Goal: Information Seeking & Learning: Learn about a topic

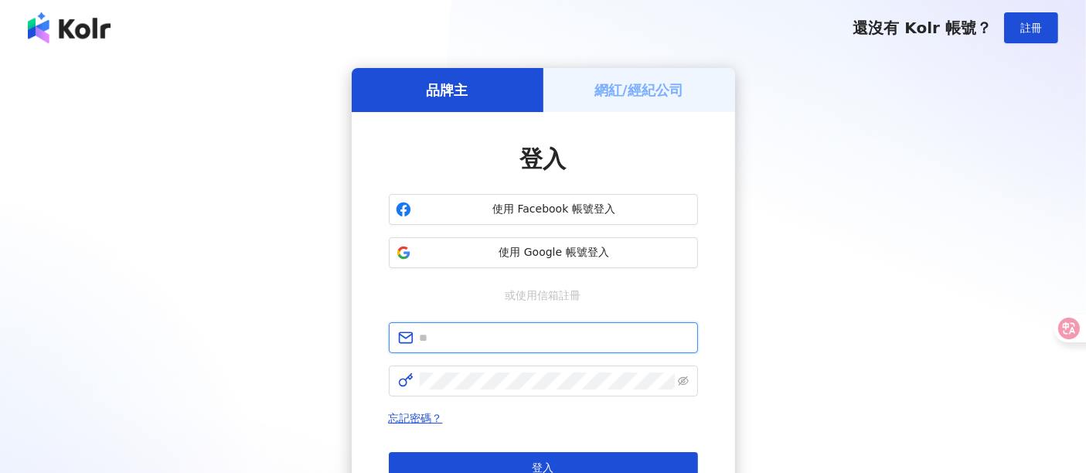
click at [448, 339] on input "text" at bounding box center [554, 337] width 269 height 17
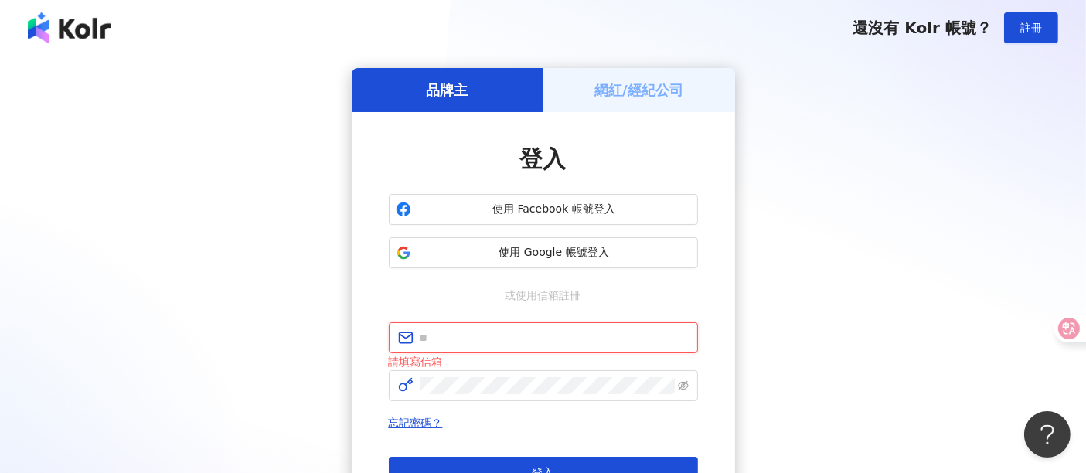
click at [389, 457] on button "登入" at bounding box center [543, 472] width 309 height 31
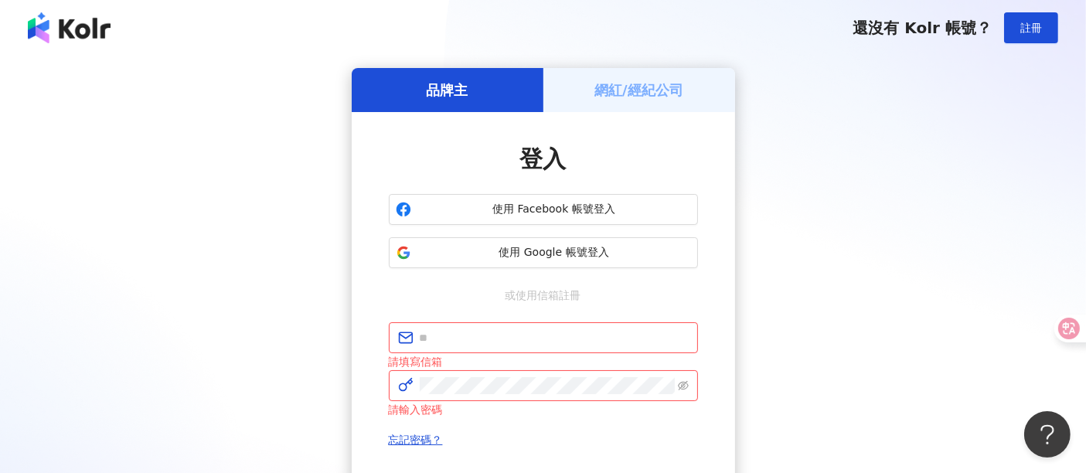
click at [465, 353] on div "請填寫信箱" at bounding box center [543, 361] width 309 height 17
click at [468, 347] on span at bounding box center [543, 337] width 309 height 31
click at [475, 340] on input "text" at bounding box center [554, 337] width 269 height 17
type input "**********"
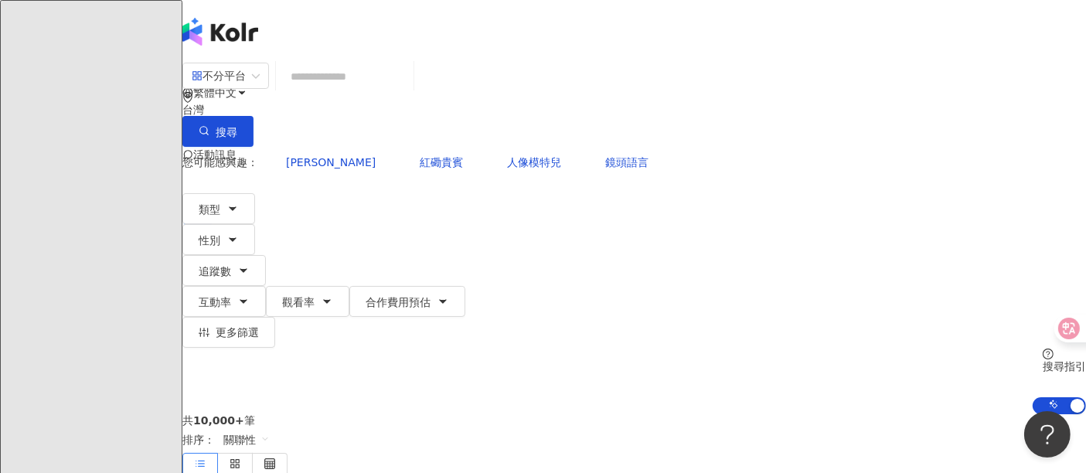
click at [407, 91] on input "search" at bounding box center [344, 76] width 125 height 29
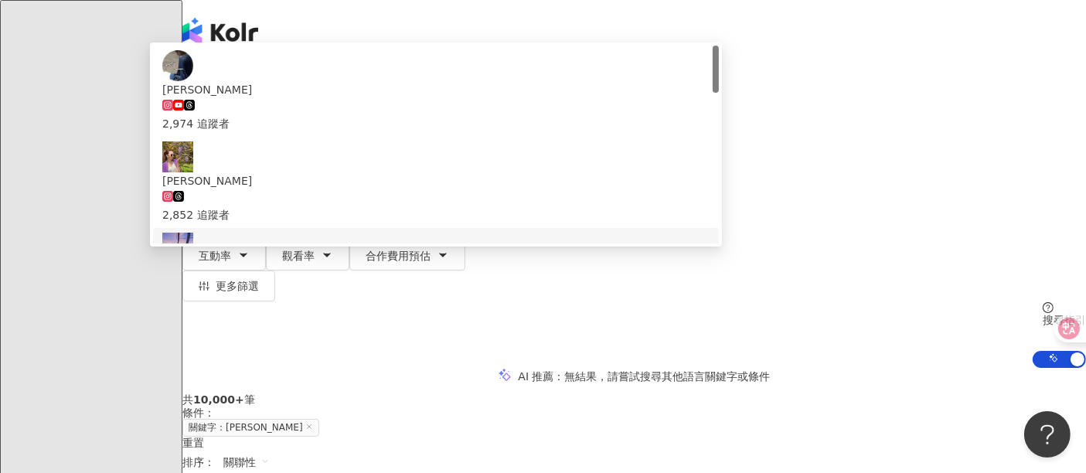
drag, startPoint x: 384, startPoint y: 93, endPoint x: 296, endPoint y: 86, distance: 88.4
click at [296, 86] on div "不分平台 ********* 台灣 搜尋 c34a91ac-9f46-424d-9ac0-b3b68a293118 cdf8ebb2-88c0-4b7b-9b…" at bounding box center [634, 104] width 904 height 85
paste input "*"
type input "**********"
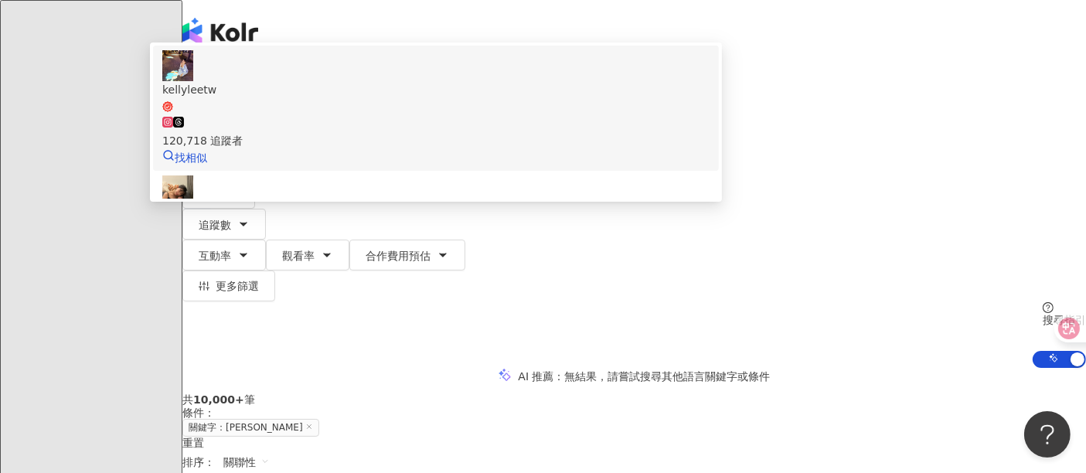
click at [410, 149] on div "120,718 追蹤者" at bounding box center [435, 140] width 547 height 17
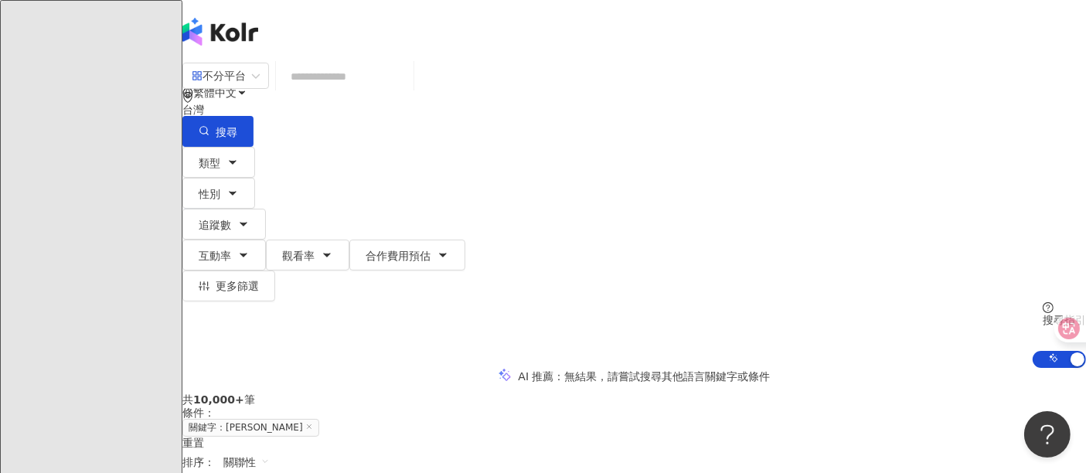
click at [384, 91] on input "search" at bounding box center [344, 76] width 125 height 29
type input "*"
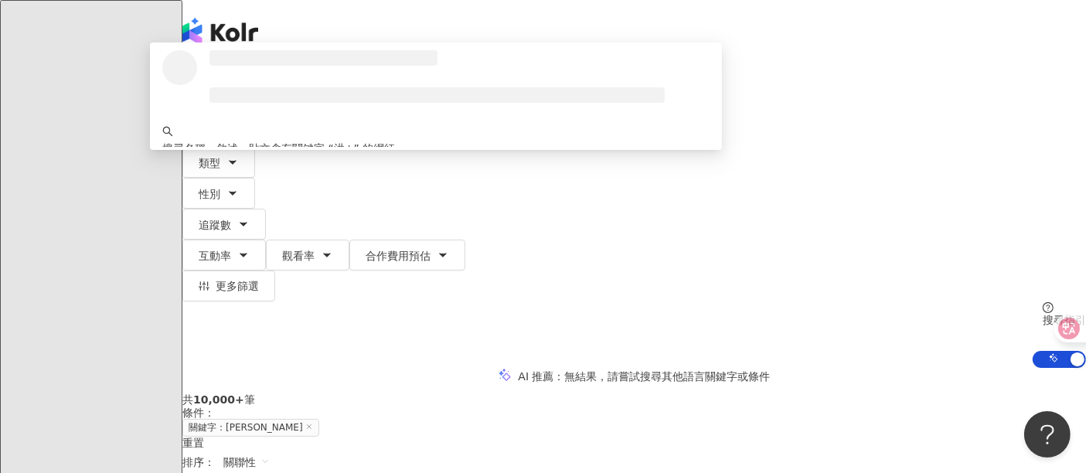
type input "***"
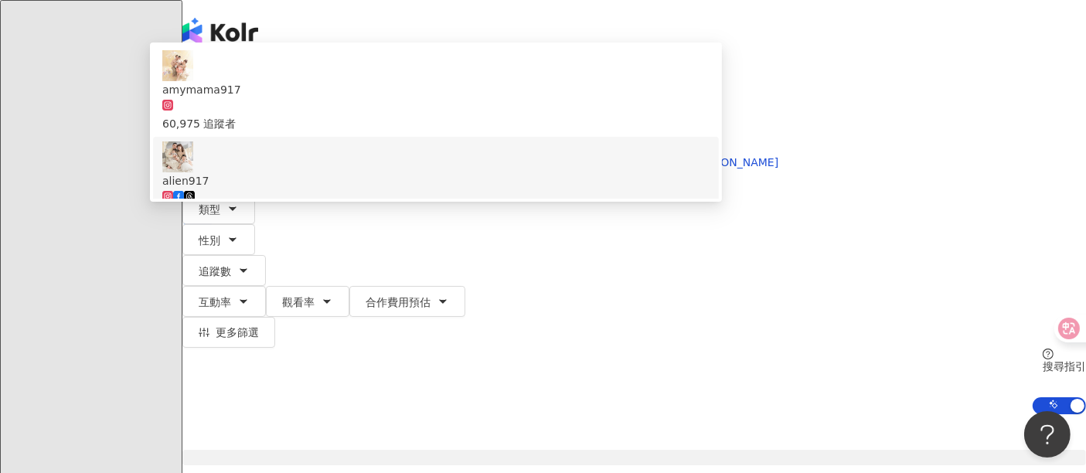
click at [470, 188] on span "alien917" at bounding box center [435, 180] width 547 height 17
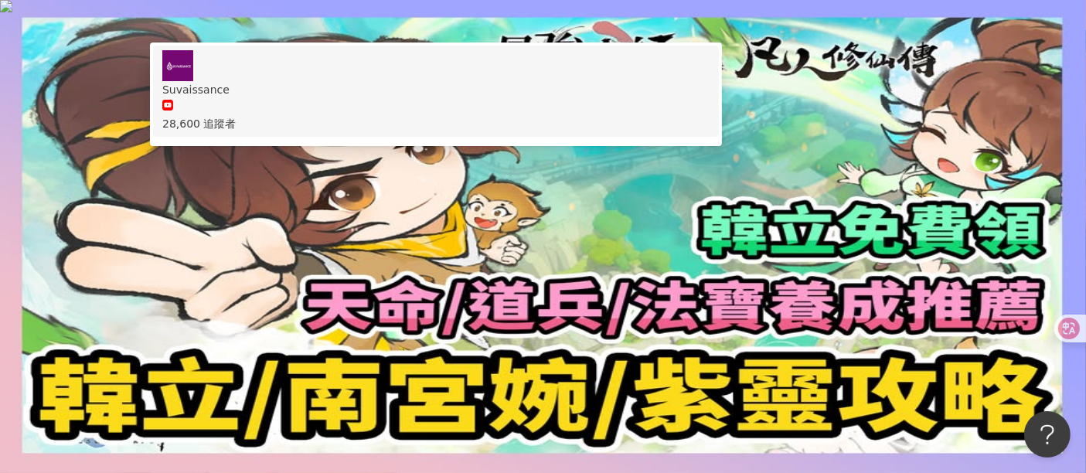
type input "****"
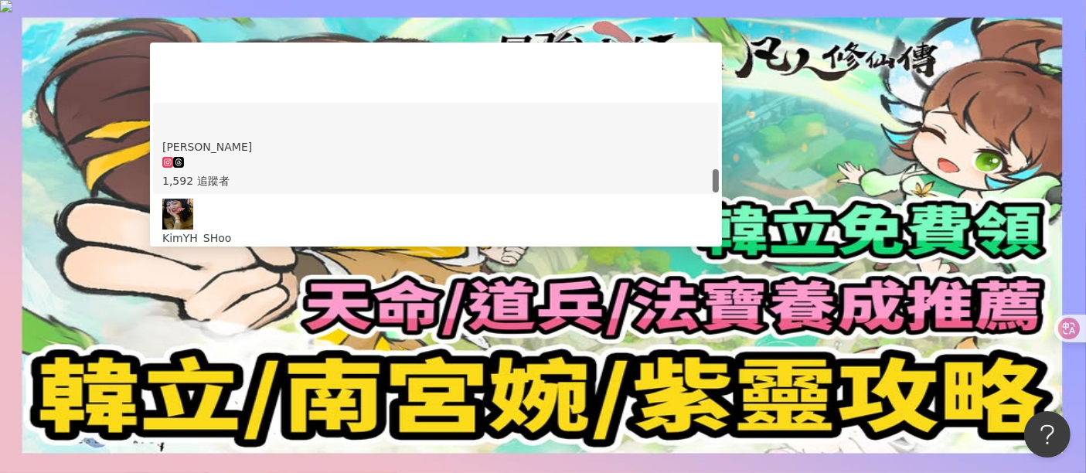
scroll to position [1116, 0]
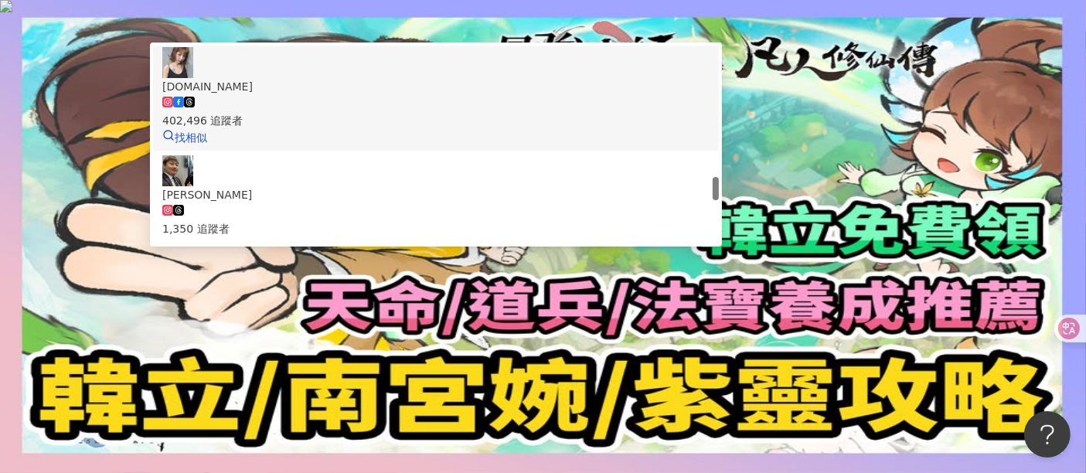
click at [432, 95] on span "Kimy.Hu" at bounding box center [435, 86] width 547 height 17
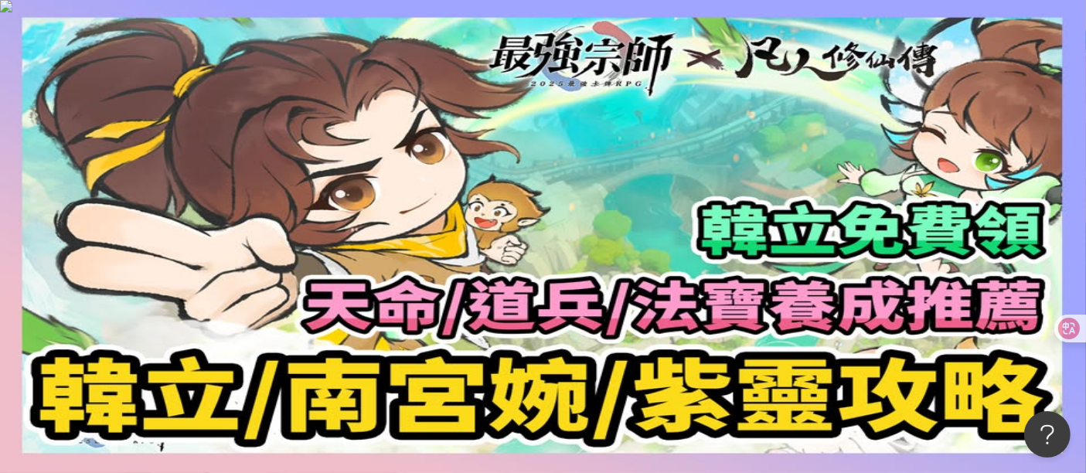
click at [374, 88] on input "search" at bounding box center [344, 76] width 125 height 29
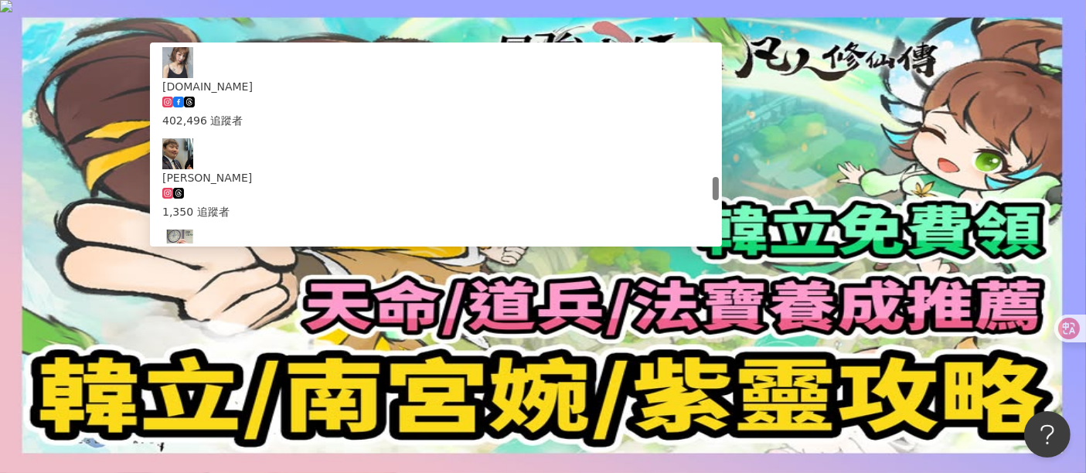
type input "***"
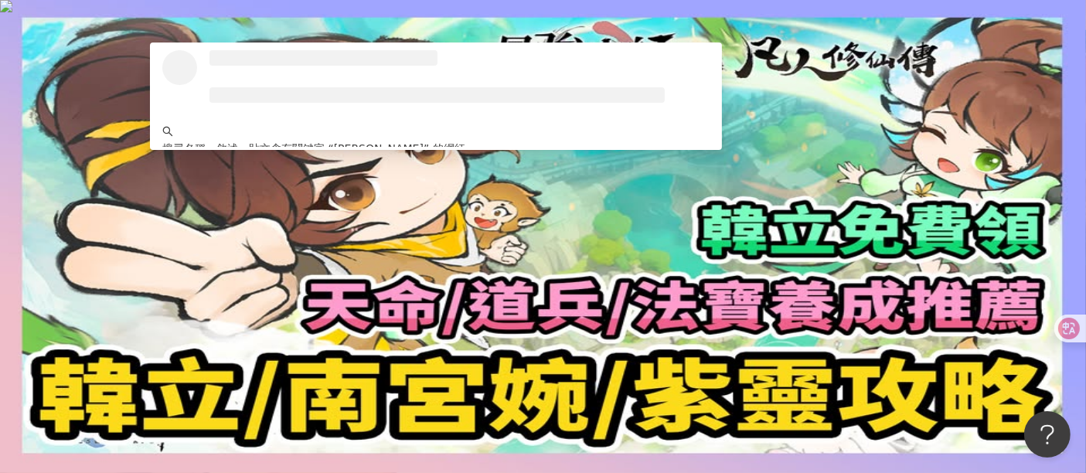
scroll to position [0, 0]
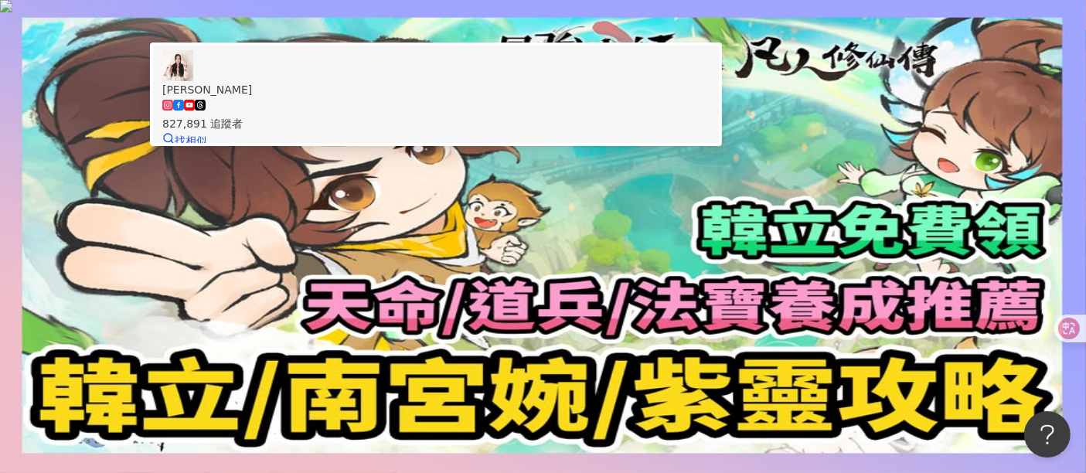
click at [416, 98] on span "曾玄玄" at bounding box center [435, 89] width 547 height 17
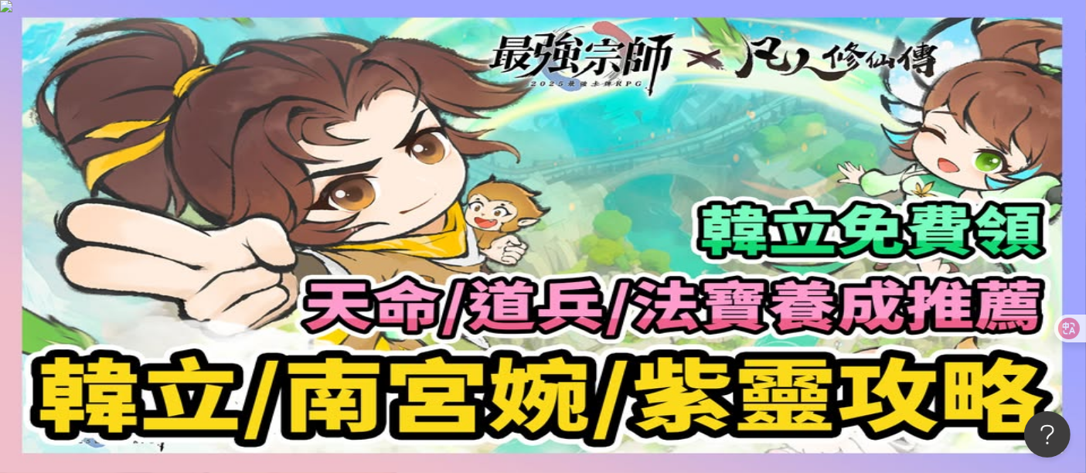
click at [407, 91] on input "search" at bounding box center [344, 76] width 125 height 29
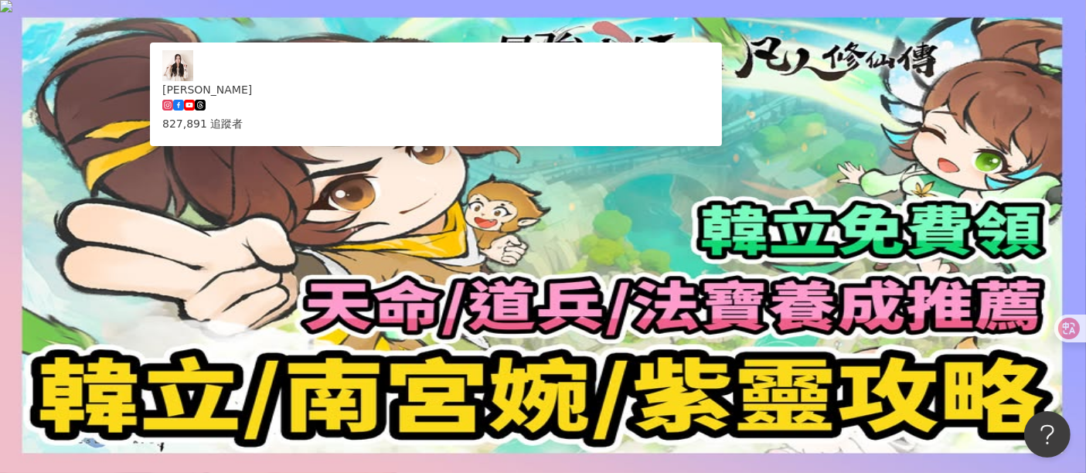
type input "***"
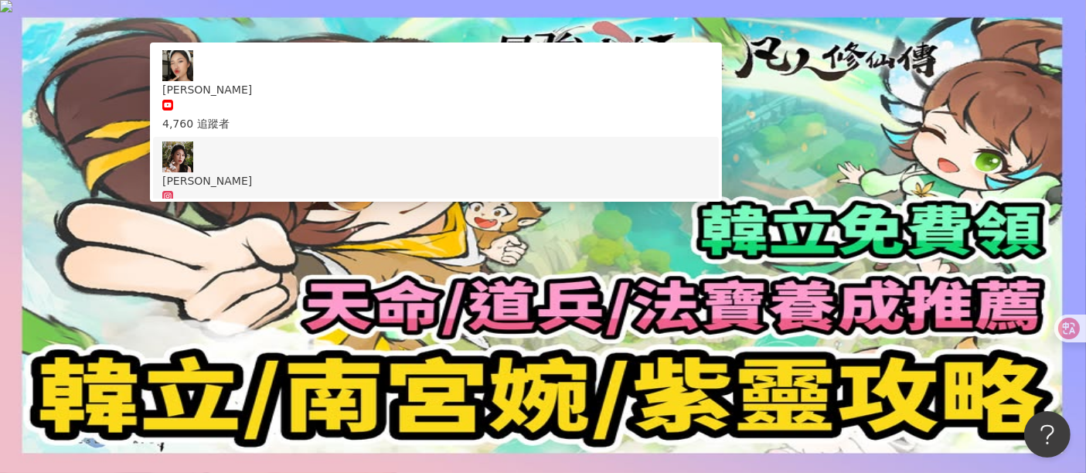
click at [421, 193] on div "223,885 追蹤者" at bounding box center [435, 206] width 547 height 34
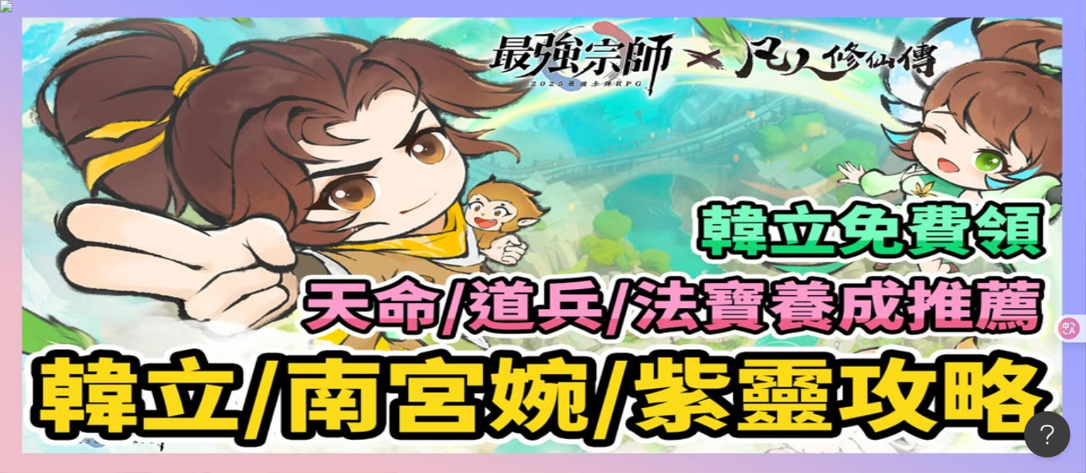
click at [407, 88] on input "search" at bounding box center [344, 76] width 125 height 29
click at [622, 109] on div "不分平台 台灣 搜尋 d8515193-62ce-408c-b868-f505aea25266 Althea小昕甘 4,760 追蹤者 Althea昕 223…" at bounding box center [634, 104] width 904 height 85
click at [407, 91] on input "search" at bounding box center [344, 76] width 125 height 29
paste input "****"
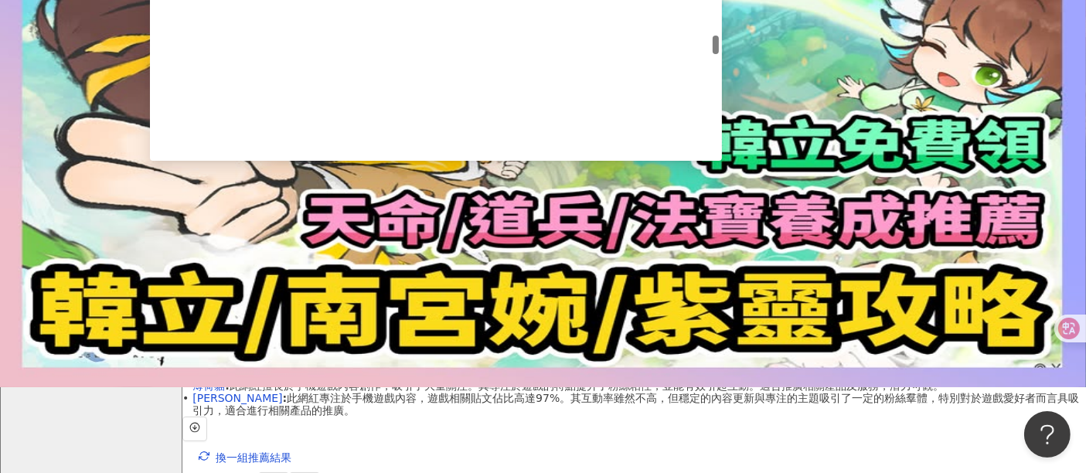
scroll to position [773, 0]
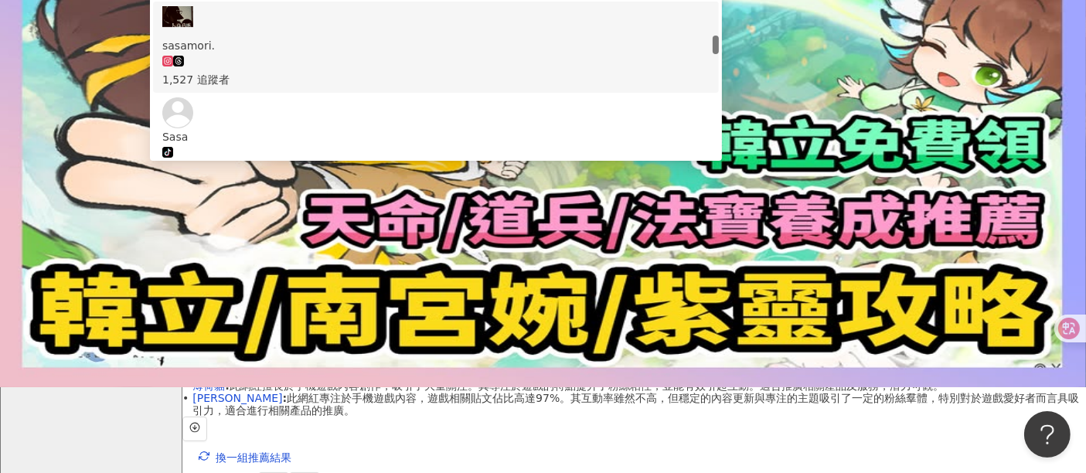
type input "****"
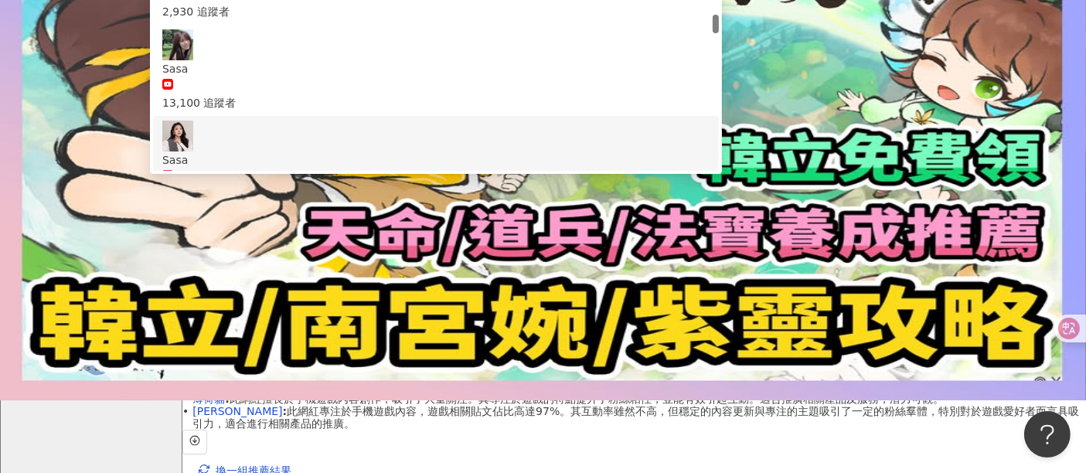
scroll to position [0, 0]
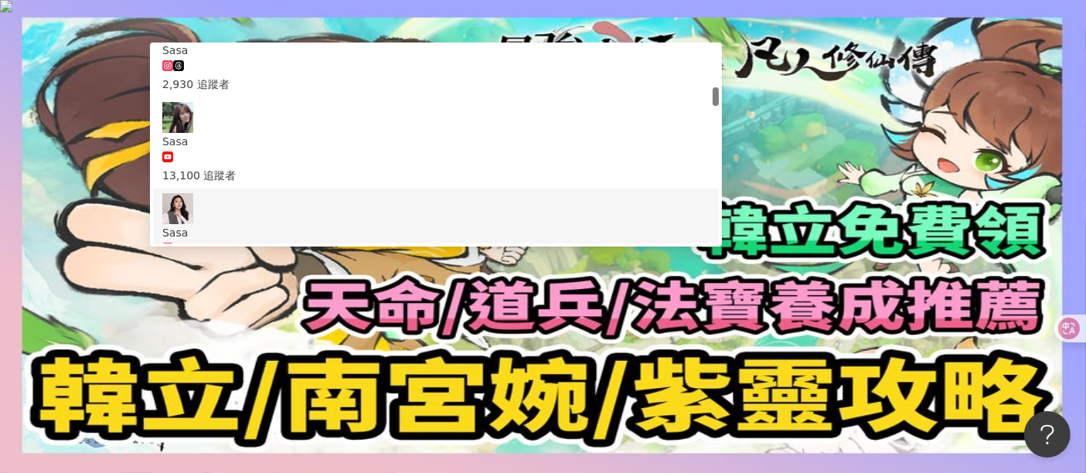
drag, startPoint x: 400, startPoint y: 87, endPoint x: 233, endPoint y: 43, distance: 171.9
click at [272, 87] on div "不分平台 **** 台灣 搜尋 00a5629c-1e7a-4d3f-b2d5-83f81321853c b399afcd-2e03-40af-a0bf-68…" at bounding box center [634, 104] width 904 height 85
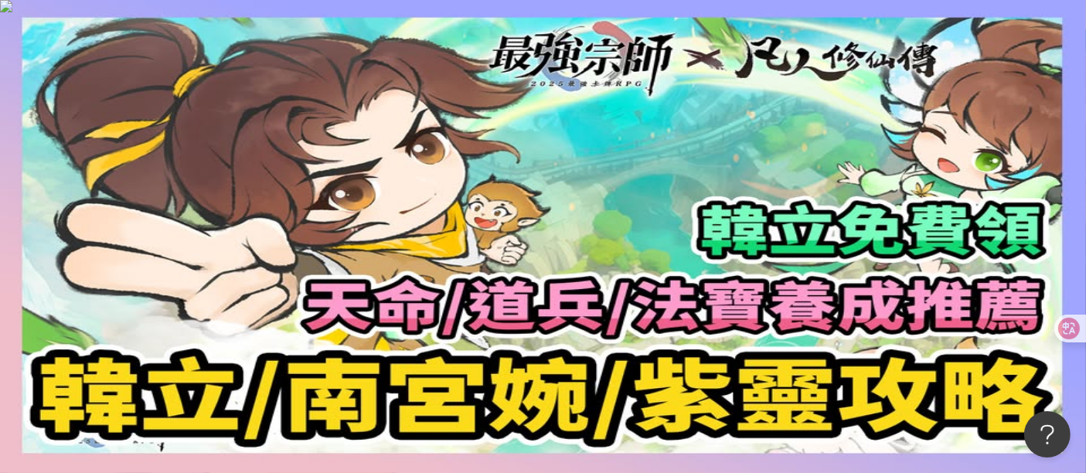
paste input "**********"
type input "**********"
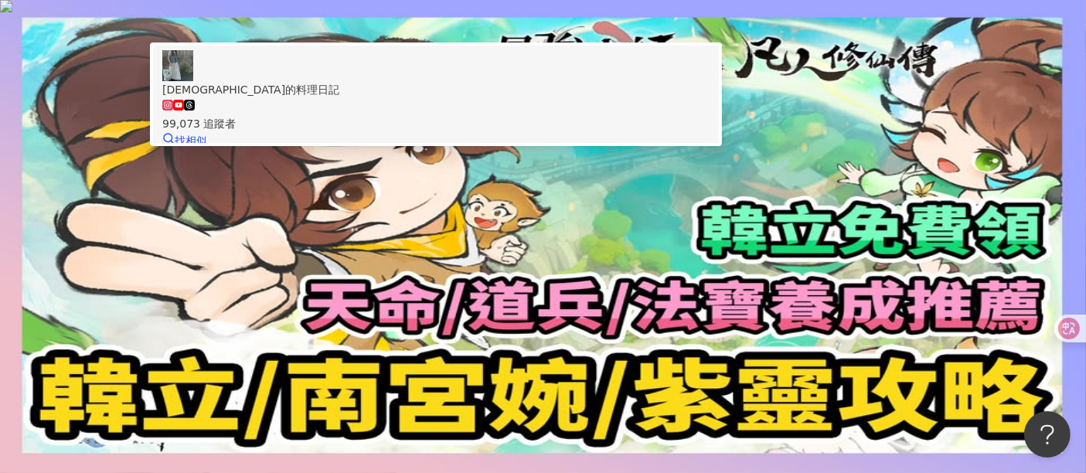
click at [485, 98] on span "Sasa沙沙的料理日記" at bounding box center [435, 89] width 547 height 17
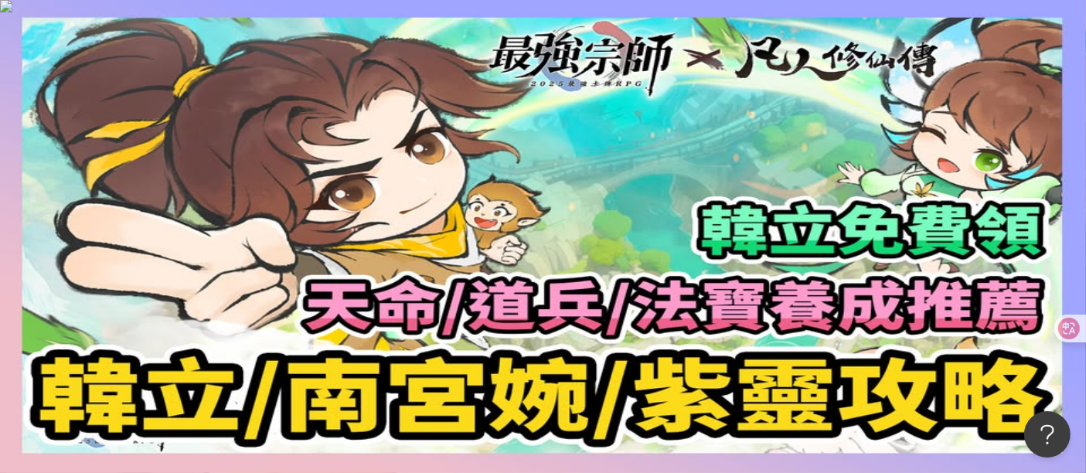
click at [369, 89] on input "search" at bounding box center [344, 76] width 125 height 29
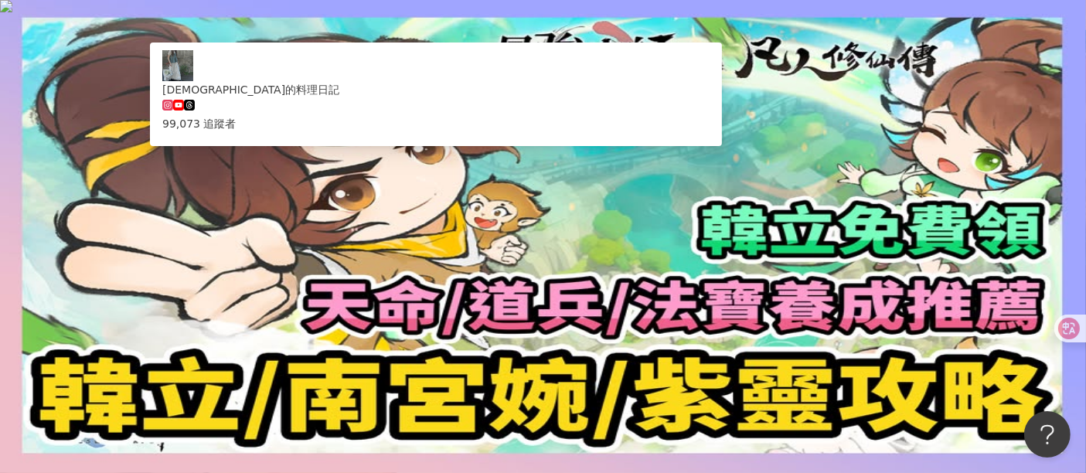
type input "**"
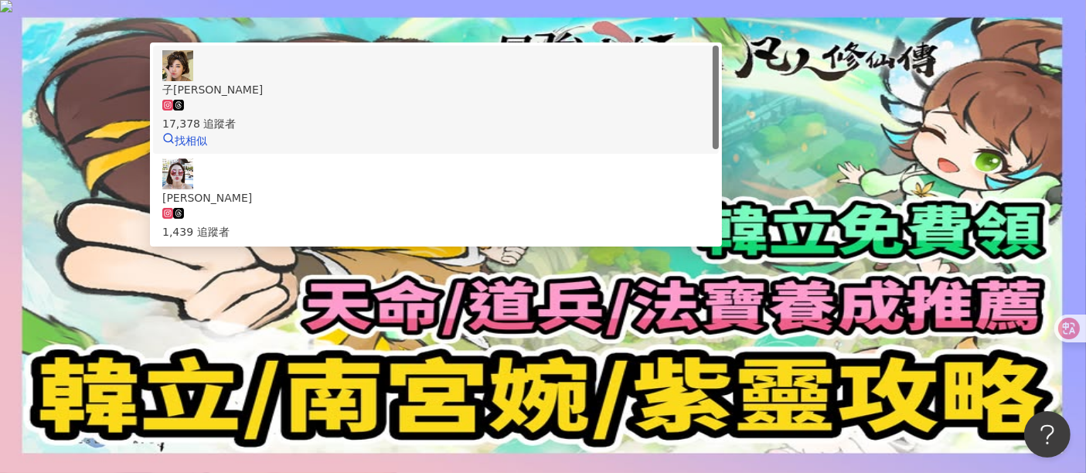
click at [421, 132] on div "17,378 追蹤者" at bounding box center [435, 123] width 547 height 17
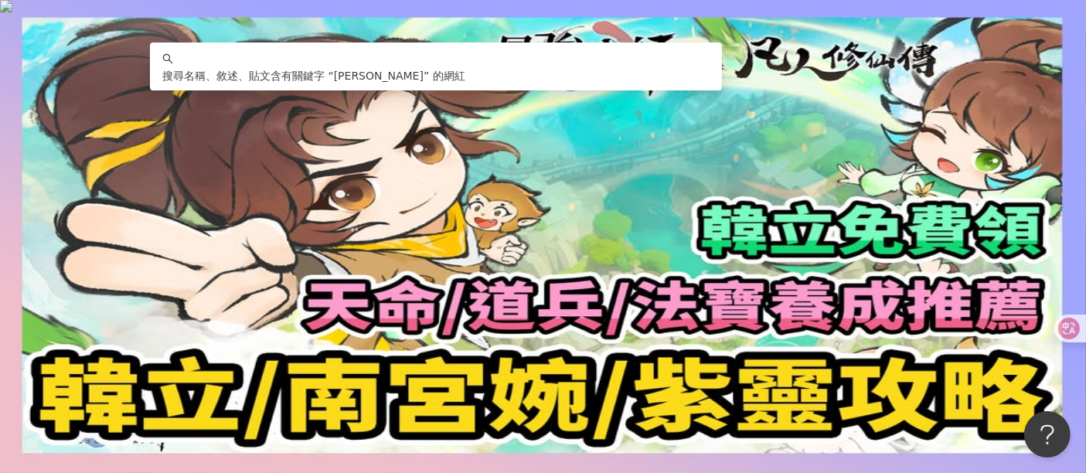
type input "***"
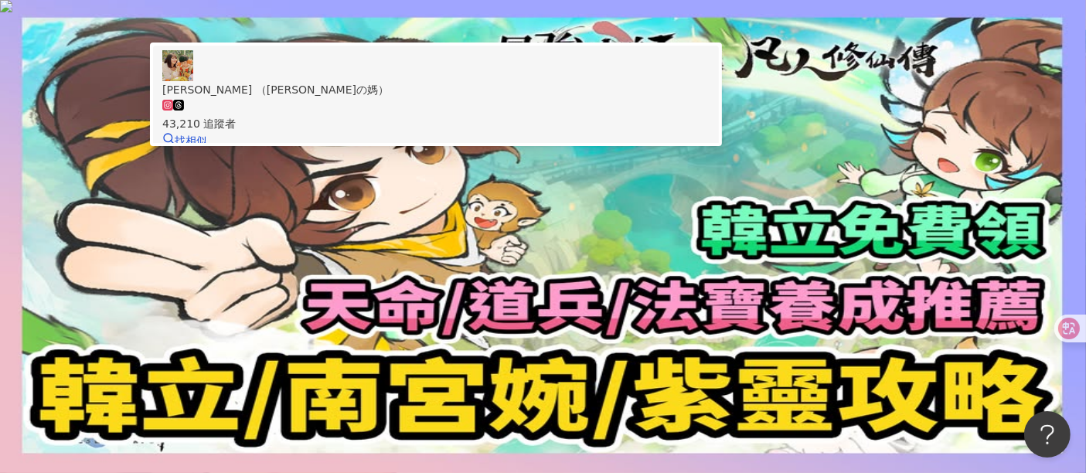
click at [454, 98] on div "柚子萱 （勛勛の媽）" at bounding box center [435, 89] width 547 height 17
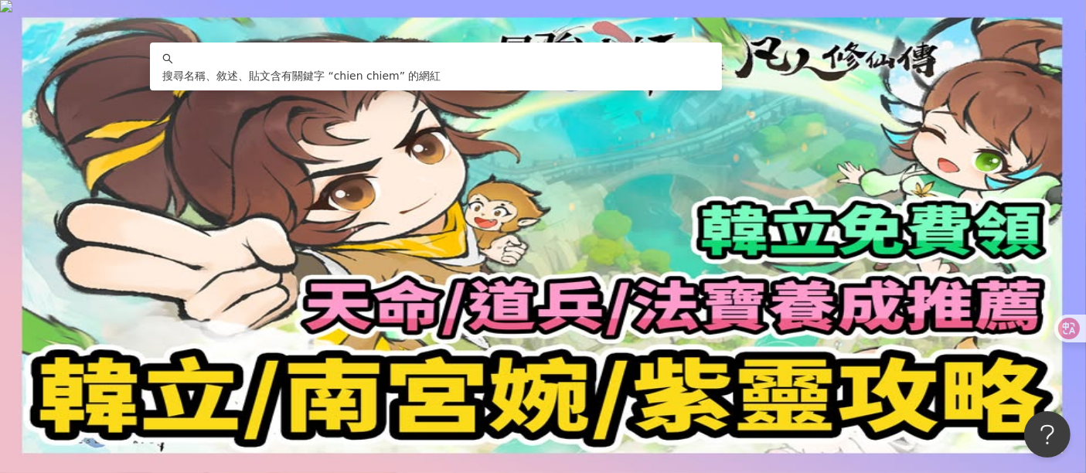
click at [407, 91] on input "**********" at bounding box center [344, 76] width 125 height 29
type input "**********"
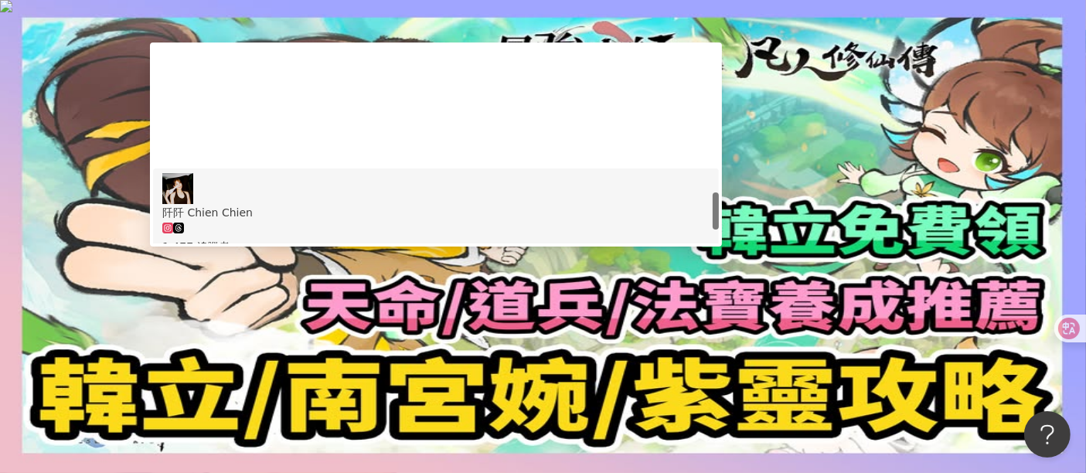
scroll to position [773, 0]
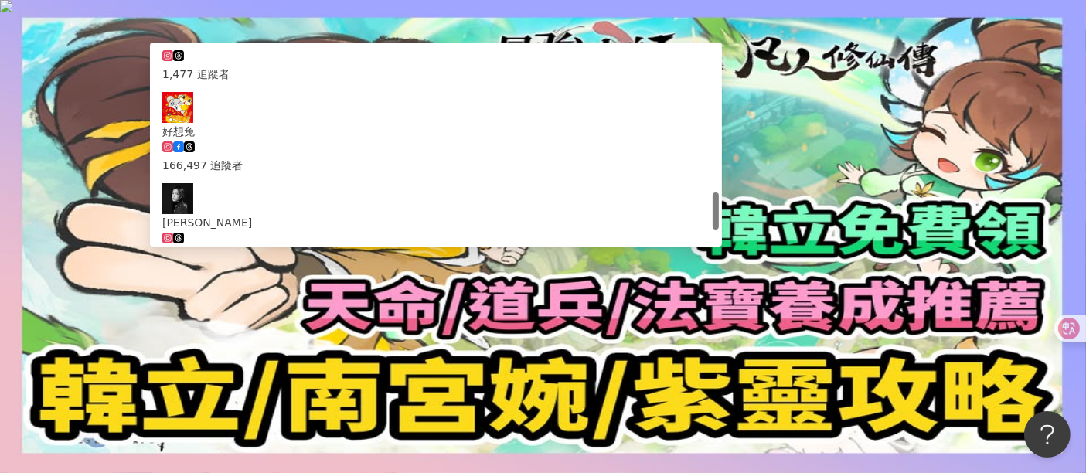
click at [416, 274] on div "茜茜 261,166 追蹤者 找相似" at bounding box center [435, 323] width 547 height 99
type input "****"
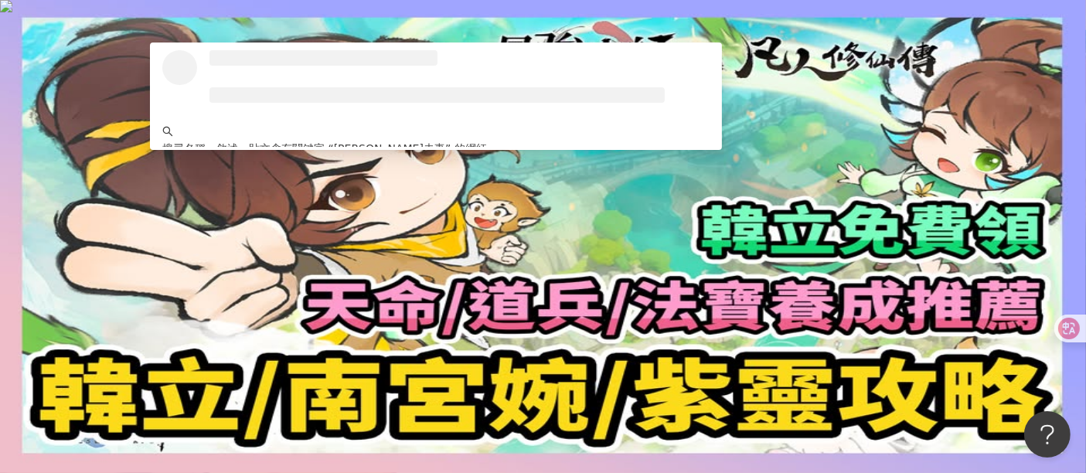
scroll to position [0, 0]
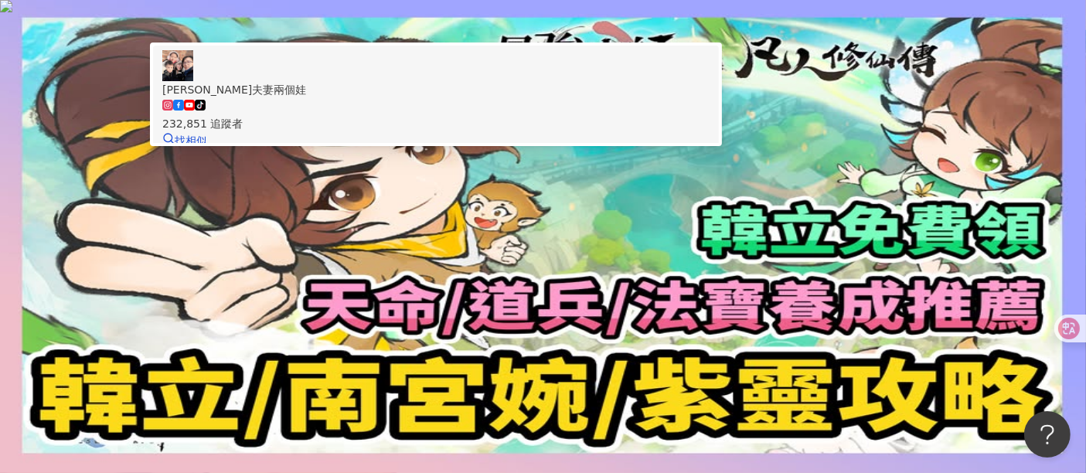
click at [520, 98] on span "傑克夫妻兩個娃" at bounding box center [435, 89] width 547 height 17
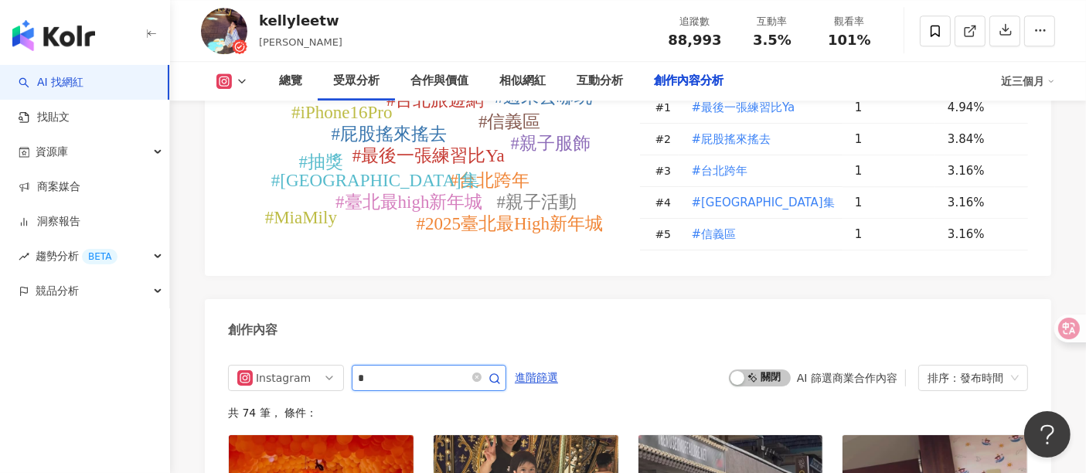
type input "*"
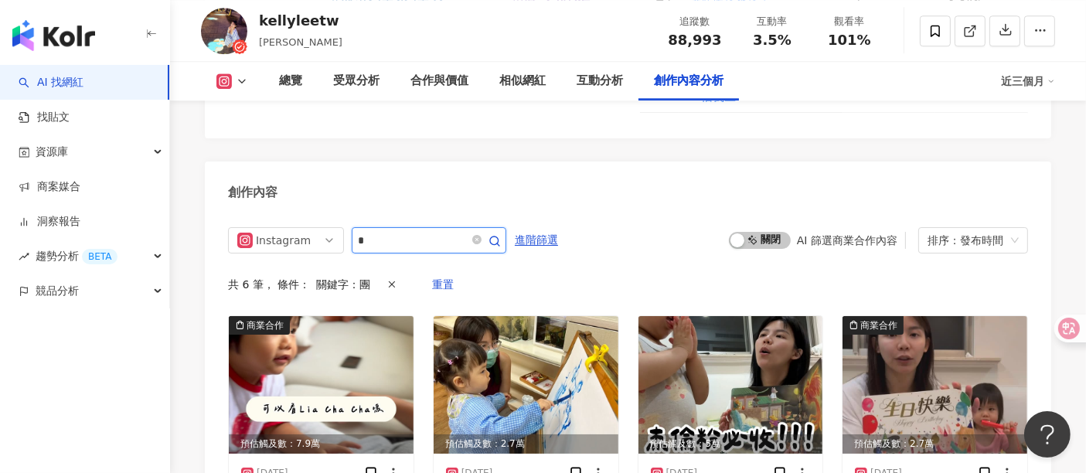
scroll to position [4345, 0]
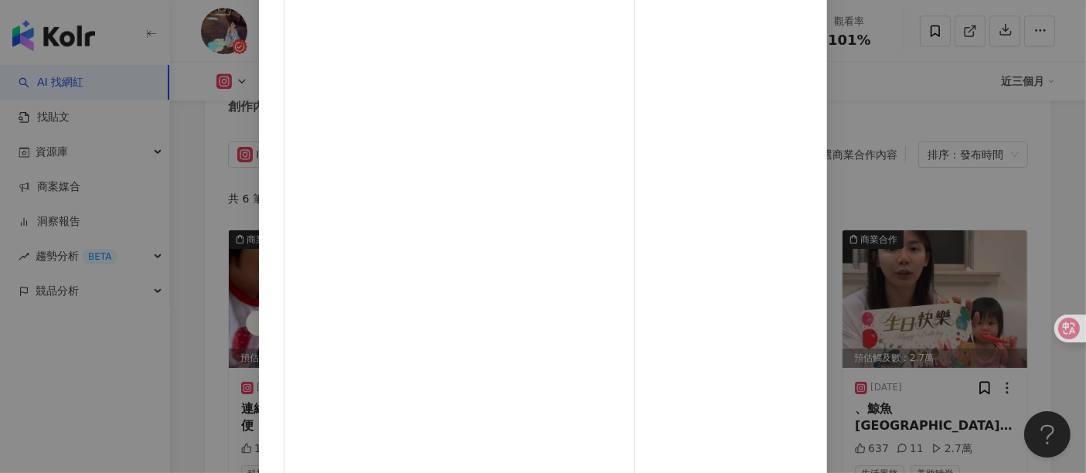
scroll to position [220, 0]
drag, startPoint x: 635, startPoint y: 332, endPoint x: 638, endPoint y: 279, distance: 53.4
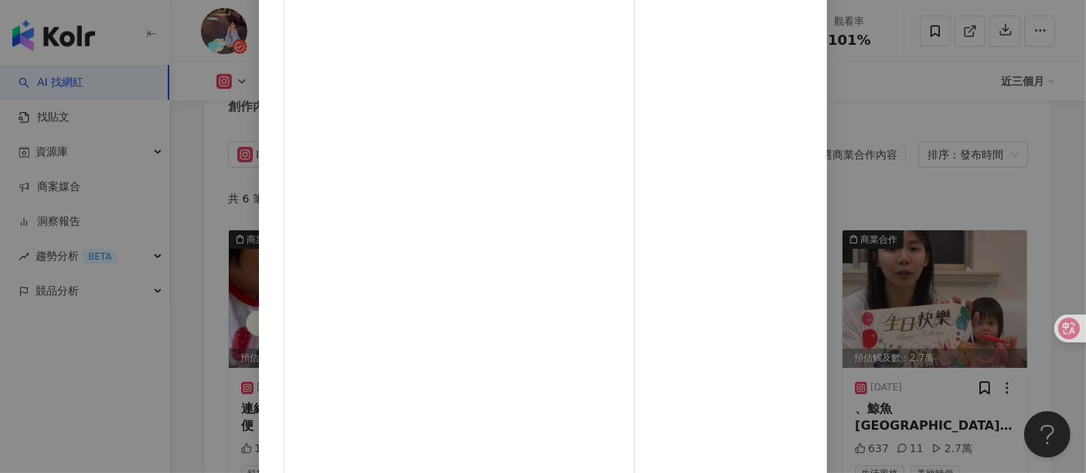
drag, startPoint x: 800, startPoint y: 129, endPoint x: 792, endPoint y: 182, distance: 53.9
click at [977, 83] on div "kellyleetw 2025/4/27 293 52 6萬 查看原始貼文" at bounding box center [543, 236] width 1086 height 473
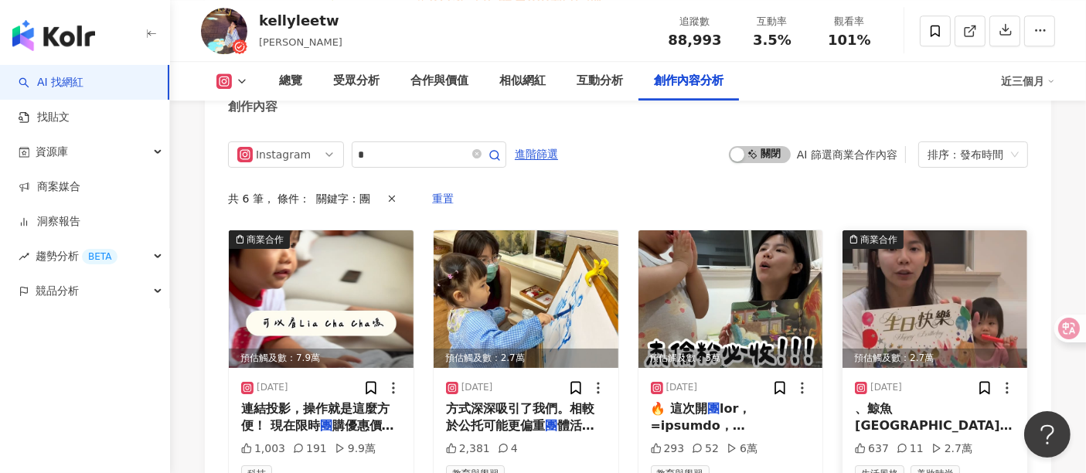
click at [954, 230] on img at bounding box center [934, 299] width 185 height 138
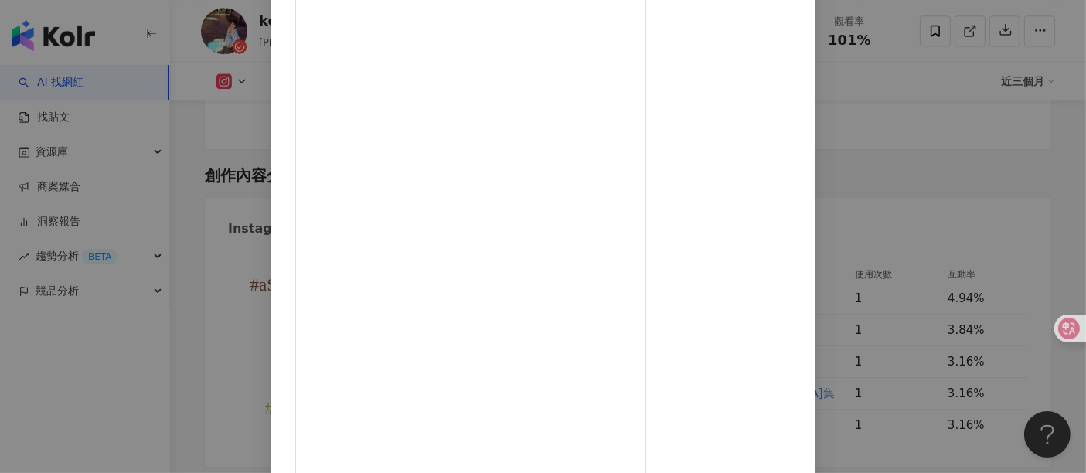
click at [946, 158] on div "kellyleetw 2025/1/7 華碩童書4折起！去年深受好評 一樣彙整書單給大家 1. 生日快樂：愛過生日、愛吹蠟燭的孩子一定要收這本 2.00:29…" at bounding box center [543, 236] width 1086 height 473
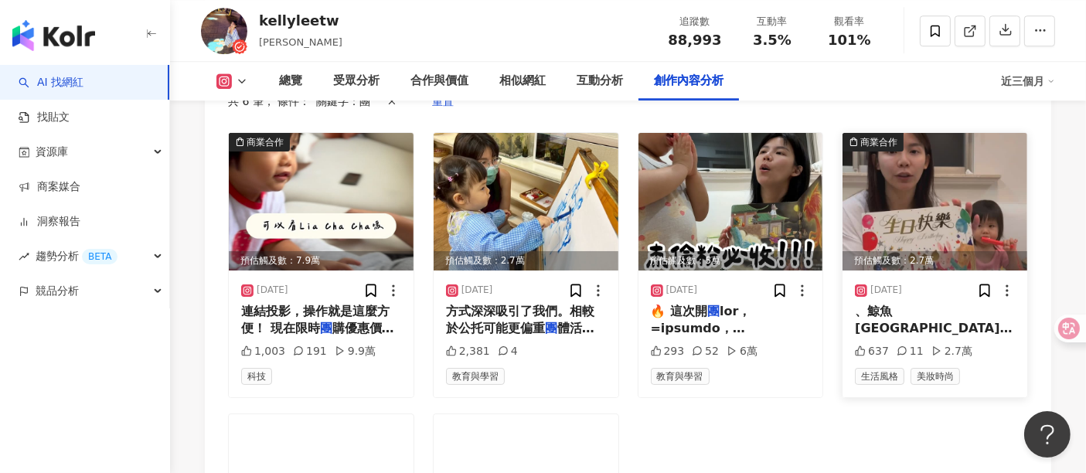
scroll to position [4618, 0]
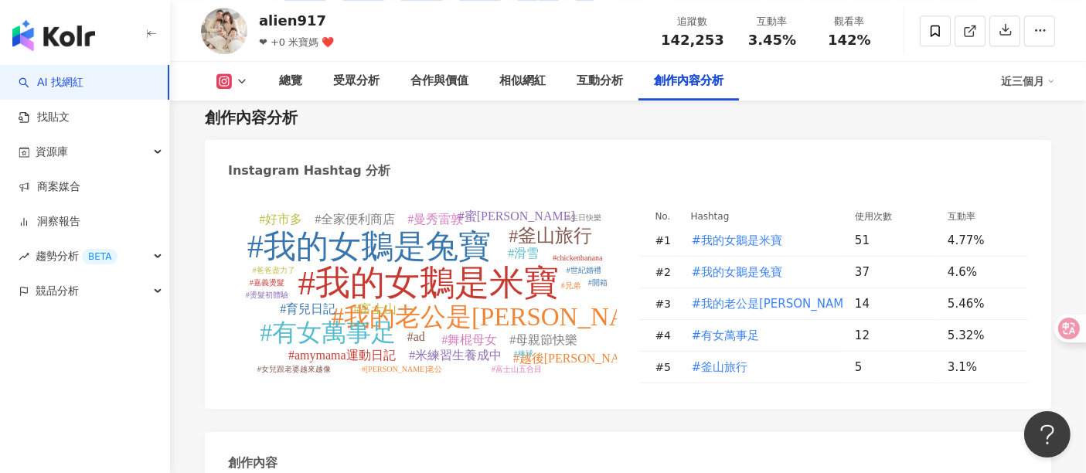
scroll to position [4572, 0]
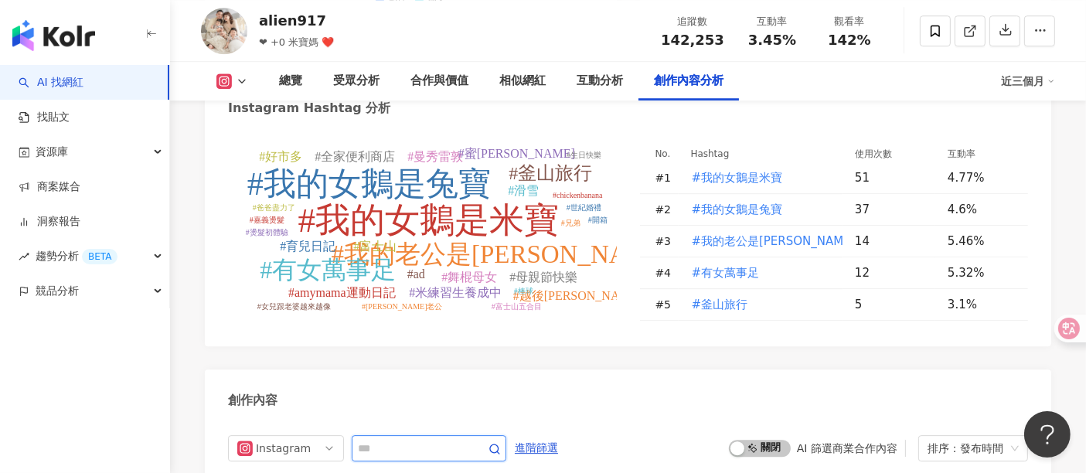
click at [466, 425] on input "text" at bounding box center [412, 448] width 108 height 19
type input "*"
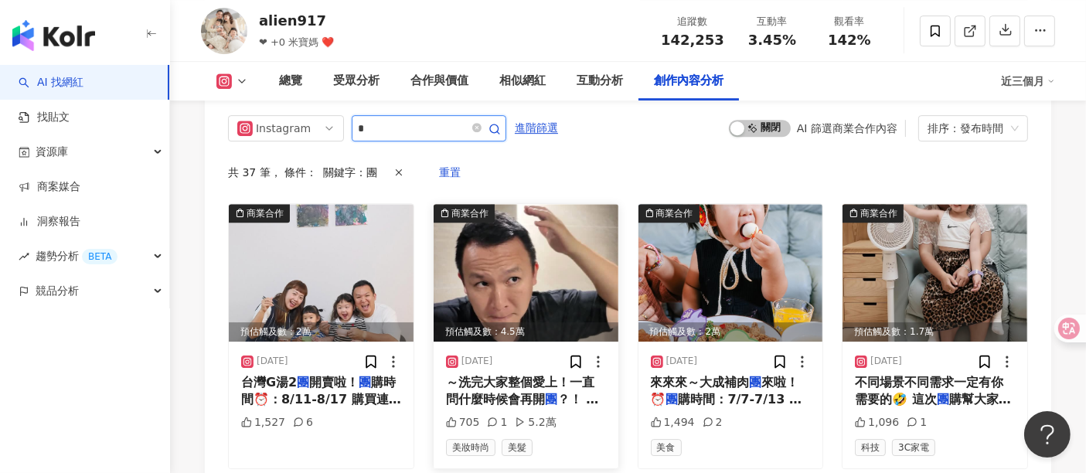
scroll to position [4919, 0]
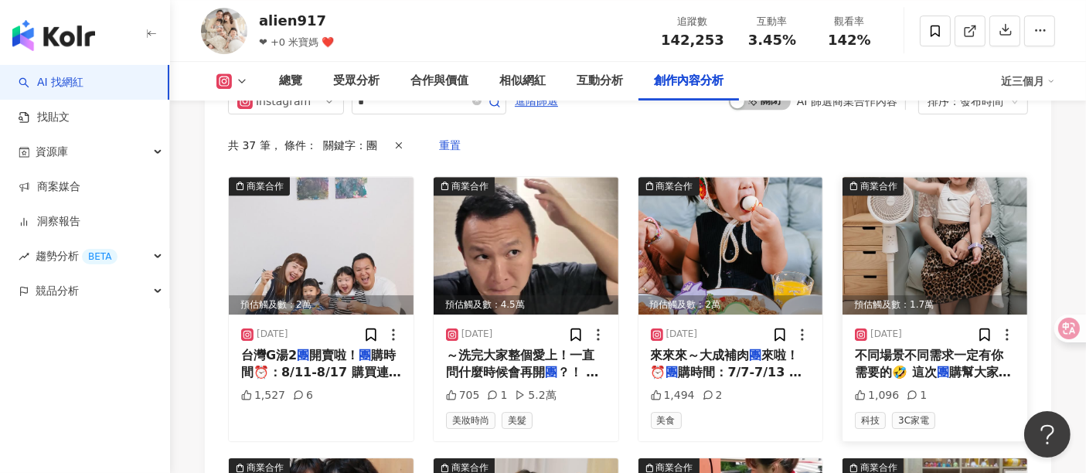
click at [958, 365] on span "購幫大家爭取到優惠！ 開" at bounding box center [933, 381] width 156 height 32
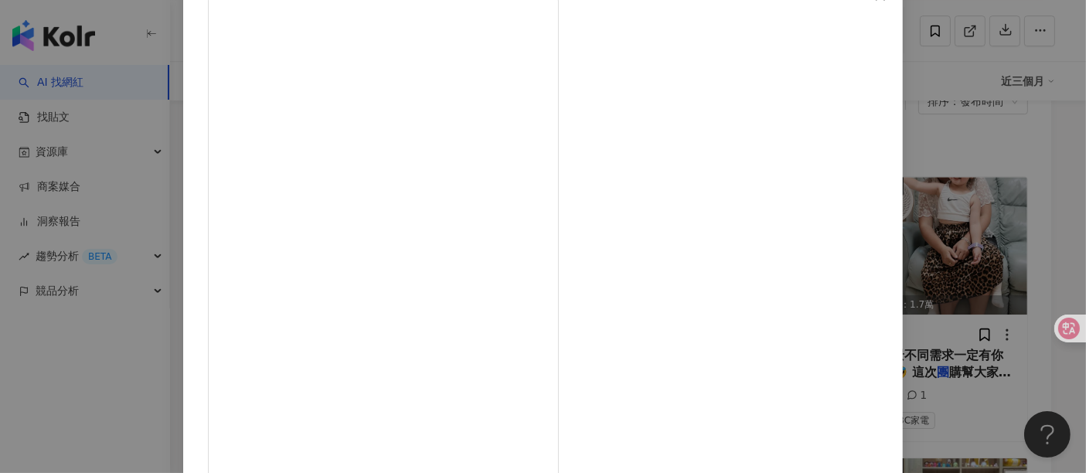
scroll to position [220, 0]
drag, startPoint x: 627, startPoint y: 361, endPoint x: 569, endPoint y: 346, distance: 59.8
copy div "旋風"
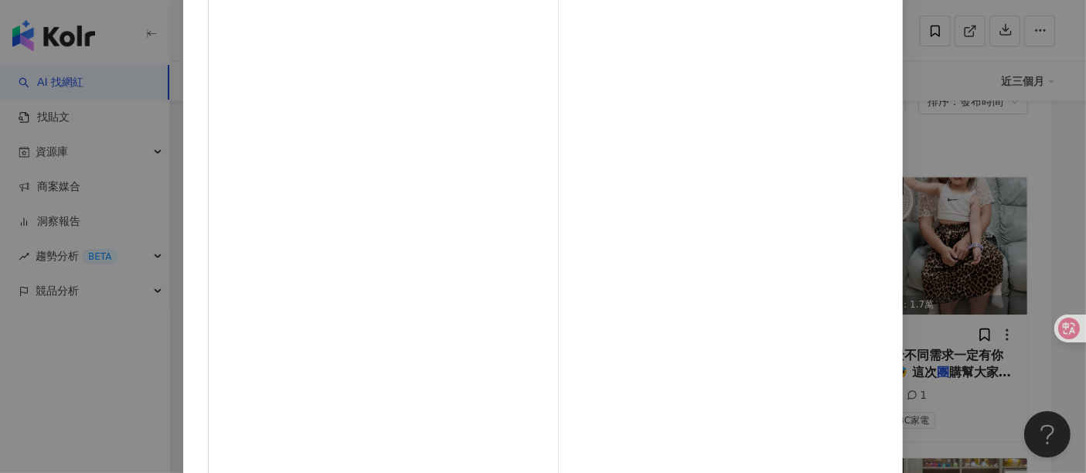
click at [977, 274] on div "alien917 2025/6/30 1,096 1 查看原始貼文" at bounding box center [543, 236] width 1086 height 473
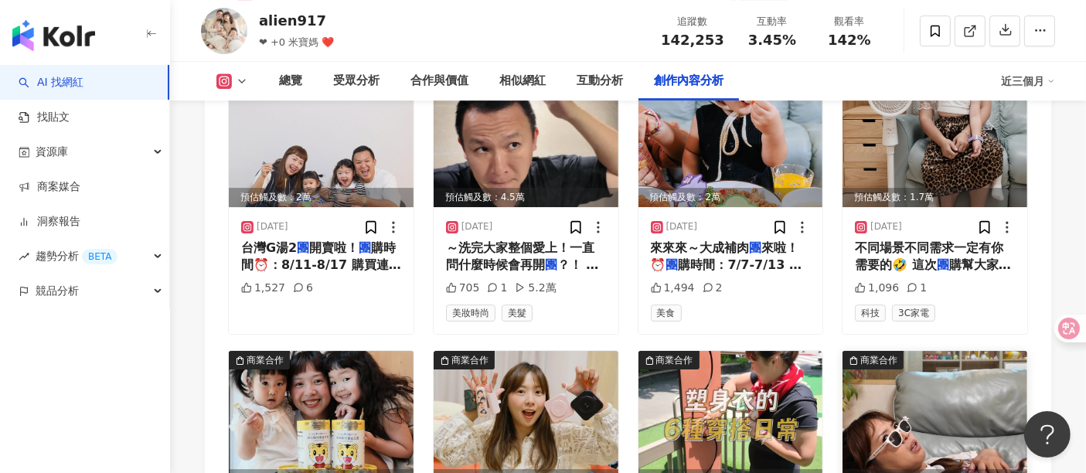
scroll to position [5176, 0]
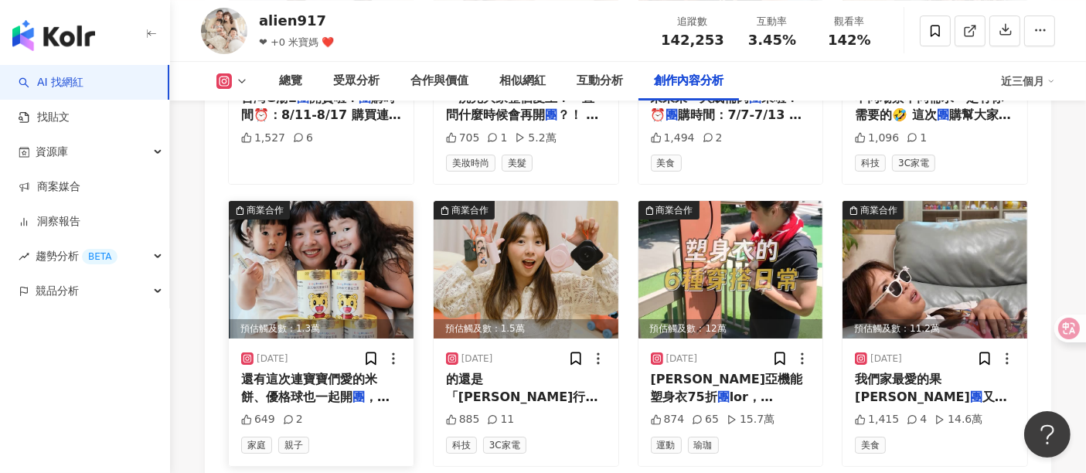
click at [272, 372] on span "還有這次連寶寶們愛的米餅、優格球也一起開" at bounding box center [309, 388] width 136 height 32
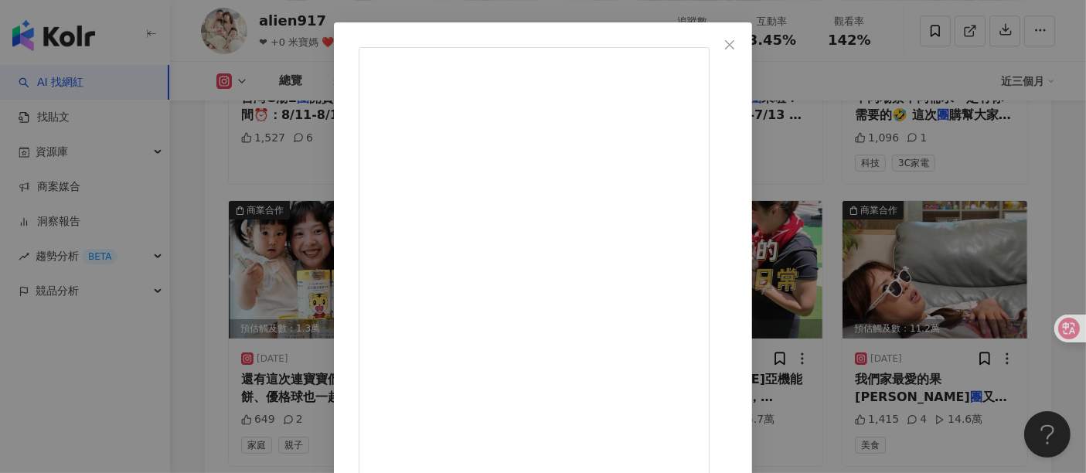
scroll to position [172, 0]
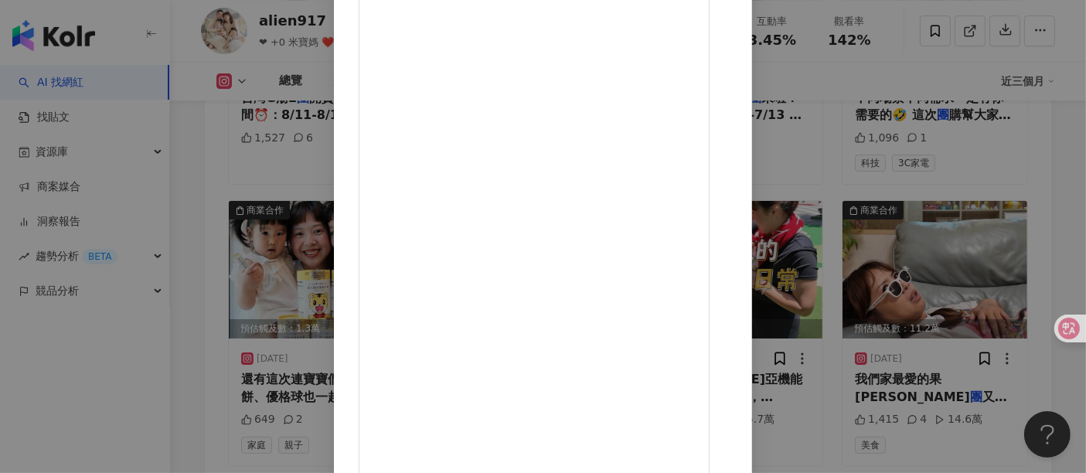
drag, startPoint x: 571, startPoint y: 431, endPoint x: 712, endPoint y: 431, distance: 140.7
copy div "當媽之後才懂，每天最怕的不是沒睡飽，而是孩子便便卡關、胃口不好、吃得少、一直哭鬧，看了真的超心疼 😵‍💫 說真的，虎神在兒童界無人不知無人不愛，巧虎做什麼都是…"
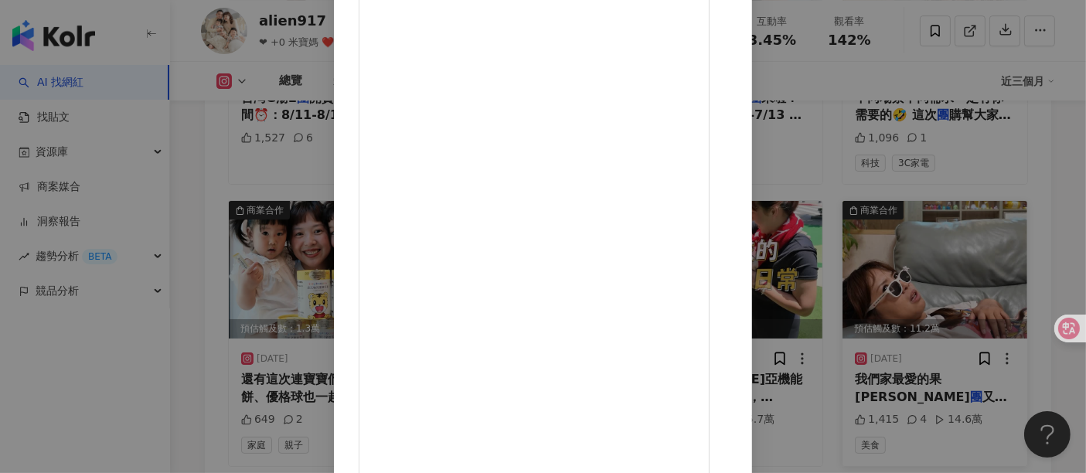
click at [975, 356] on div "alien917 2025/6/23 649 2 查看原始貼文" at bounding box center [543, 236] width 1086 height 473
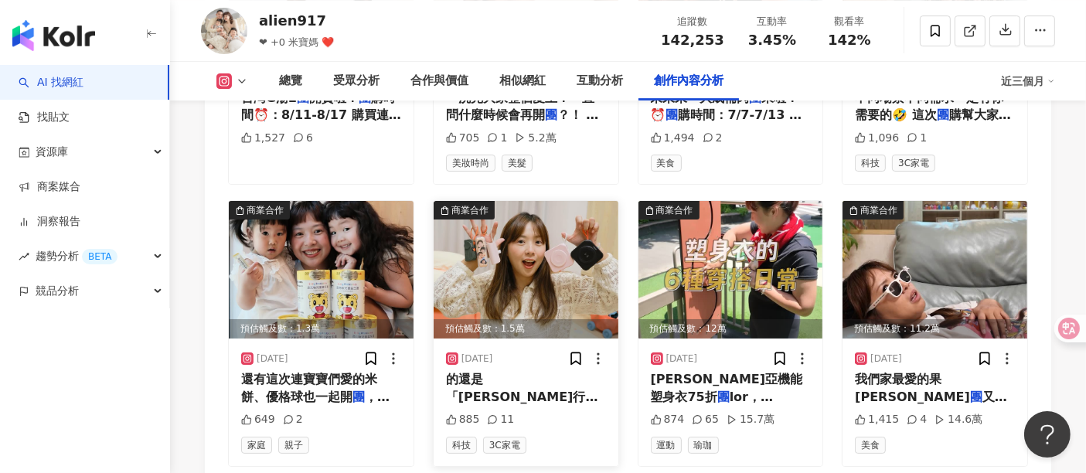
click at [502, 203] on img at bounding box center [526, 270] width 185 height 138
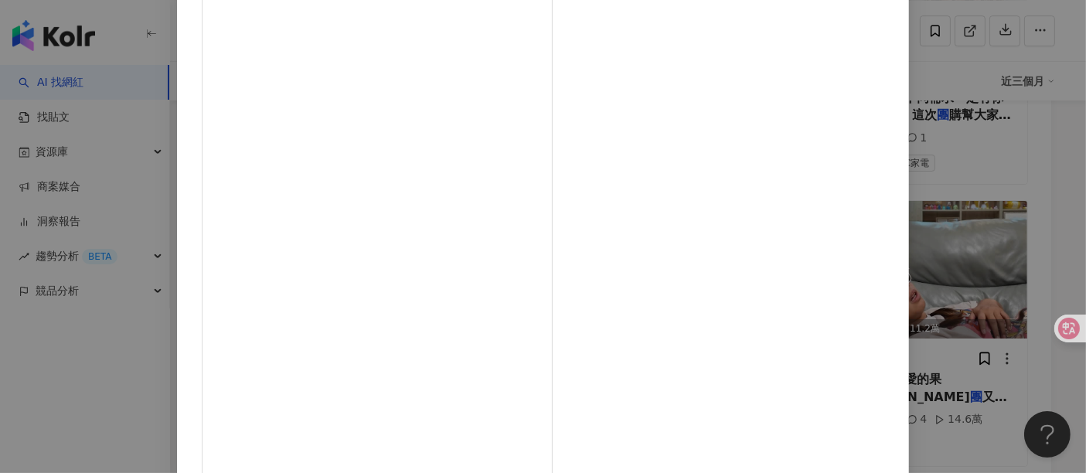
scroll to position [172, 0]
drag, startPoint x: 570, startPoint y: 152, endPoint x: 680, endPoint y: 152, distance: 110.5
copy div "ILIPS行動電源皆有標示W"
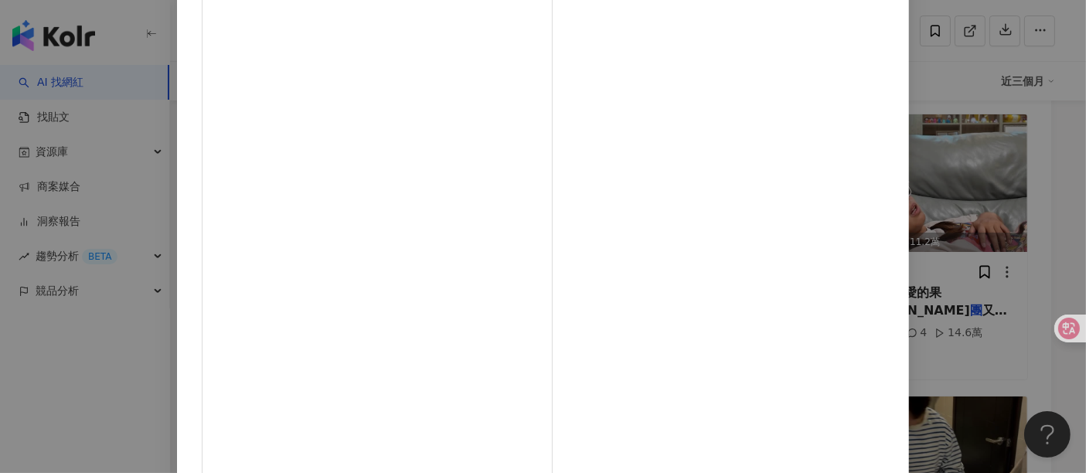
scroll to position [5349, 0]
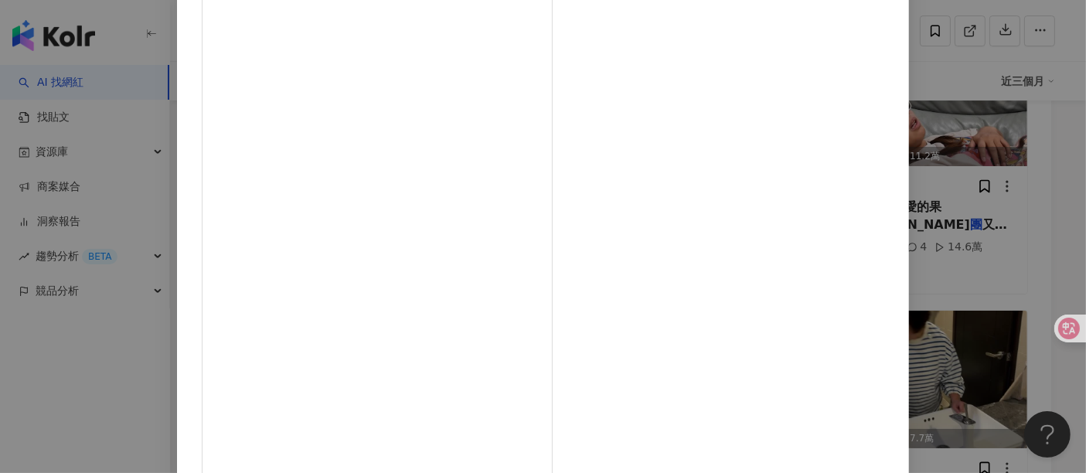
click at [977, 166] on div "alien917 2025/6/16 885 11 查看原始貼文" at bounding box center [543, 236] width 1086 height 473
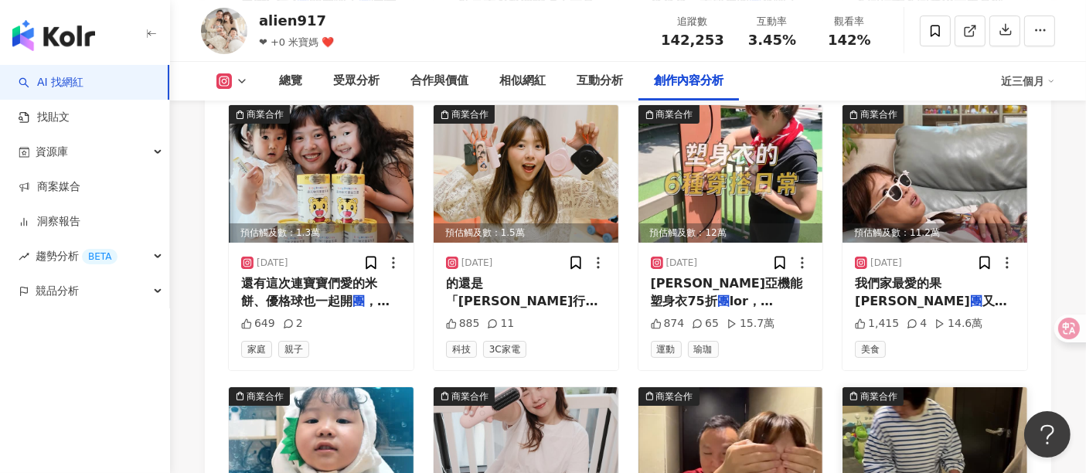
scroll to position [5176, 0]
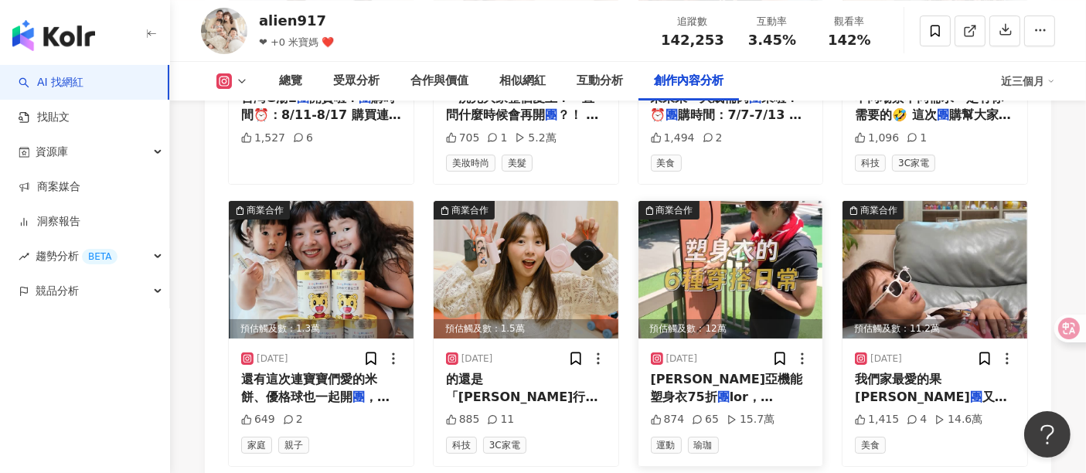
click at [727, 218] on img at bounding box center [730, 270] width 185 height 138
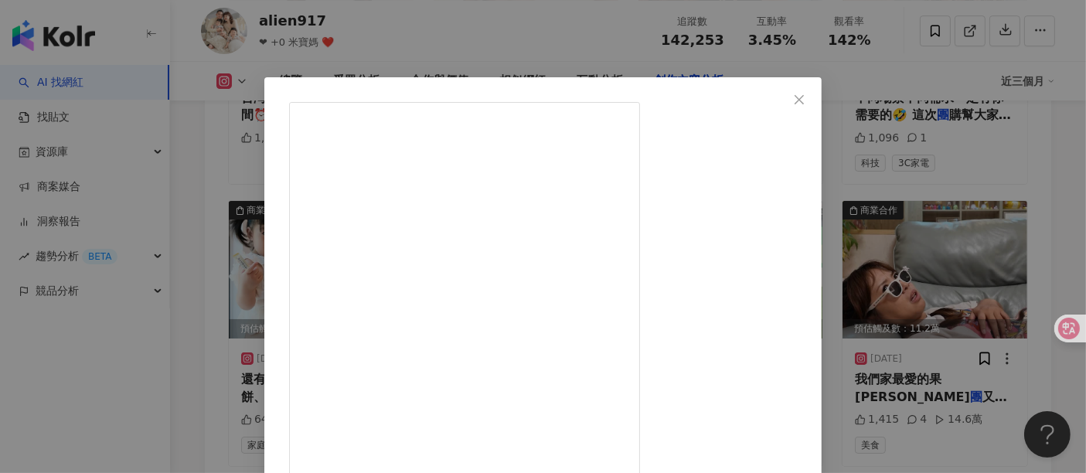
drag, startPoint x: 567, startPoint y: 165, endPoint x: 686, endPoint y: 168, distance: 118.3
copy div "FREYJA芙芮亞機能塑身衣"
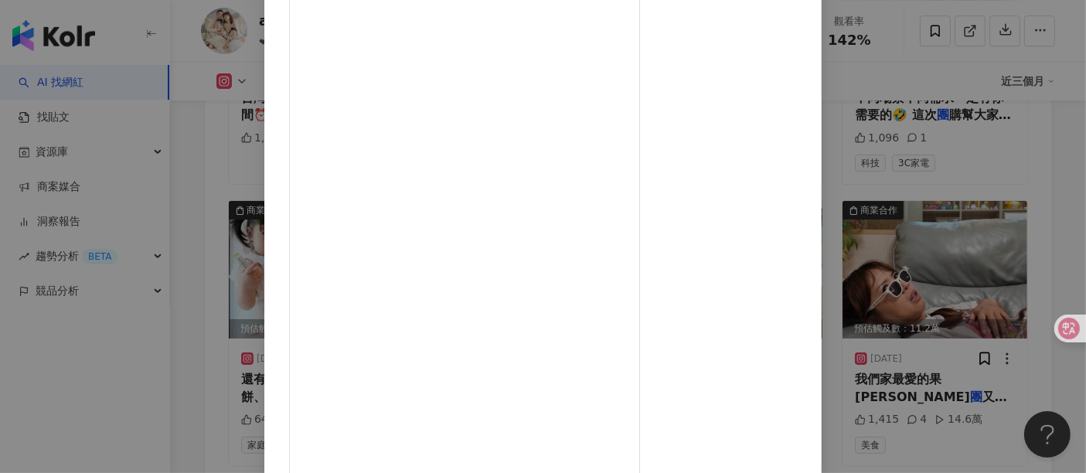
scroll to position [134, 0]
click at [977, 211] on div "alien917 2025/6/2 874 65 15.7萬 查看原始貼文" at bounding box center [543, 236] width 1086 height 473
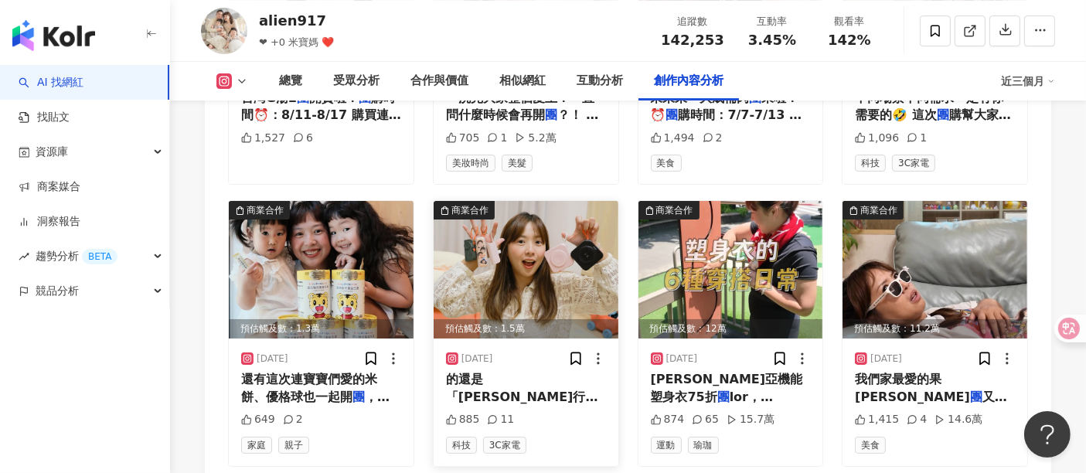
click at [500, 201] on img at bounding box center [526, 270] width 185 height 138
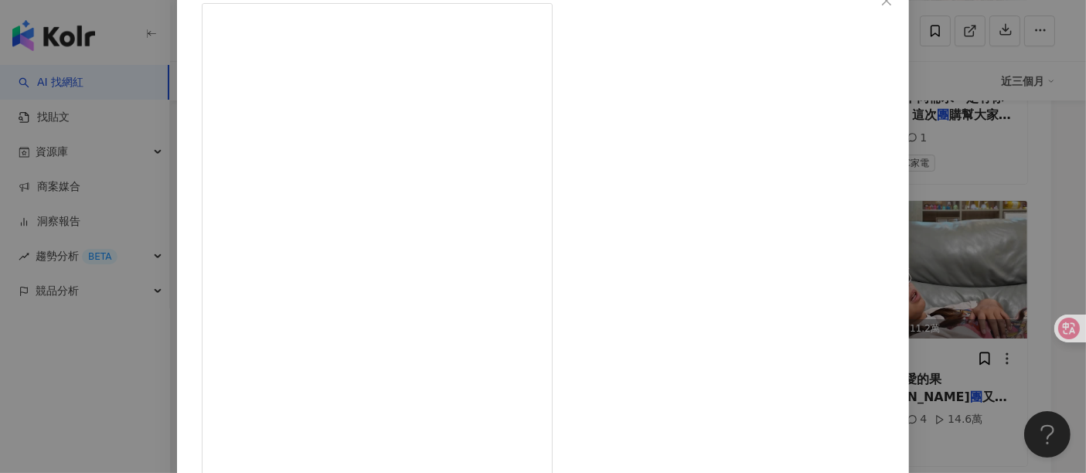
scroll to position [172, 0]
click at [977, 166] on div "alien917 2025/6/16 885 11 查看原始貼文" at bounding box center [543, 236] width 1086 height 473
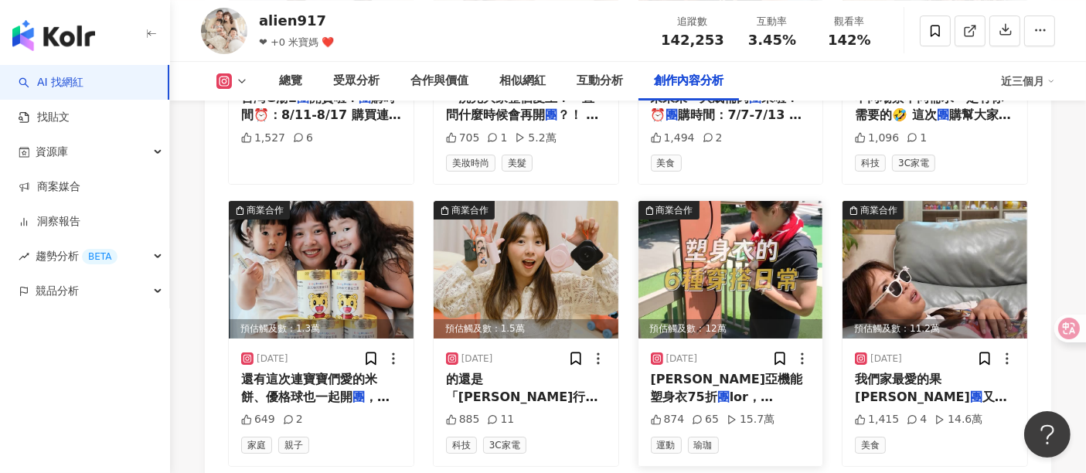
click at [723, 319] on div "預估觸及數：12萬" at bounding box center [730, 328] width 185 height 19
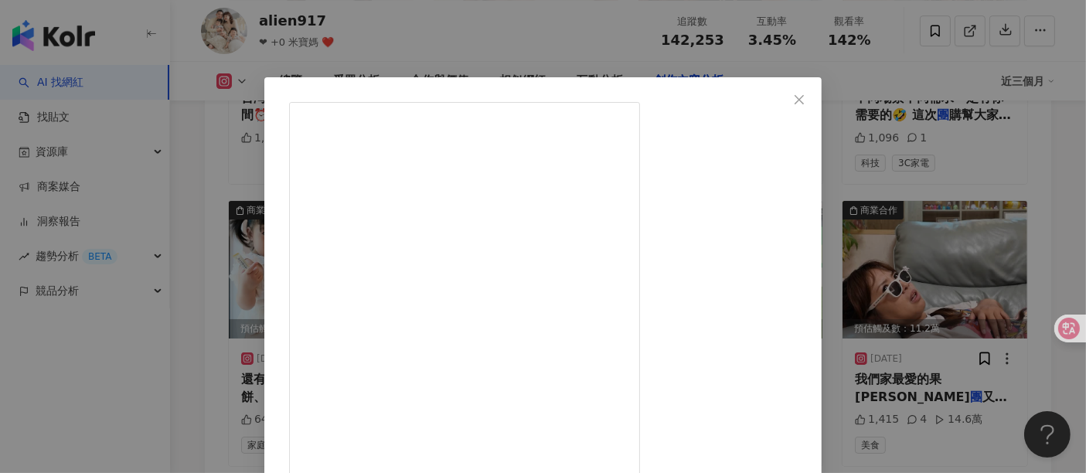
drag, startPoint x: 715, startPoint y: 346, endPoint x: 751, endPoint y: 95, distance: 253.7
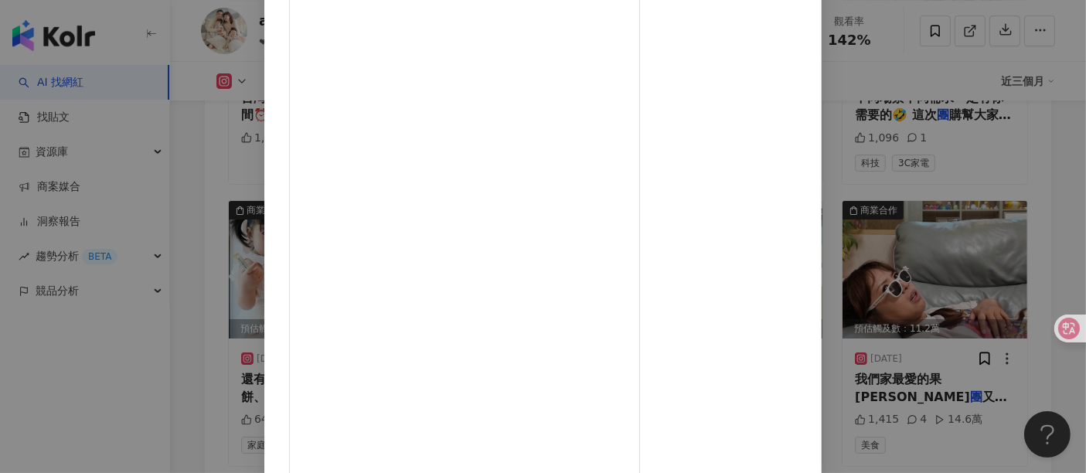
scroll to position [220, 0]
click at [935, 213] on div "alien917 2025/6/2 874 65 15.7萬 查看原始貼文" at bounding box center [543, 236] width 1086 height 473
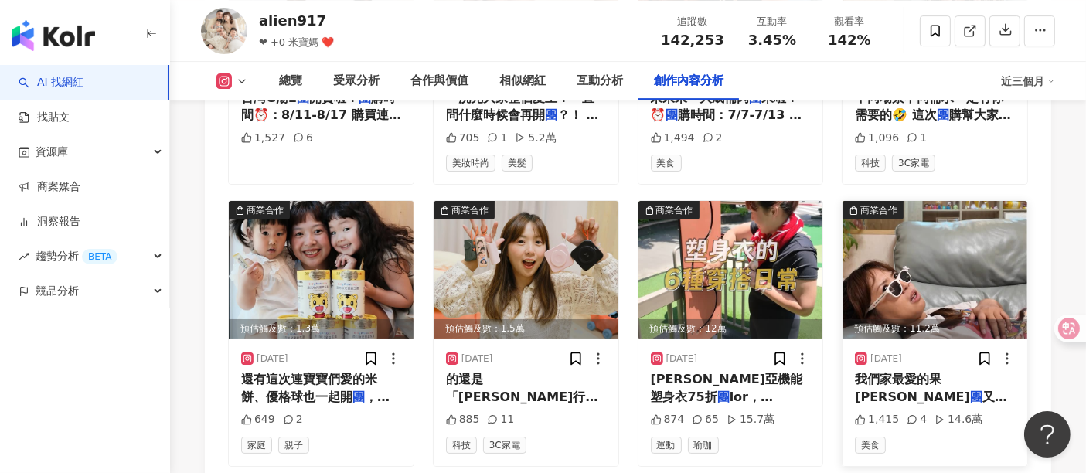
click at [952, 319] on div "預估觸及數：11.2萬" at bounding box center [934, 328] width 185 height 19
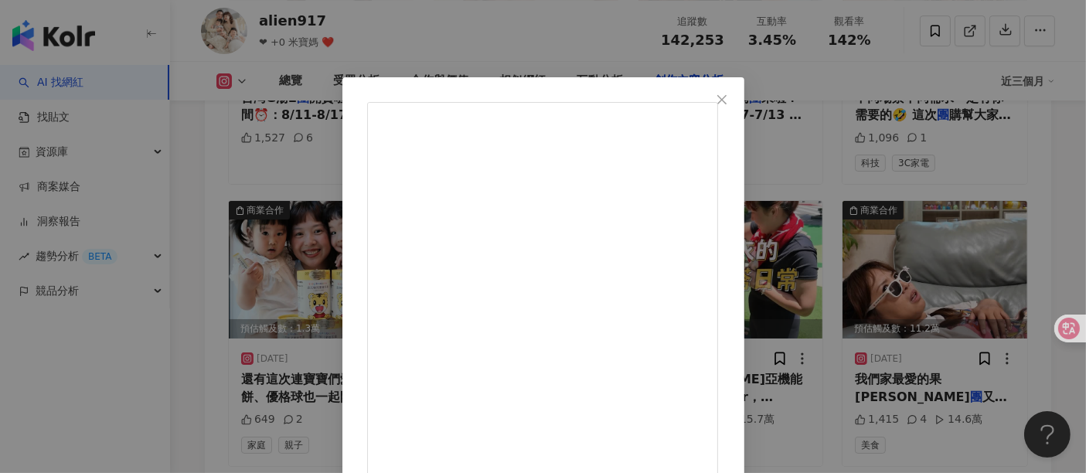
drag, startPoint x: 636, startPoint y: 168, endPoint x: 627, endPoint y: 178, distance: 13.7
drag, startPoint x: 625, startPoint y: 168, endPoint x: 654, endPoint y: 162, distance: 30.0
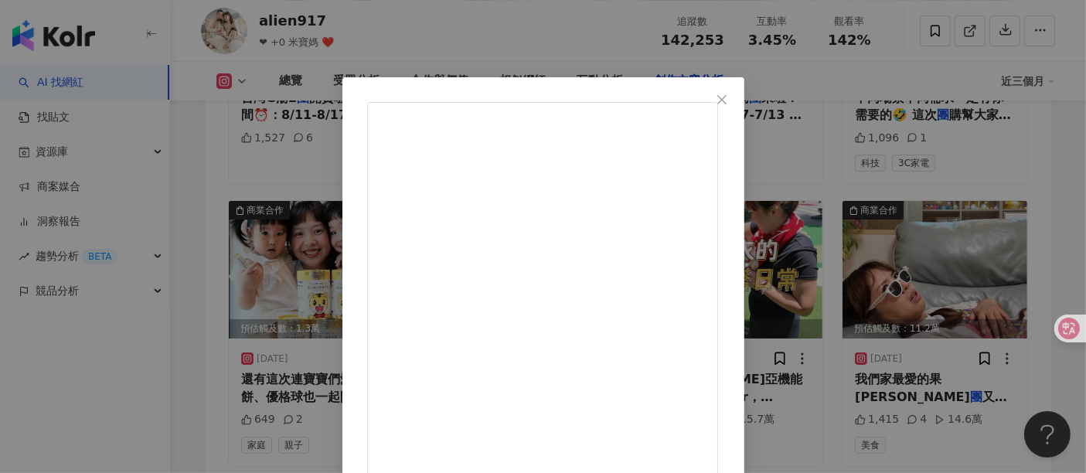
copy div "果乾"
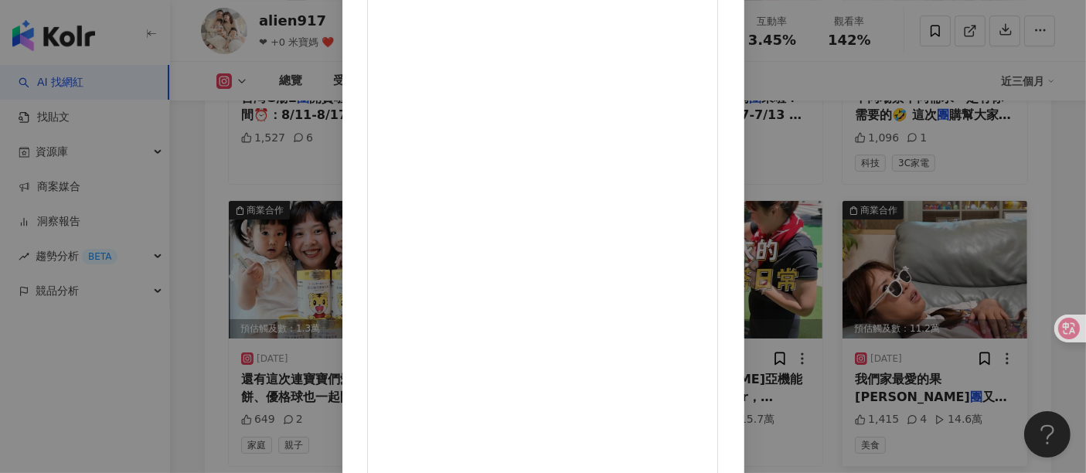
click at [977, 178] on div "alien917 2025/5/26 1,415 4 14.6萬 查看原始貼文" at bounding box center [543, 236] width 1086 height 473
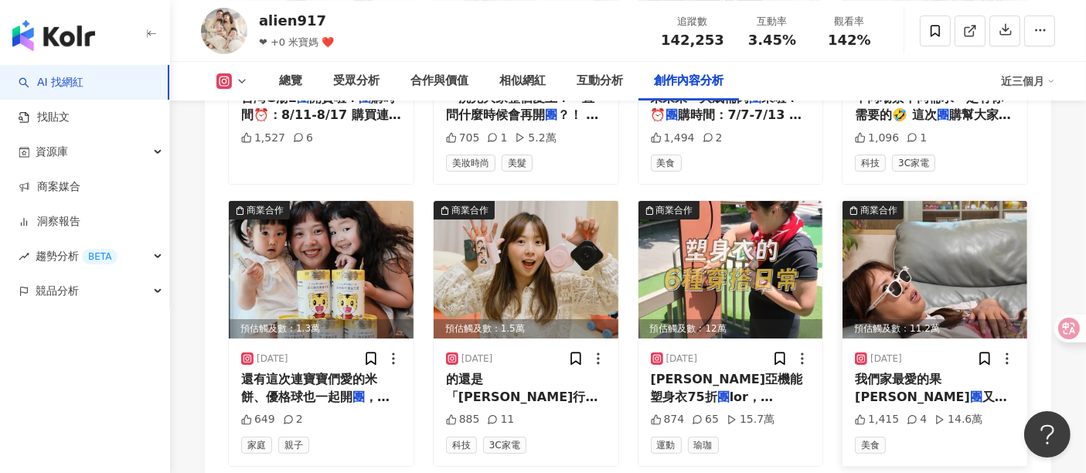
click at [894, 201] on img at bounding box center [934, 270] width 185 height 138
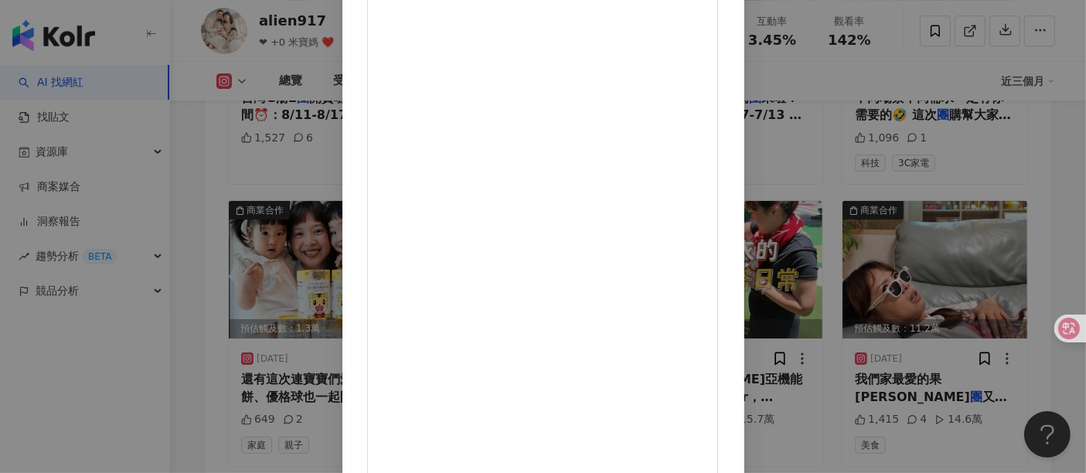
click at [977, 232] on div "alien917 2025/5/26 1,415 4 14.6萬 查看原始貼文" at bounding box center [543, 236] width 1086 height 473
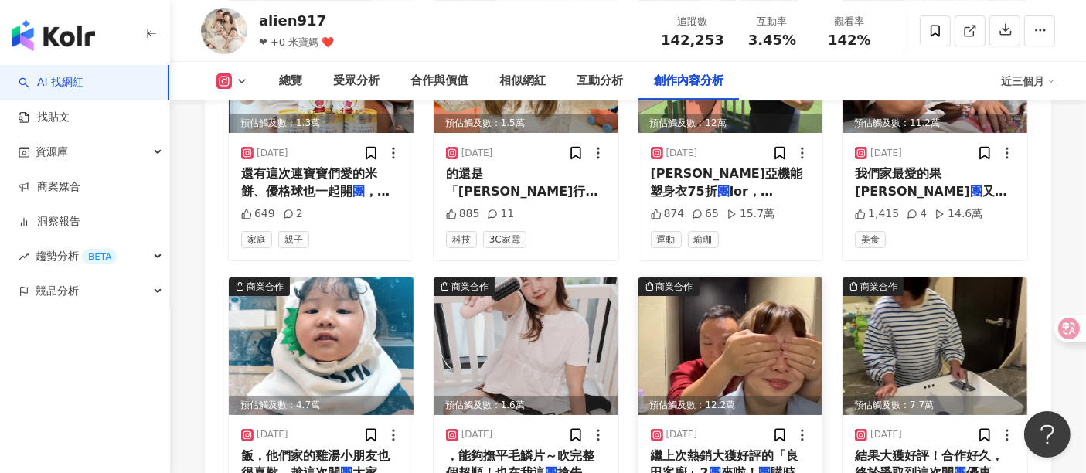
scroll to position [5434, 0]
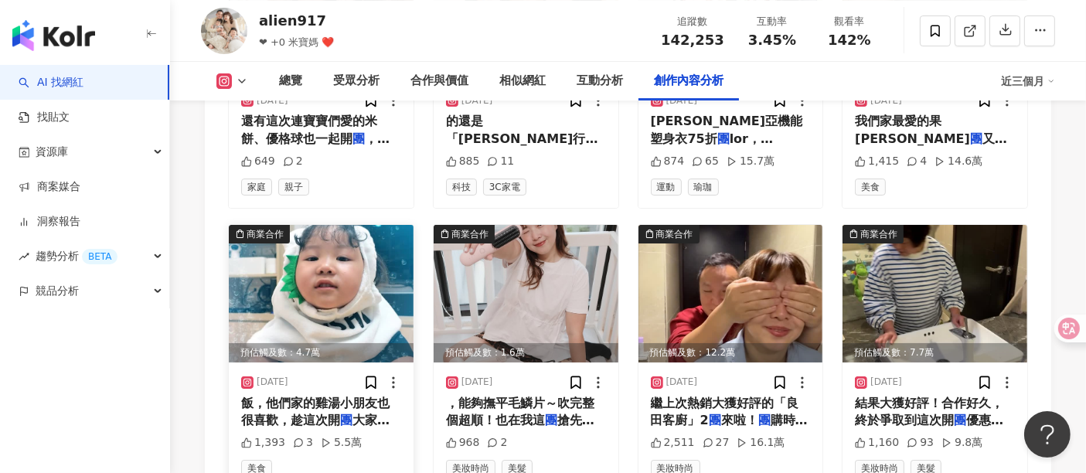
click at [303, 225] on img at bounding box center [321, 294] width 185 height 138
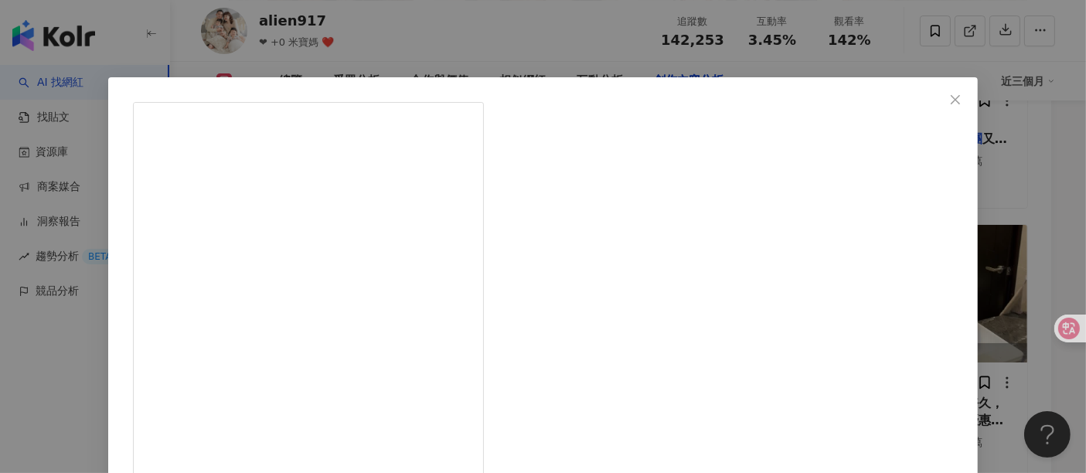
click at [977, 371] on div "alien917 2025/5/19 誰說當媽媽一定要很會煮？ 有台灣G湯就好了啊😏！！ 我們家冰箱的常備湯非台灣雞湯莫屬啦！ 不只口味多樣，簡單加熱一下就可…" at bounding box center [543, 236] width 1086 height 473
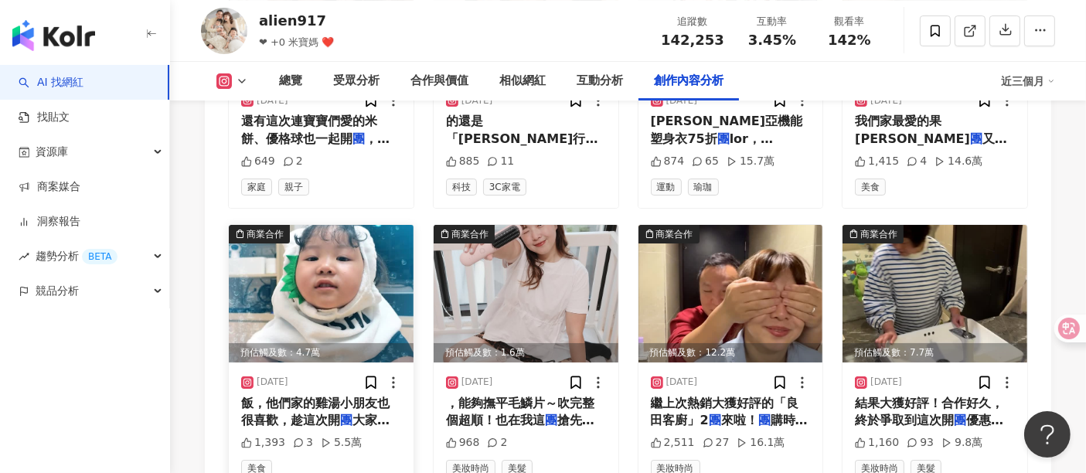
click at [282, 225] on img at bounding box center [321, 294] width 185 height 138
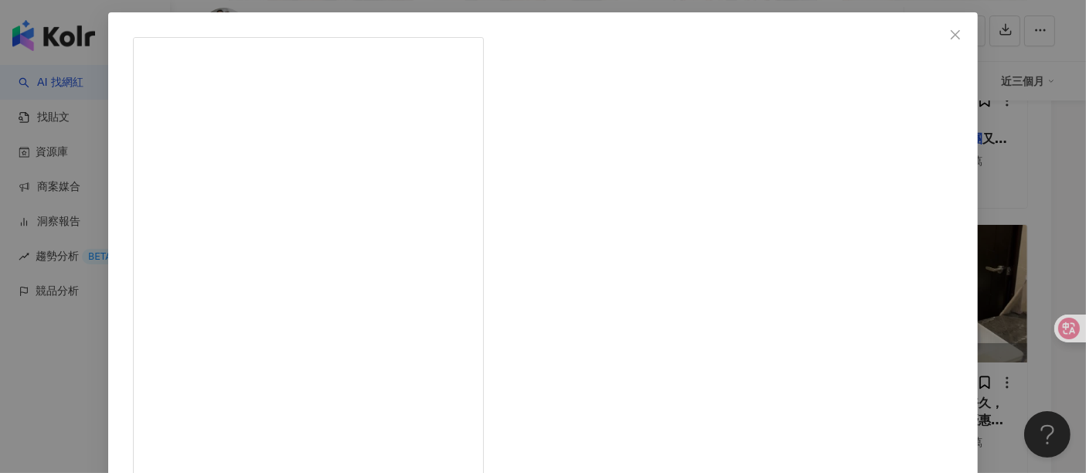
scroll to position [220, 0]
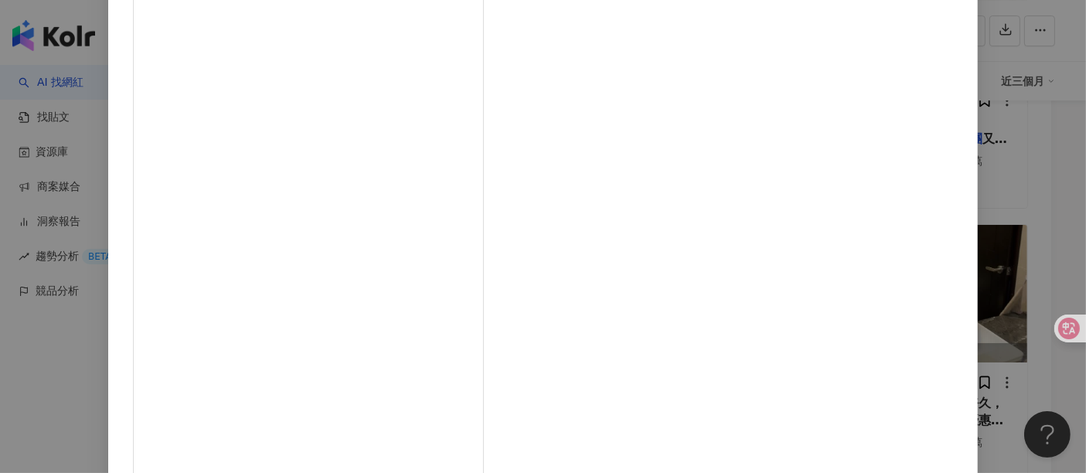
drag, startPoint x: 612, startPoint y: 274, endPoint x: 577, endPoint y: 274, distance: 35.6
copy div "誰說當媽媽一定要很會煮？ 有台灣G湯就好了啊😏！！ 我們家冰箱的常備湯非台灣雞湯莫屬啦！ 不只口味多樣，簡單加熱一下就可以上桌了😉 完全不用靠廚藝就能輕鬆抓住…"
click at [977, 182] on div "alien917 2025/5/19 誰說當媽媽一定要很會煮？ 有台灣G湯就好了啊😏！！ 我們家冰箱的常備湯非台灣雞湯莫屬啦！ 不只口味多樣，簡單加熱一下就可…" at bounding box center [543, 236] width 1086 height 473
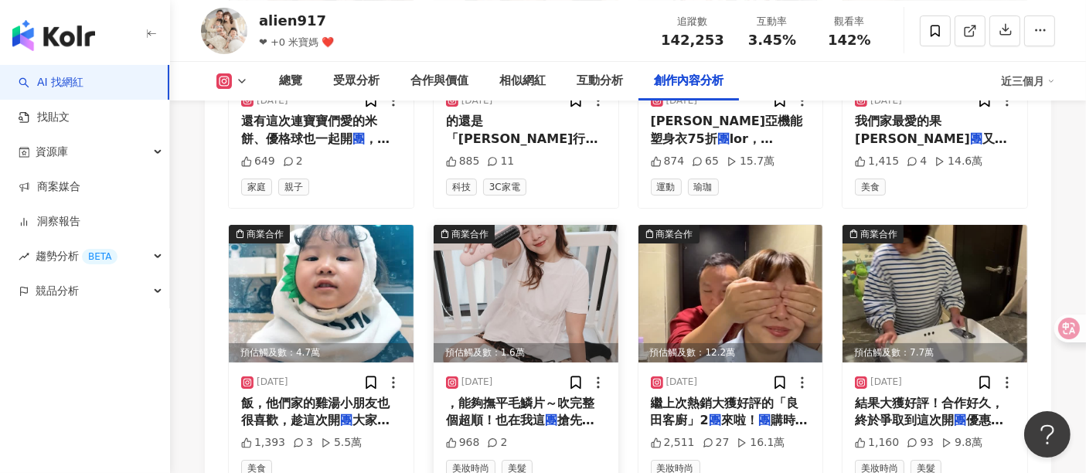
click at [541, 225] on img at bounding box center [526, 294] width 185 height 138
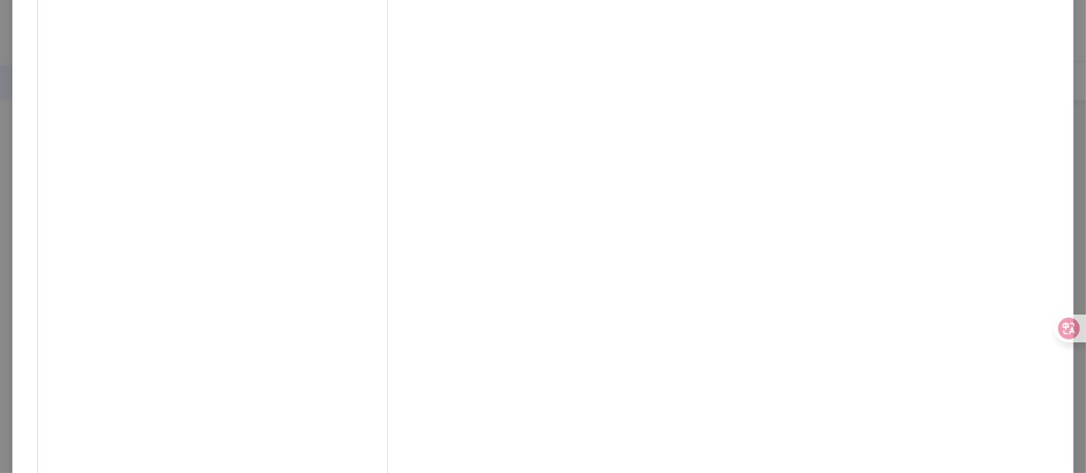
scroll to position [134, 0]
drag, startPoint x: 591, startPoint y: 70, endPoint x: 613, endPoint y: 65, distance: 22.9
drag, startPoint x: 585, startPoint y: 69, endPoint x: 623, endPoint y: 63, distance: 38.3
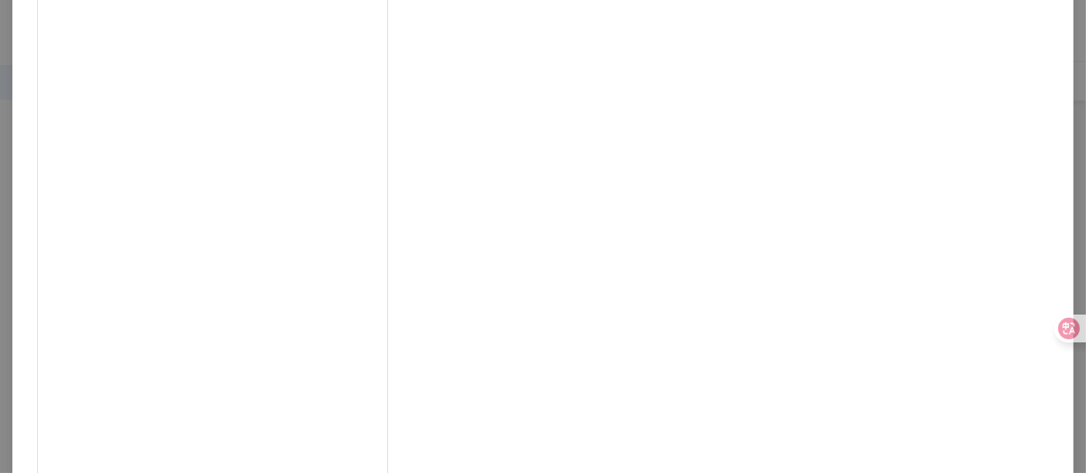
copy div "TYMO"
click at [977, 109] on div "alien917 2025/5/5 當了二寶媽之後，生活更是忙碌 每次出門都要先用小孩才有時間打理自己 有了TYMO 後，輕輕鬆鬆不用10分鐘就搞定 還可以美…" at bounding box center [543, 236] width 1086 height 473
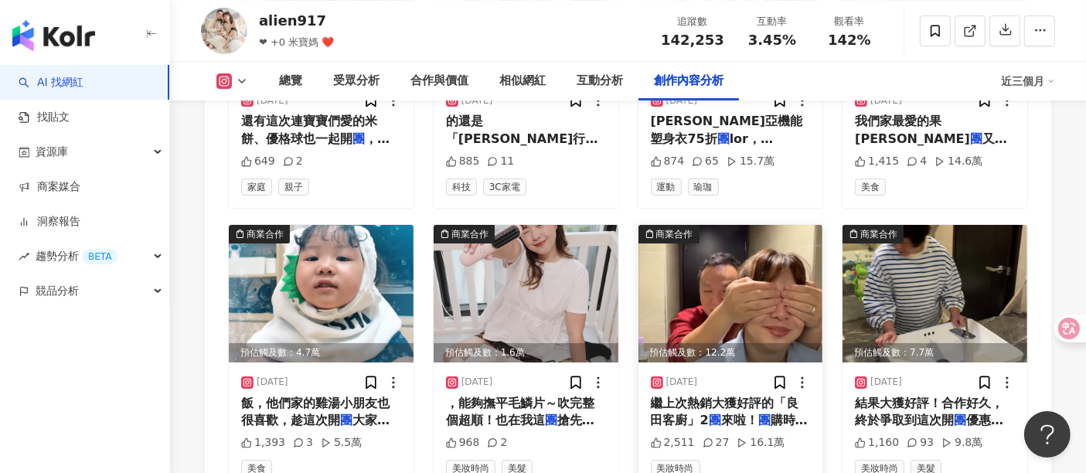
click at [754, 343] on div "預估觸及數：12.2萬" at bounding box center [730, 352] width 185 height 19
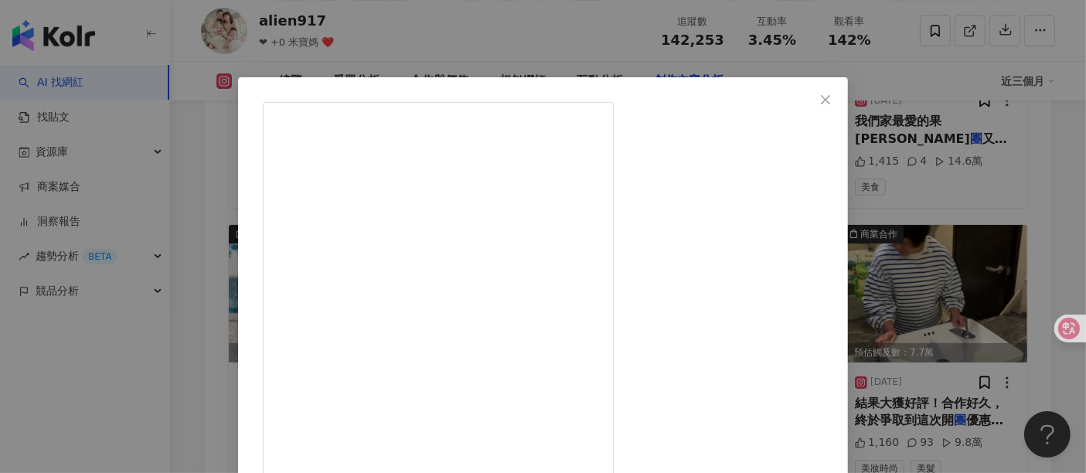
drag, startPoint x: 697, startPoint y: 172, endPoint x: 746, endPoint y: 176, distance: 48.9
copy div "良田客廚」2"
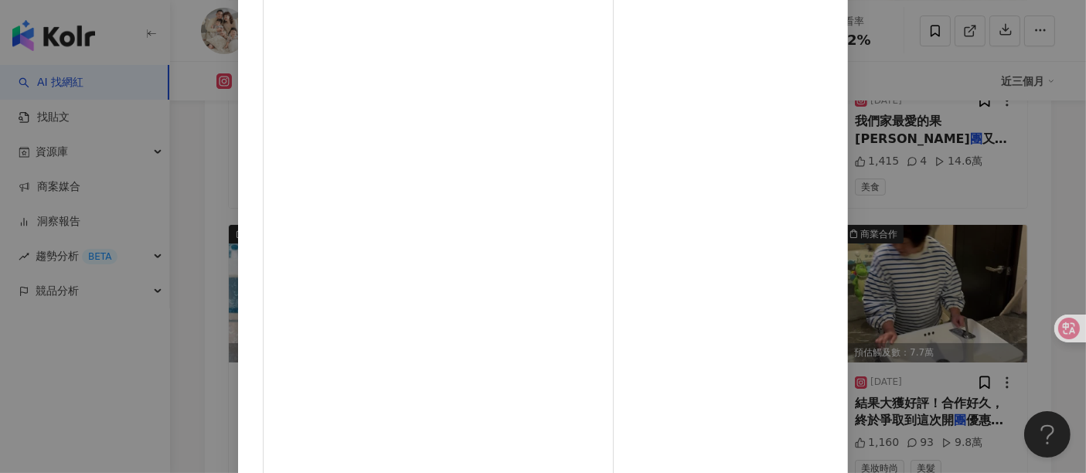
drag, startPoint x: 571, startPoint y: 309, endPoint x: 621, endPoint y: 302, distance: 50.0
copy div "#抗菌家"
click at [977, 139] on div "alien917 2025/4/28 2,511 27 16.1萬 查看原始貼文" at bounding box center [543, 236] width 1086 height 473
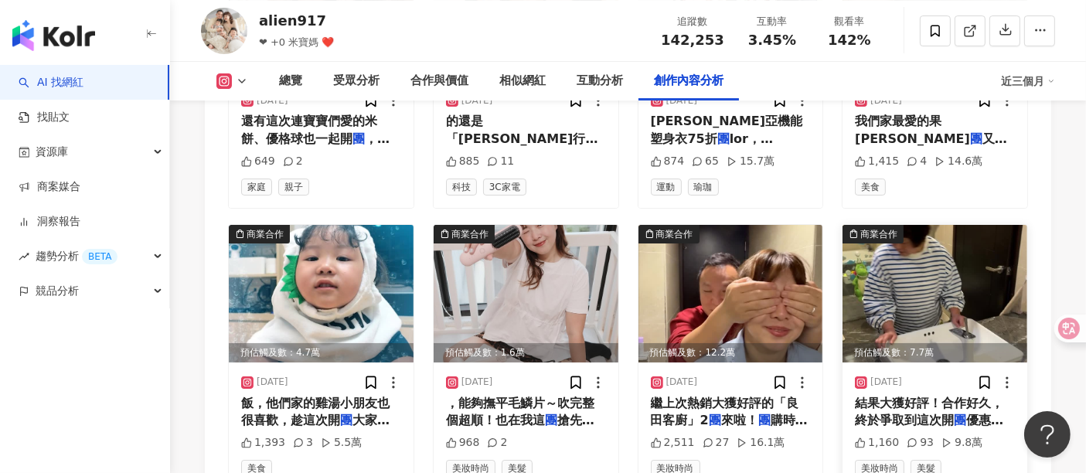
click at [939, 225] on img at bounding box center [934, 294] width 185 height 138
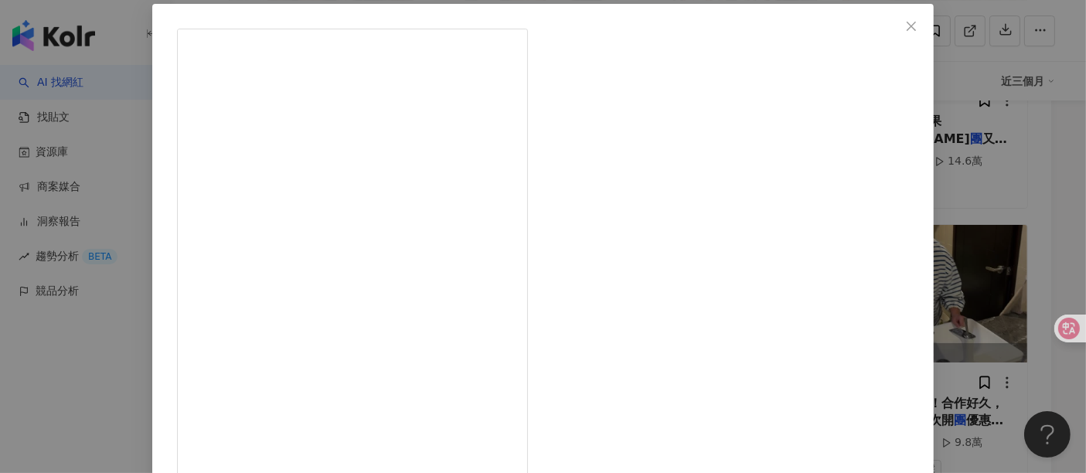
scroll to position [86, 0]
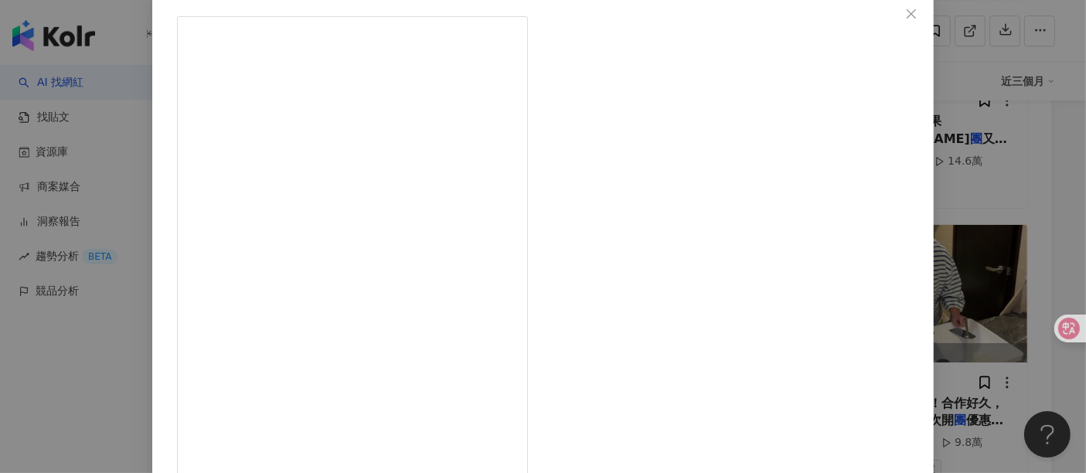
drag, startPoint x: 642, startPoint y: 85, endPoint x: 695, endPoint y: 80, distance: 52.8
copy div "康定洗髮精"
drag, startPoint x: 949, startPoint y: 418, endPoint x: 854, endPoint y: 434, distance: 96.3
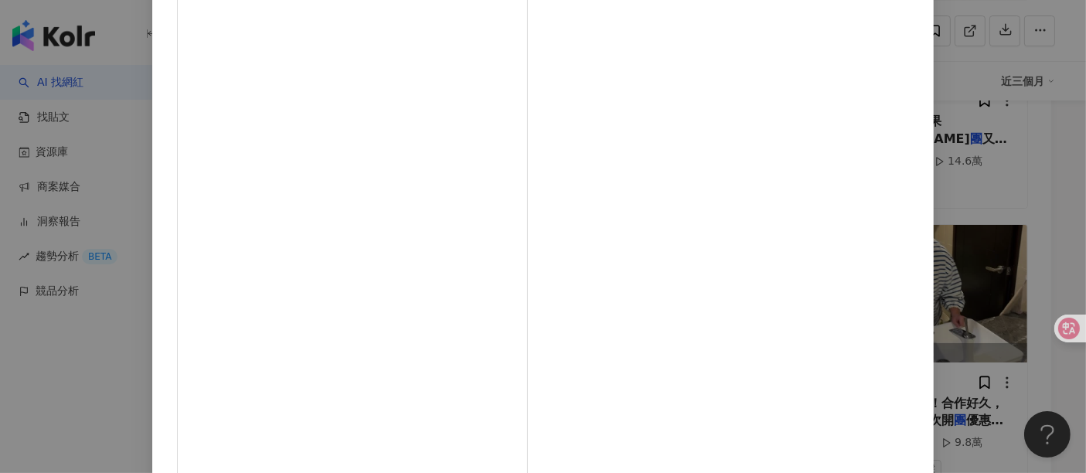
click at [949, 418] on div "alien917 2025/4/21 1,160 93 9.8萬 查看原始貼文" at bounding box center [543, 236] width 1086 height 473
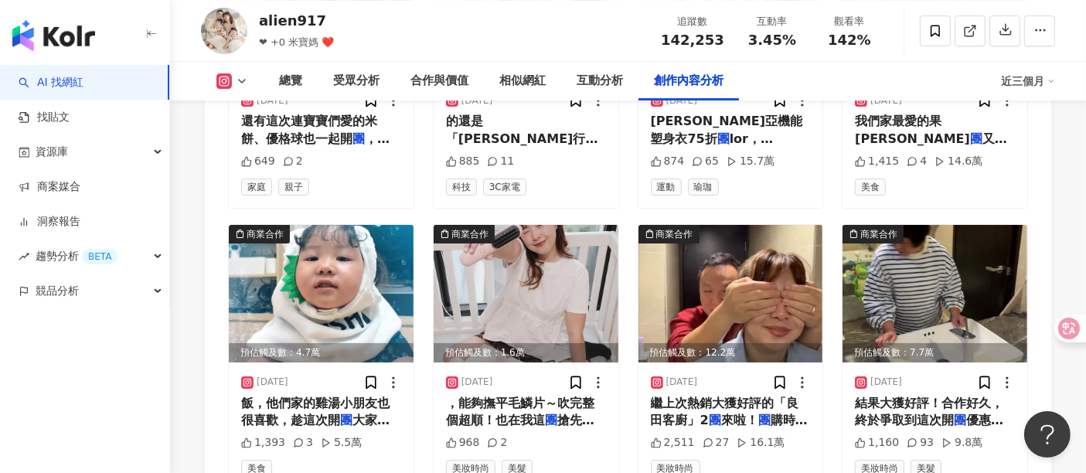
click at [934, 225] on img at bounding box center [934, 294] width 185 height 138
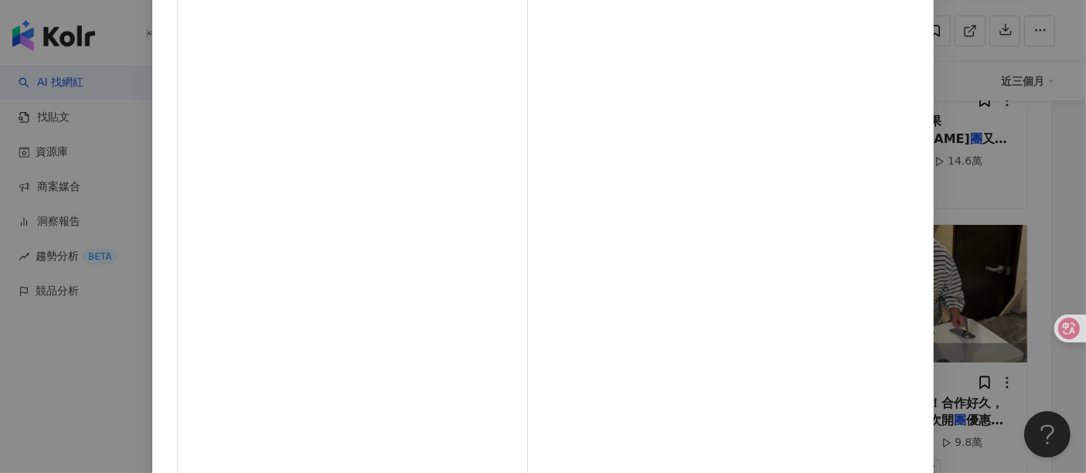
click at [977, 298] on div "alien917 2025/4/21 1,160 93 9.8萬 查看原始貼文" at bounding box center [543, 236] width 1086 height 473
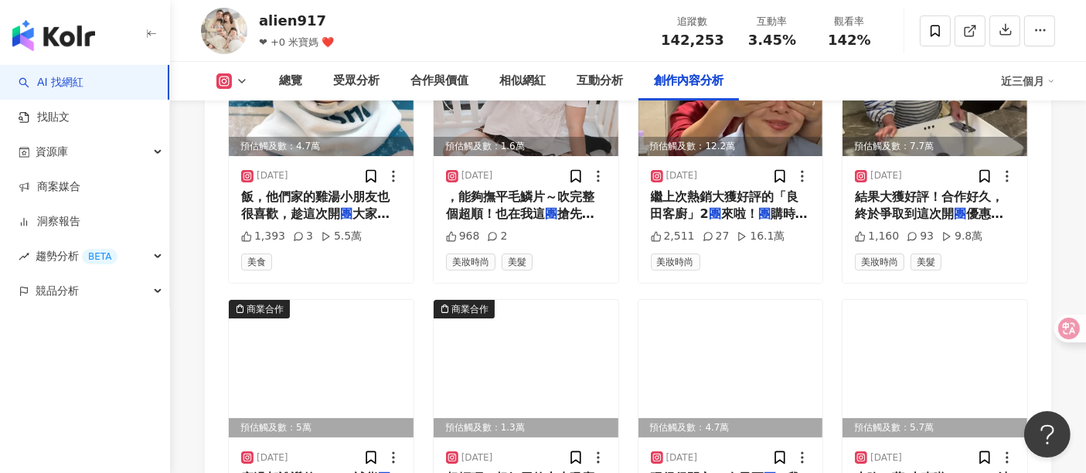
scroll to position [5692, 0]
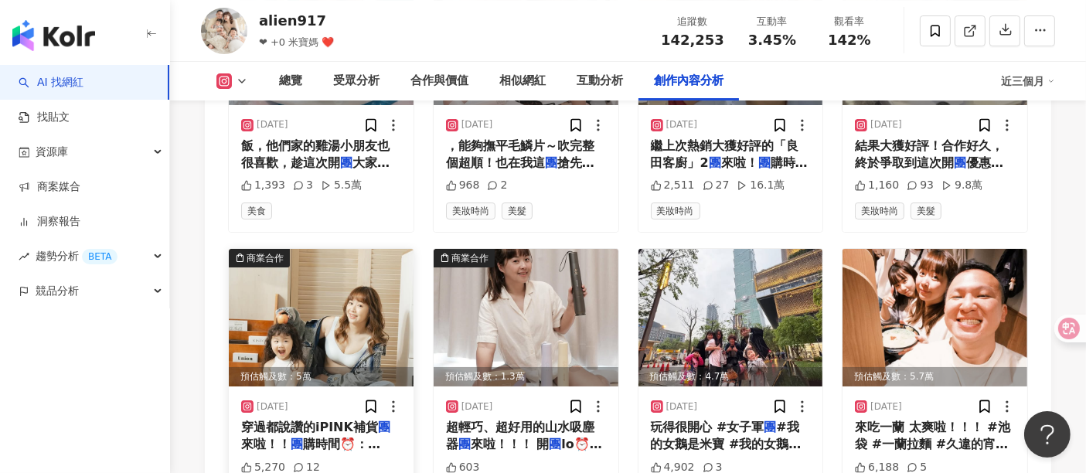
click at [284, 249] on img at bounding box center [321, 318] width 185 height 138
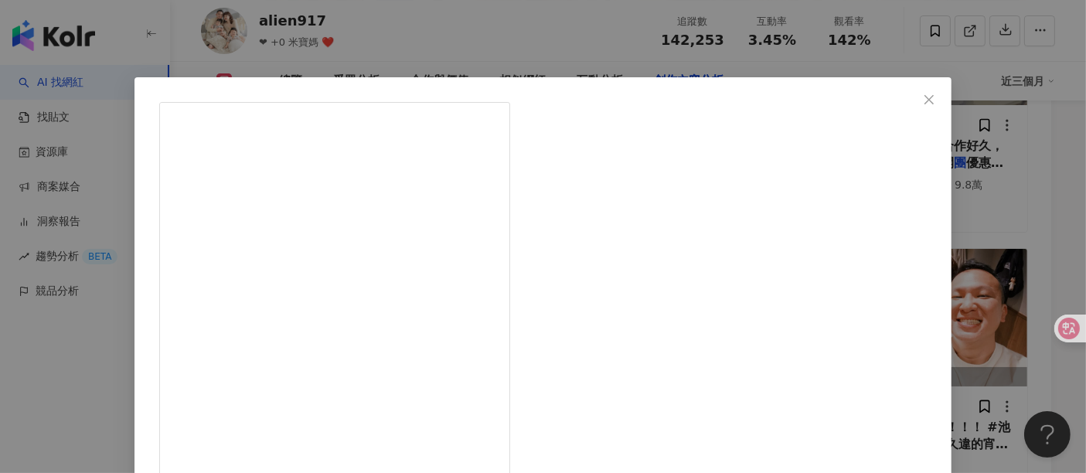
drag, startPoint x: 629, startPoint y: 168, endPoint x: 688, endPoint y: 164, distance: 58.9
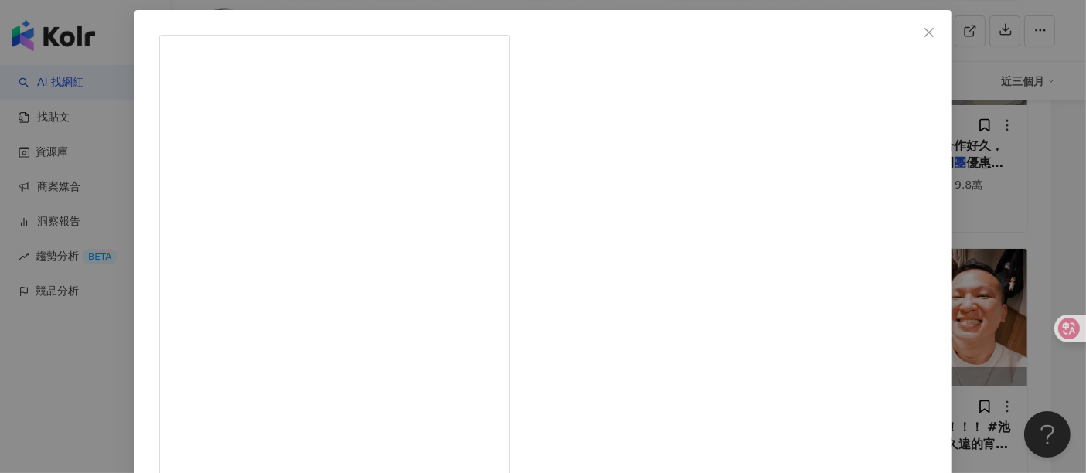
scroll to position [68, 0]
drag, startPoint x: 572, startPoint y: 331, endPoint x: 639, endPoint y: 328, distance: 67.3
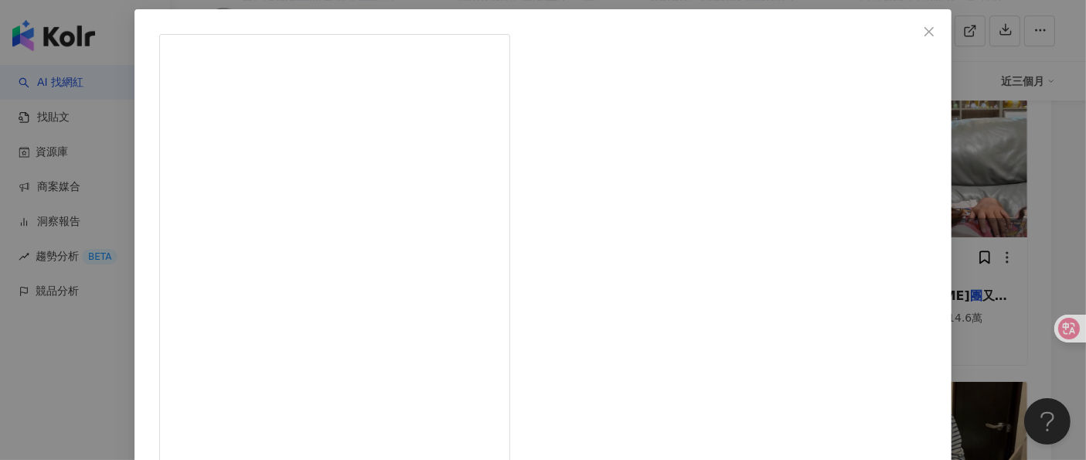
click at [977, 199] on div "alien917 2025/4/14 5,270 12 查看原始貼文" at bounding box center [543, 230] width 1086 height 460
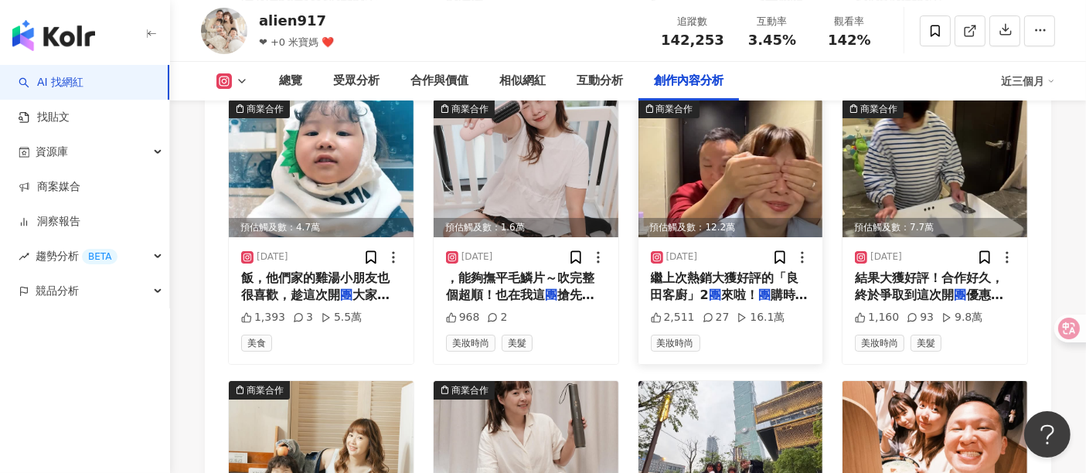
scroll to position [5622, 0]
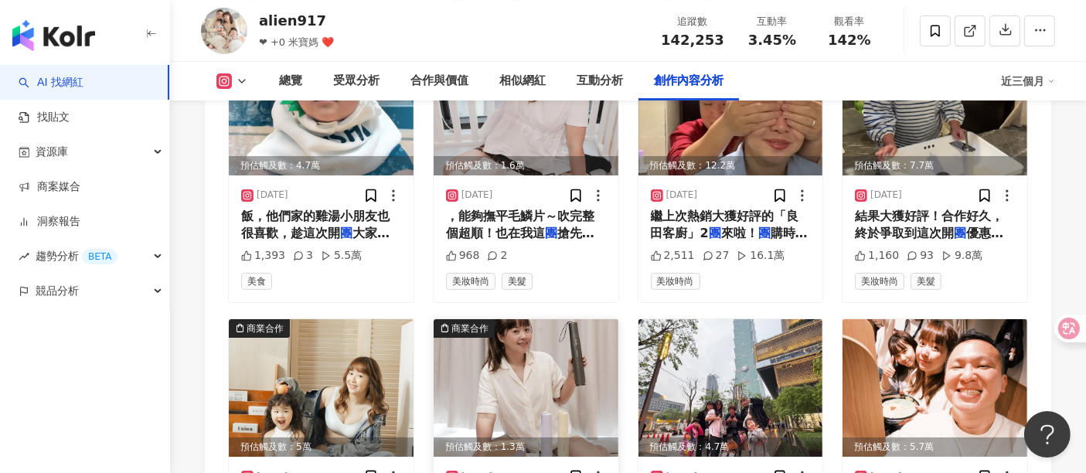
click at [498, 319] on img at bounding box center [526, 388] width 185 height 138
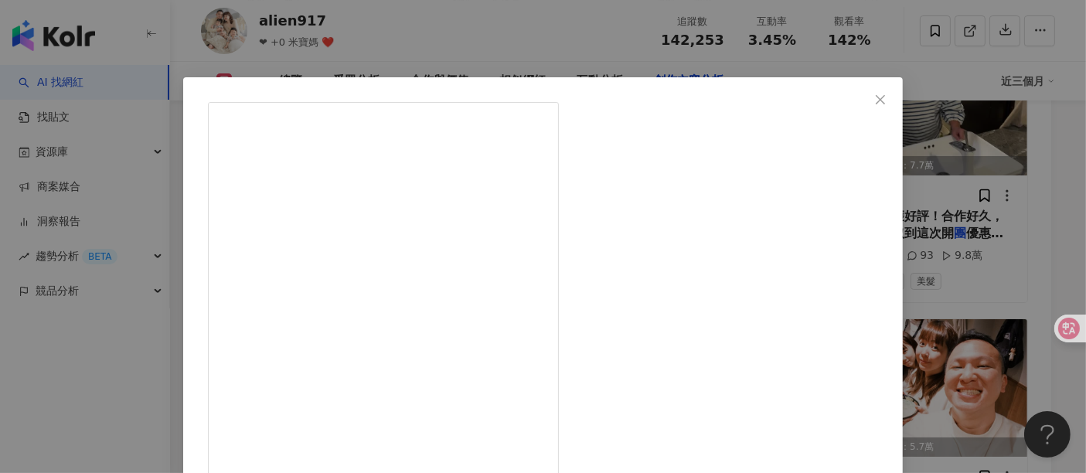
drag, startPoint x: 653, startPoint y: 168, endPoint x: 720, endPoint y: 171, distance: 66.5
click at [977, 202] on div "alien917 2025/4/7 603 查看原始貼文" at bounding box center [543, 236] width 1086 height 473
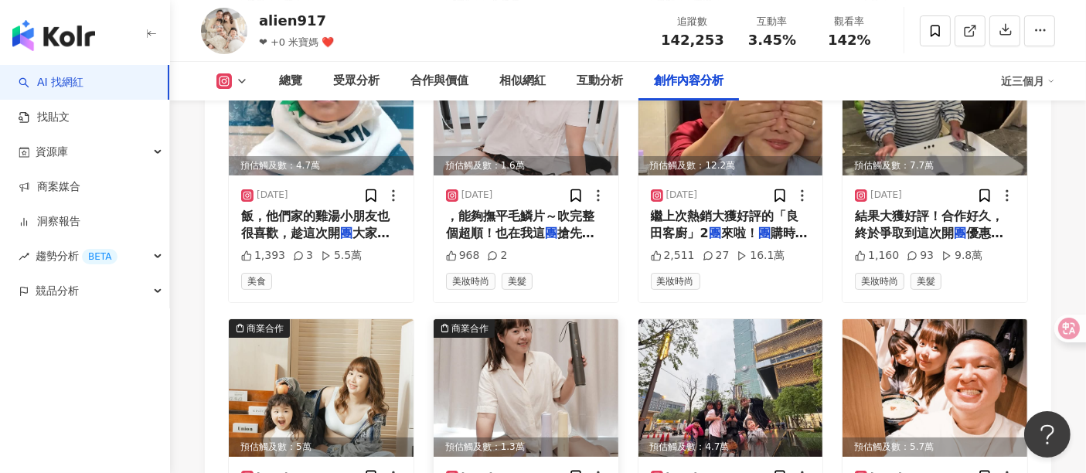
click at [519, 319] on img at bounding box center [526, 388] width 185 height 138
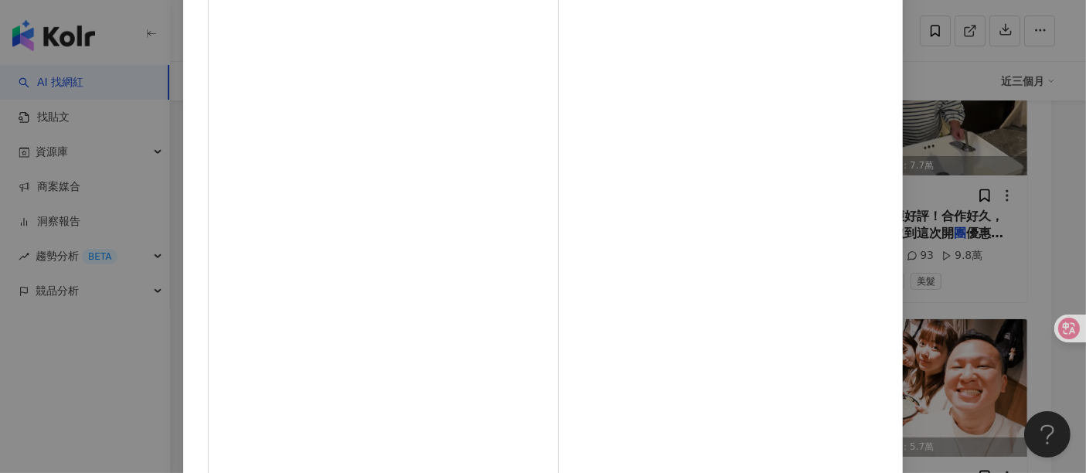
scroll to position [220, 0]
click at [977, 227] on div "alien917 2025/4/7 603 查看原始貼文" at bounding box center [543, 236] width 1086 height 473
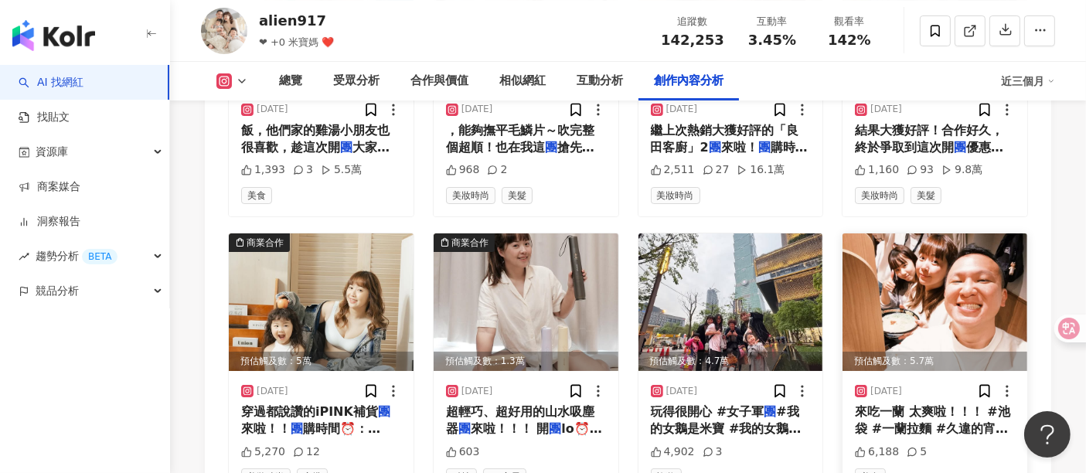
scroll to position [5965, 0]
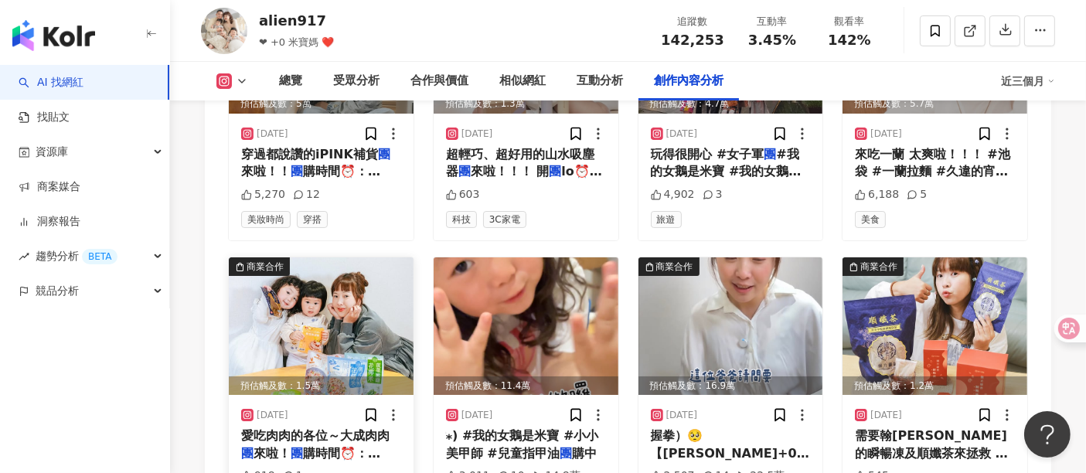
click at [339, 257] on img at bounding box center [321, 326] width 185 height 138
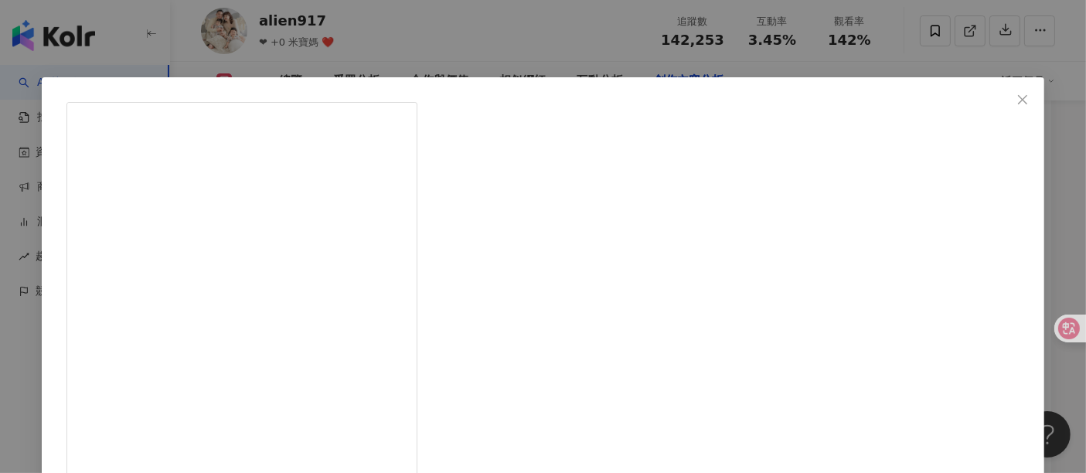
drag, startPoint x: 653, startPoint y: 172, endPoint x: 699, endPoint y: 172, distance: 45.6
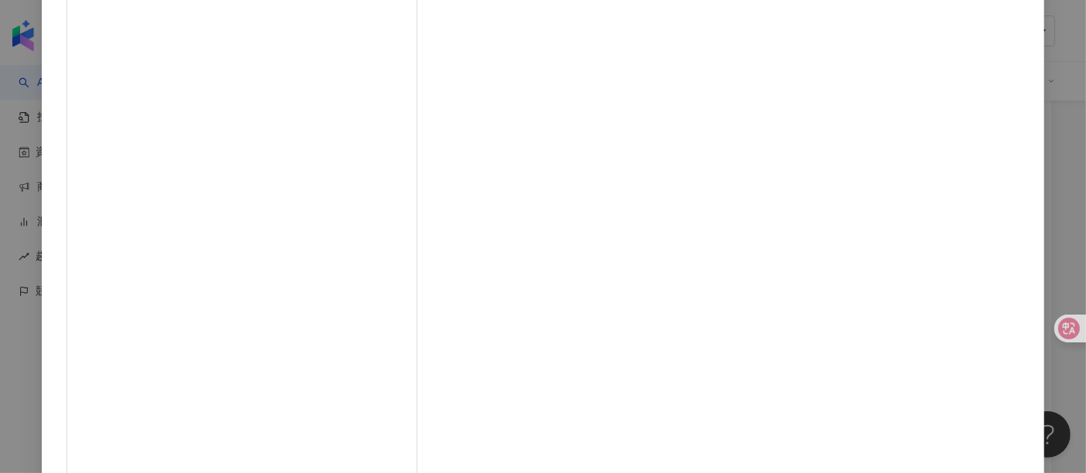
drag, startPoint x: 620, startPoint y: 348, endPoint x: 575, endPoint y: 346, distance: 44.9
click at [977, 121] on div "alien917 2025/3/17 918 1 查看原始貼文" at bounding box center [543, 236] width 1086 height 473
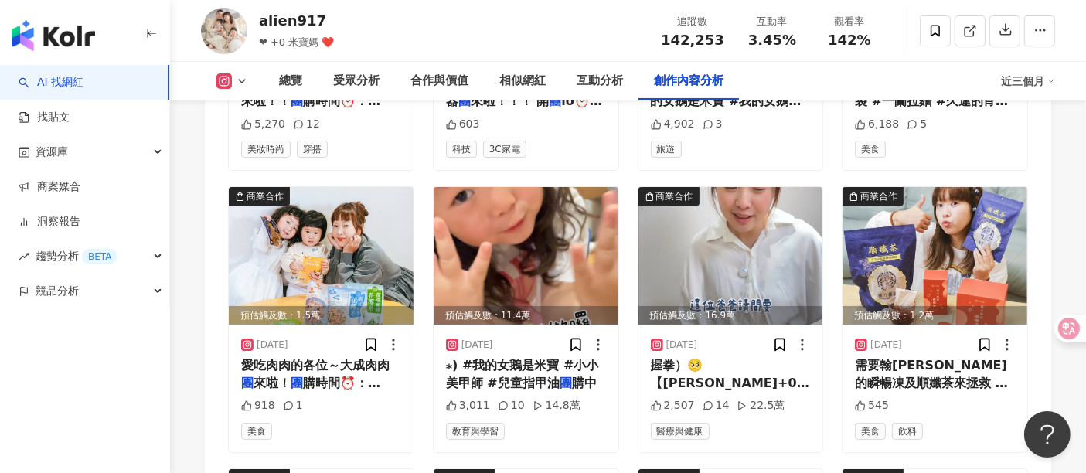
scroll to position [6137, 0]
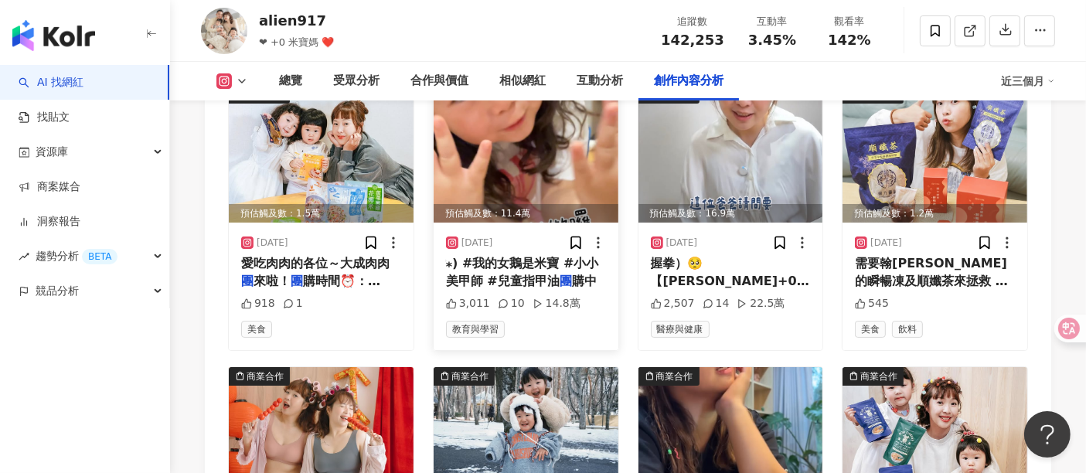
click at [489, 237] on div "2025/3/6" at bounding box center [477, 243] width 32 height 13
click at [509, 256] on span "̛⁎) #我的女鵝是米寶 #小小美甲師 #兒童指甲油" at bounding box center [522, 272] width 153 height 32
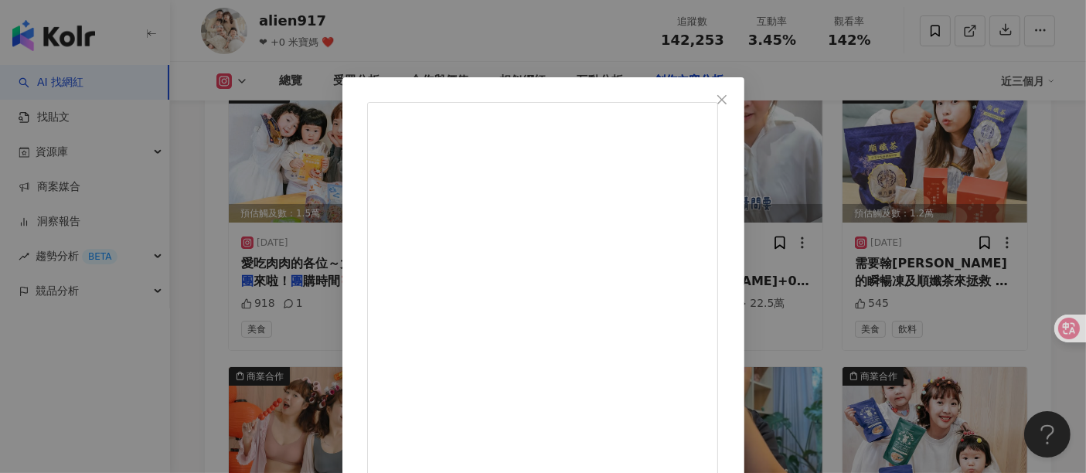
drag, startPoint x: 573, startPoint y: 288, endPoint x: 627, endPoint y: 294, distance: 54.6
drag, startPoint x: 770, startPoint y: 471, endPoint x: 734, endPoint y: 412, distance: 69.3
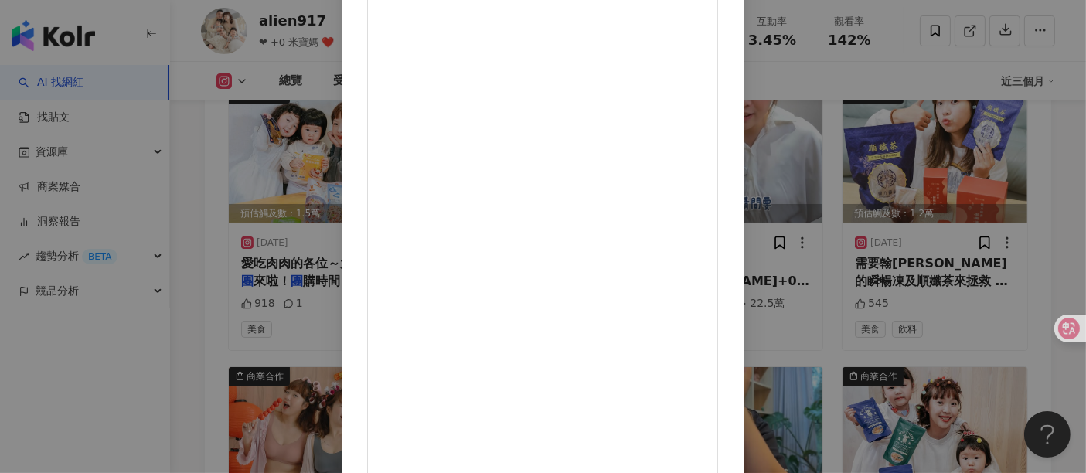
scroll to position [220, 0]
click at [977, 231] on div "alien917 2025/3/6 換你幫我做囉！！！ 介紹指甲油同時 還不忘叫我幫她做美美的指甲😂 真的很愛水(⁎⁍̴̛ᴗ⁍̴̛⁎) #我的女鵝是米寶 #小…" at bounding box center [543, 236] width 1086 height 473
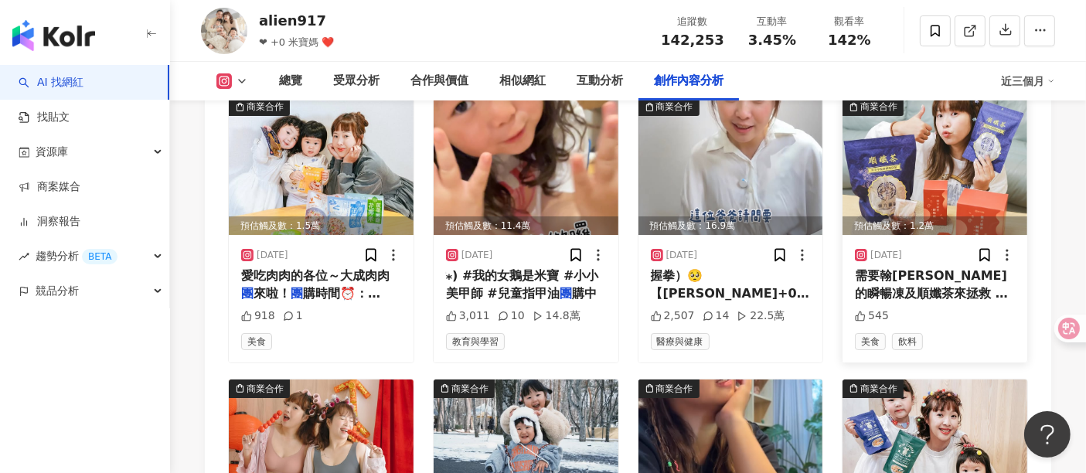
scroll to position [6050, 0]
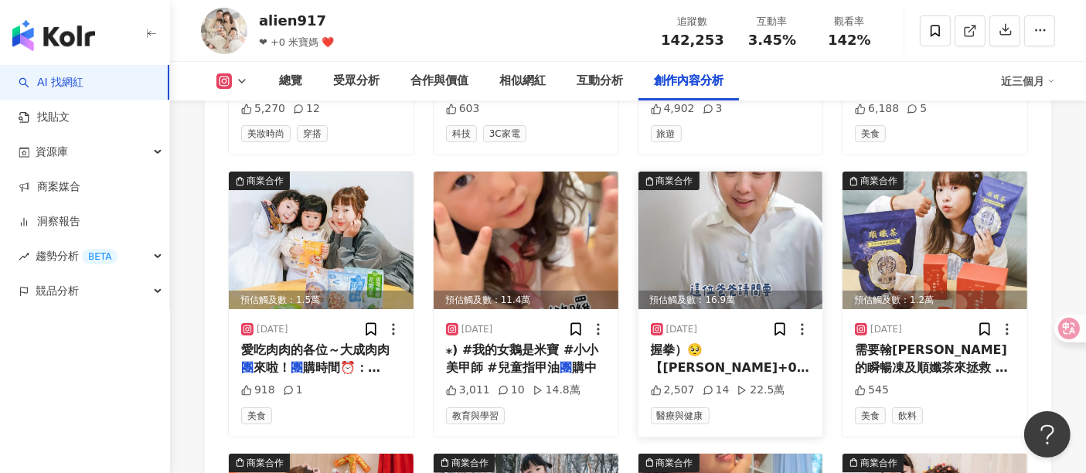
click at [730, 182] on img at bounding box center [730, 241] width 185 height 138
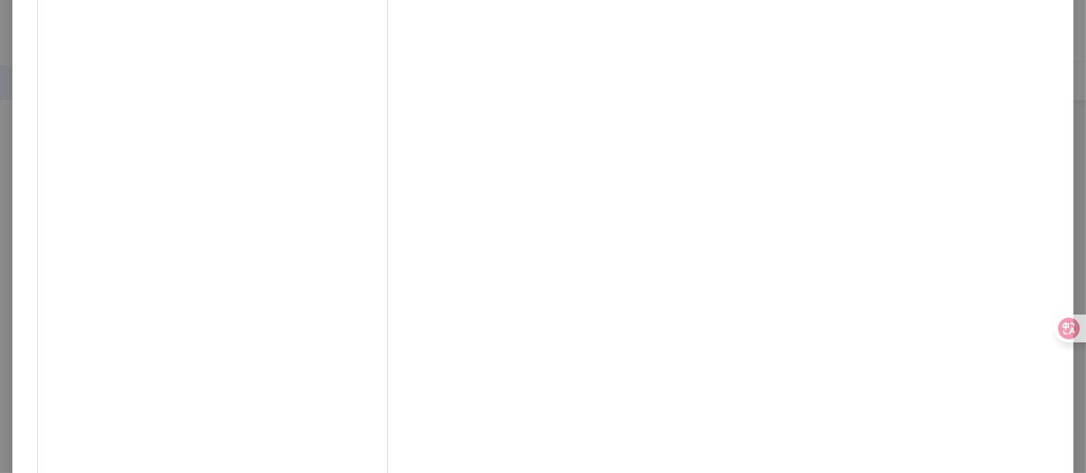
scroll to position [220, 0]
drag, startPoint x: 574, startPoint y: 348, endPoint x: 700, endPoint y: 349, distance: 125.2
click at [977, 307] on div "alien917 2025/2/24 2,507 14 22.5萬 查看原始貼文" at bounding box center [543, 236] width 1086 height 473
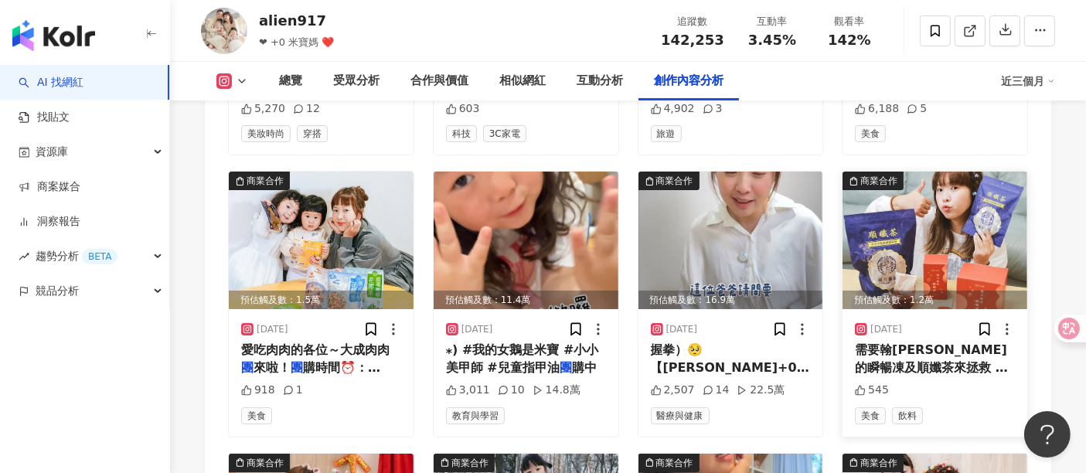
click at [892, 172] on img at bounding box center [934, 241] width 185 height 138
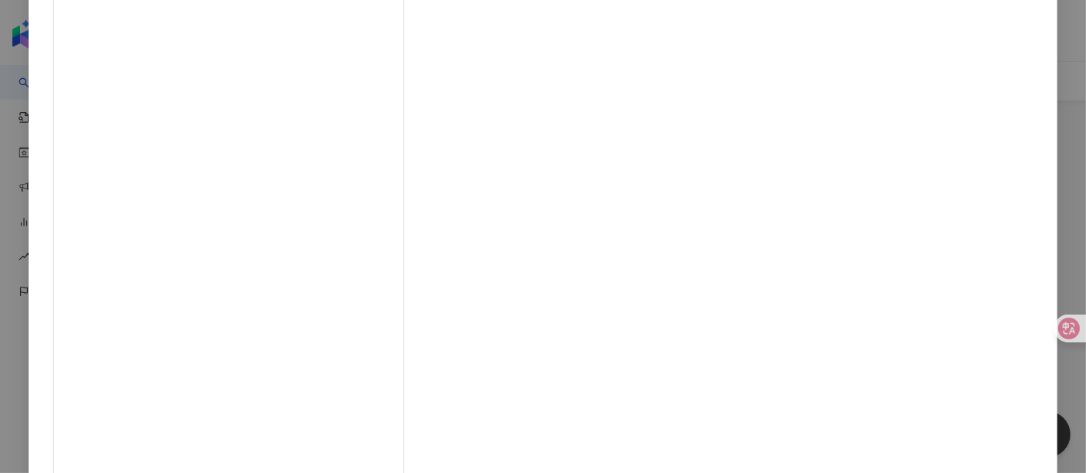
scroll to position [172, 0]
drag, startPoint x: 572, startPoint y: 397, endPoint x: 630, endPoint y: 397, distance: 58.0
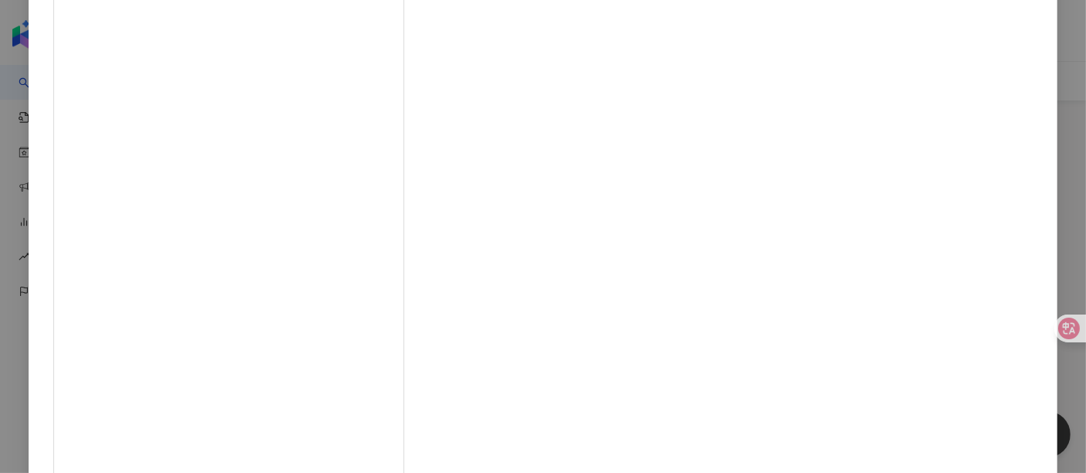
click at [977, 265] on div "alien917 2025/2/10 545 查看原始貼文" at bounding box center [543, 236] width 1086 height 473
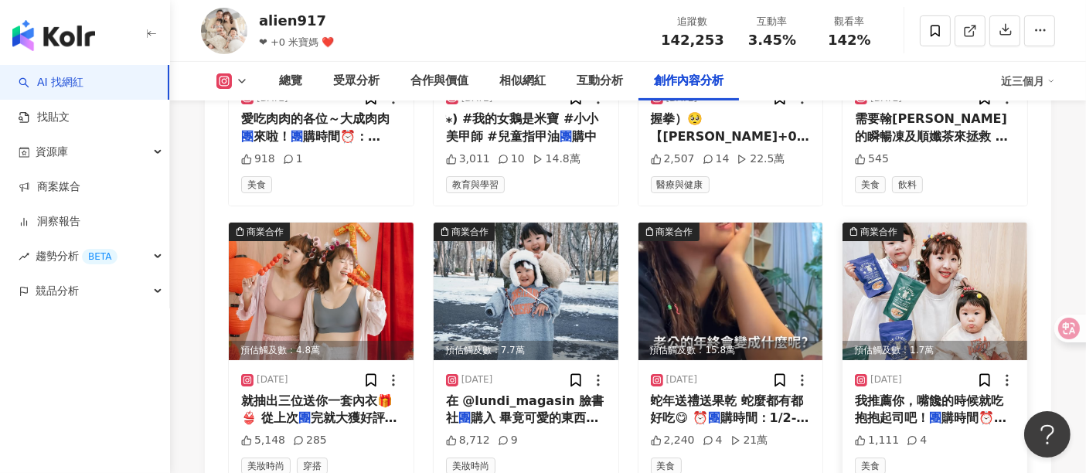
scroll to position [6309, 0]
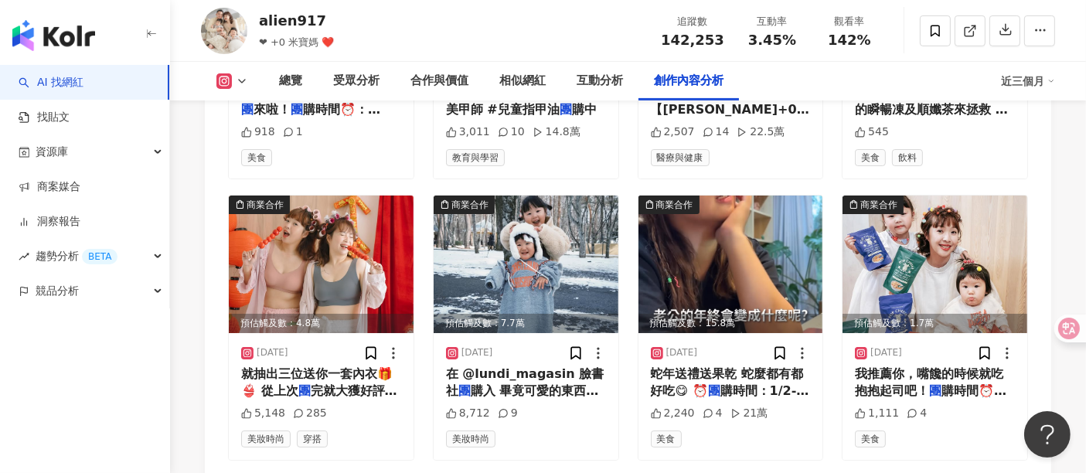
click at [371, 314] on div "預估觸及數：4.8萬" at bounding box center [321, 323] width 185 height 19
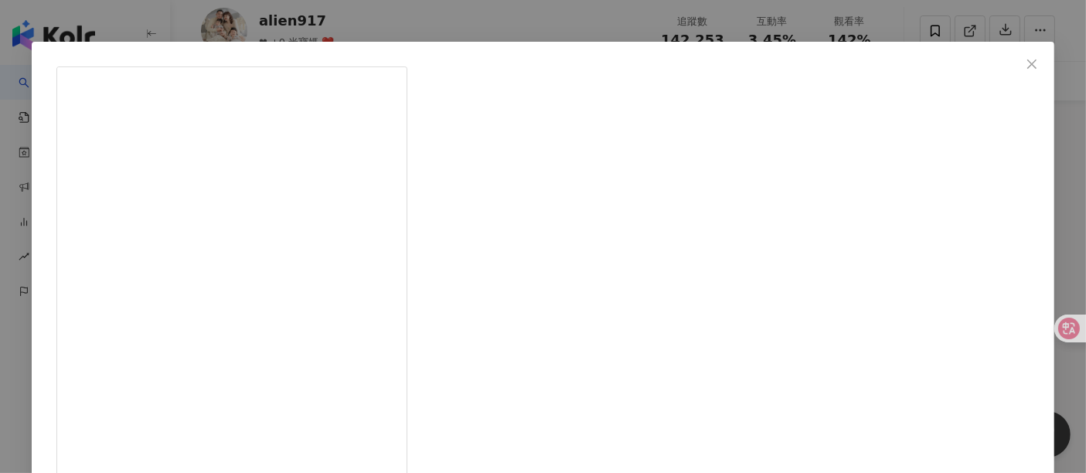
scroll to position [68, 0]
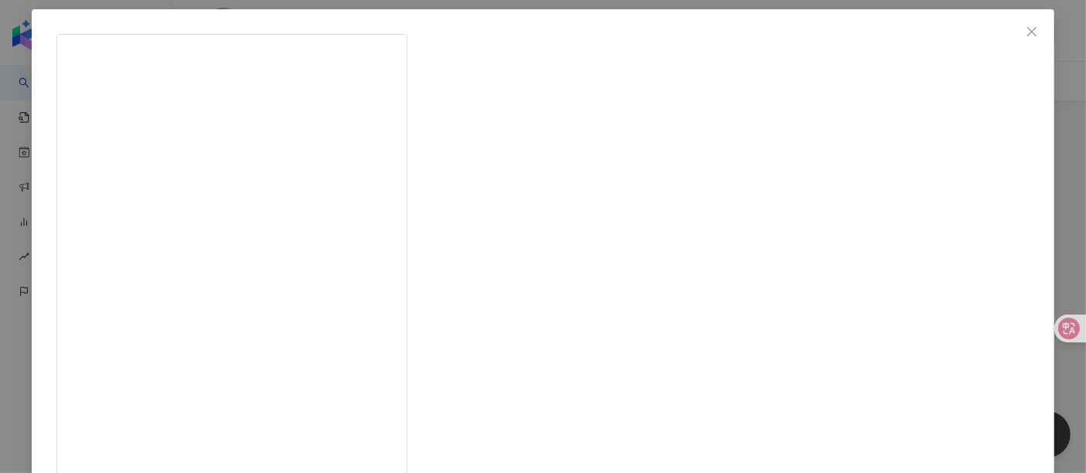
drag, startPoint x: 572, startPoint y: 332, endPoint x: 623, endPoint y: 329, distance: 51.1
drag, startPoint x: 1067, startPoint y: 262, endPoint x: 911, endPoint y: 123, distance: 208.5
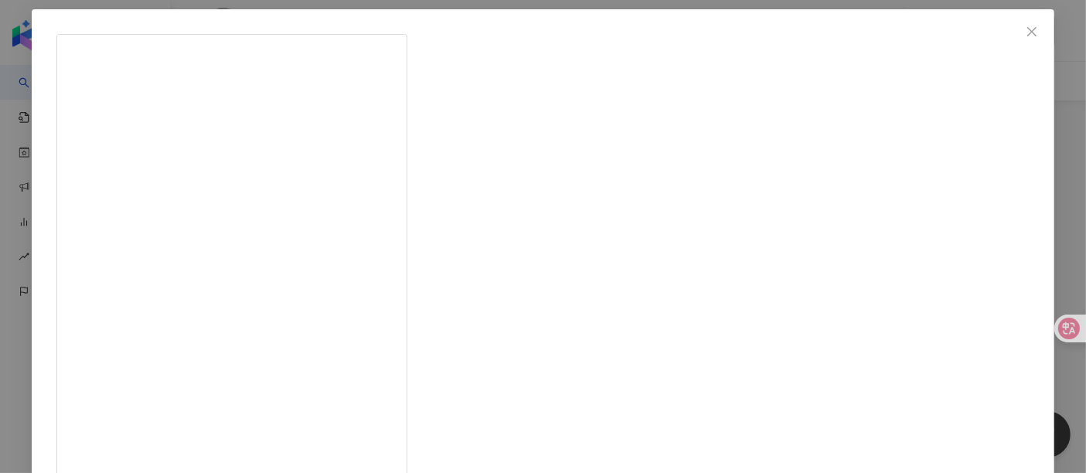
click at [977, 261] on div "alien917 2025/1/12 5,148 285 查看原始貼文" at bounding box center [543, 236] width 1086 height 473
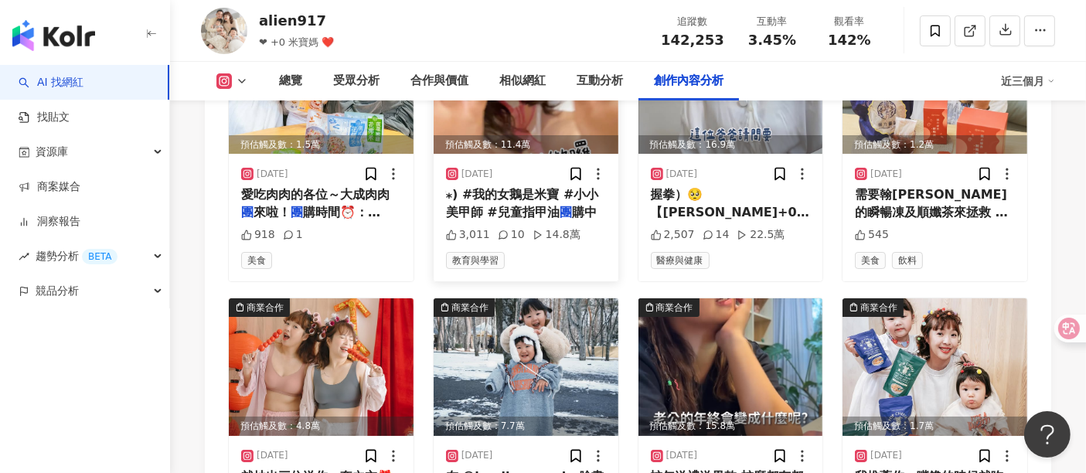
scroll to position [6309, 0]
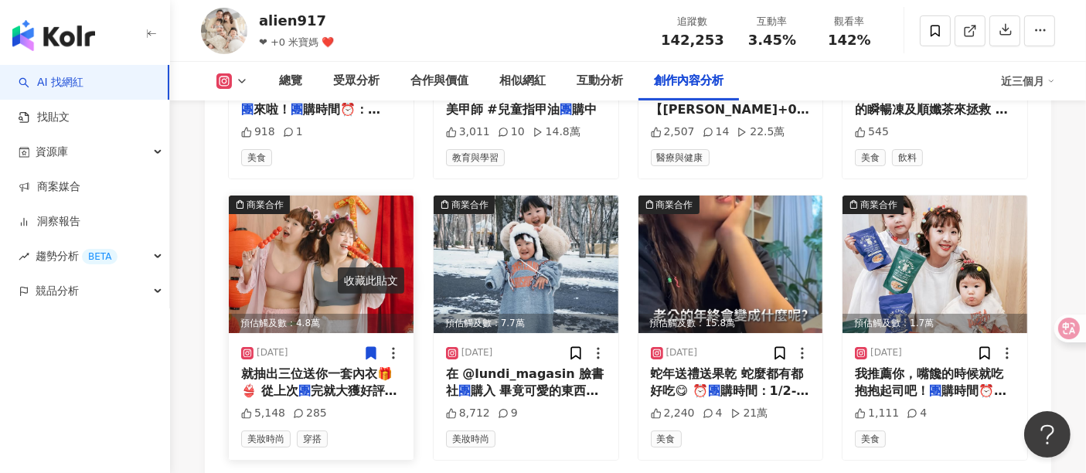
click at [274, 333] on div "2025/1/12 就抽出三位送你一套內衣🎁👙 從上次 團 完就大獲好評的iPINK內衣2 團 來囉！ 5,148 285 美妝時尚 穿搭" at bounding box center [321, 396] width 185 height 127
click at [298, 207] on img at bounding box center [321, 265] width 185 height 138
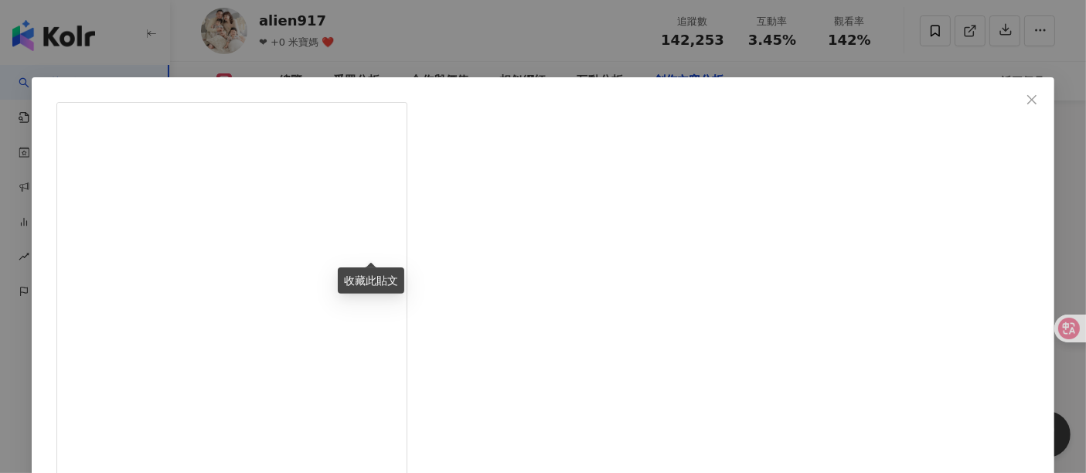
click at [977, 97] on span "Close" at bounding box center [1031, 100] width 31 height 12
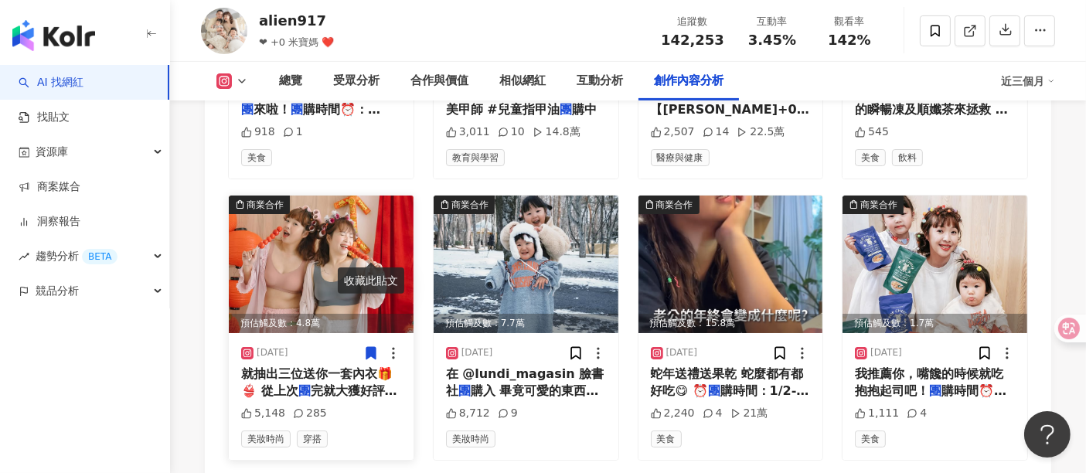
click at [379, 345] on div at bounding box center [382, 352] width 38 height 15
click at [375, 196] on img at bounding box center [321, 265] width 185 height 138
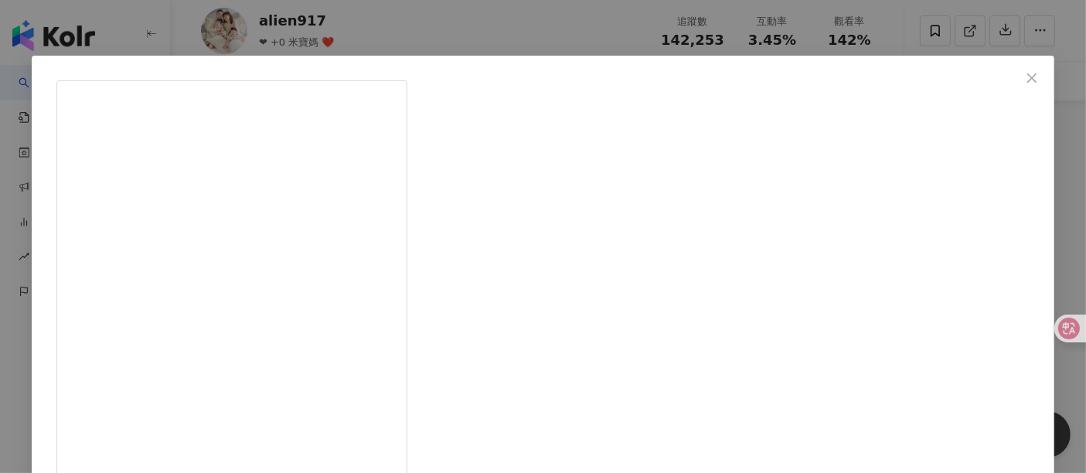
scroll to position [68, 0]
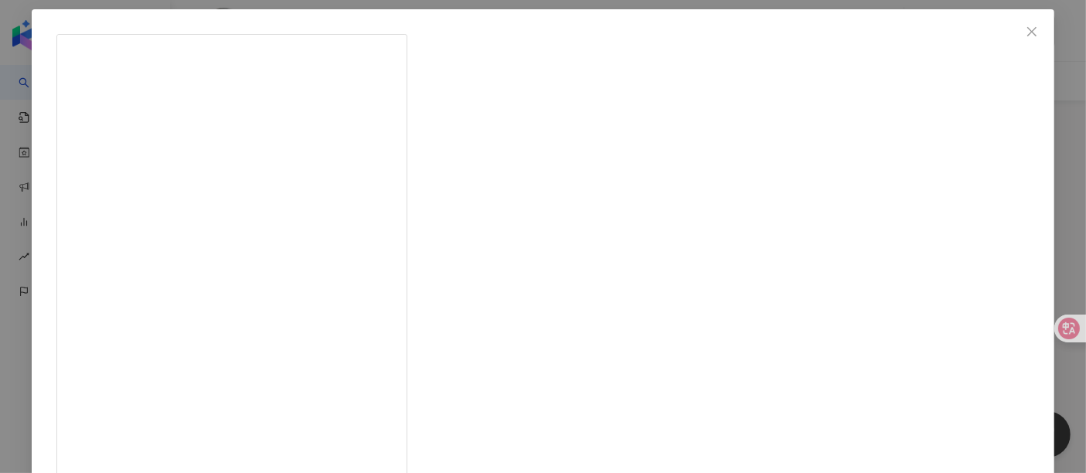
click at [977, 32] on icon "close" at bounding box center [1032, 32] width 12 height 12
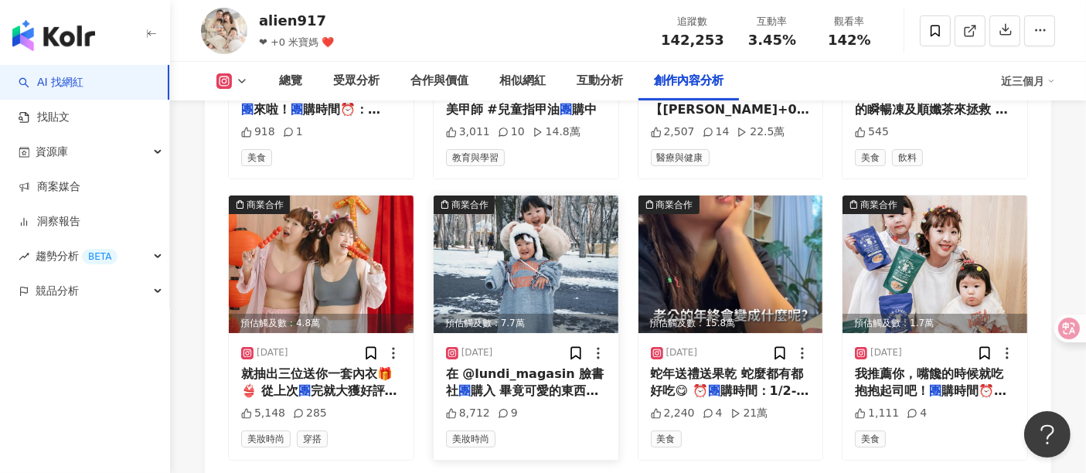
click at [500, 209] on img at bounding box center [526, 265] width 185 height 138
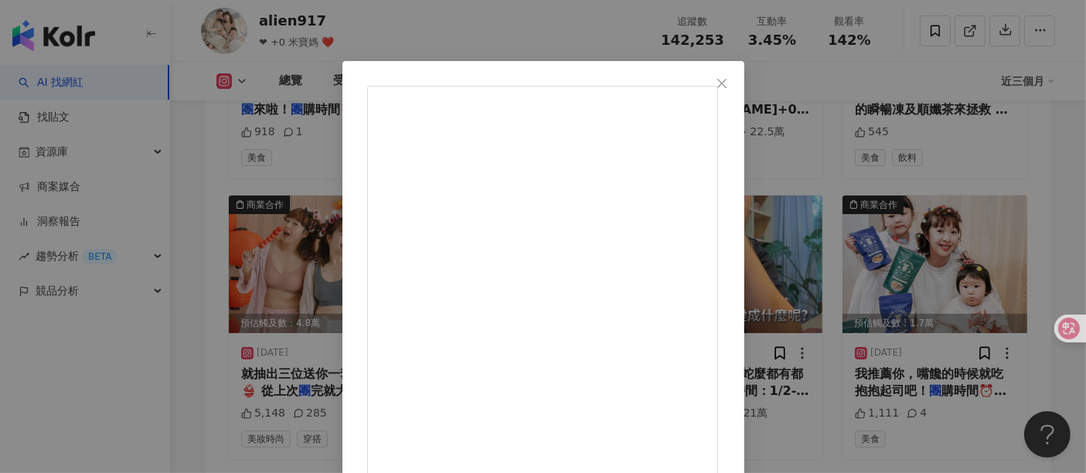
scroll to position [0, 0]
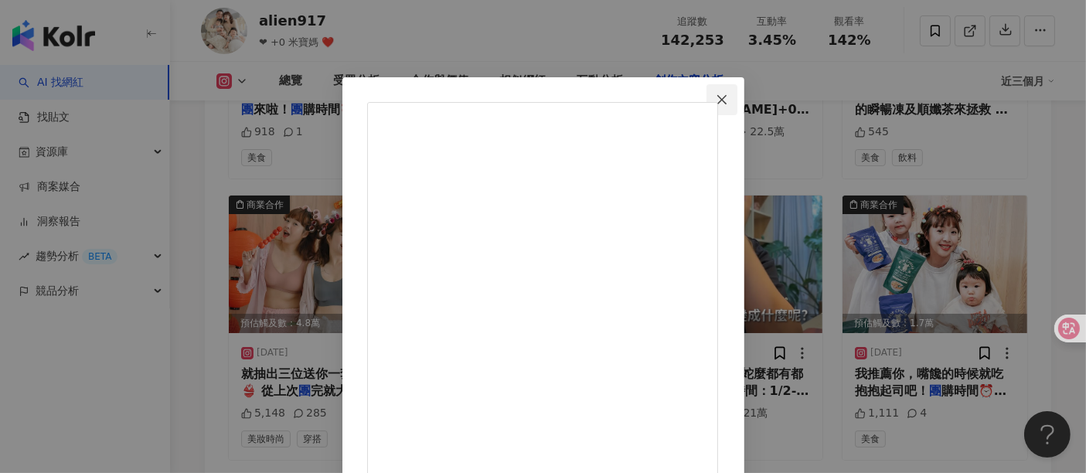
click at [728, 94] on icon "close" at bounding box center [722, 100] width 12 height 12
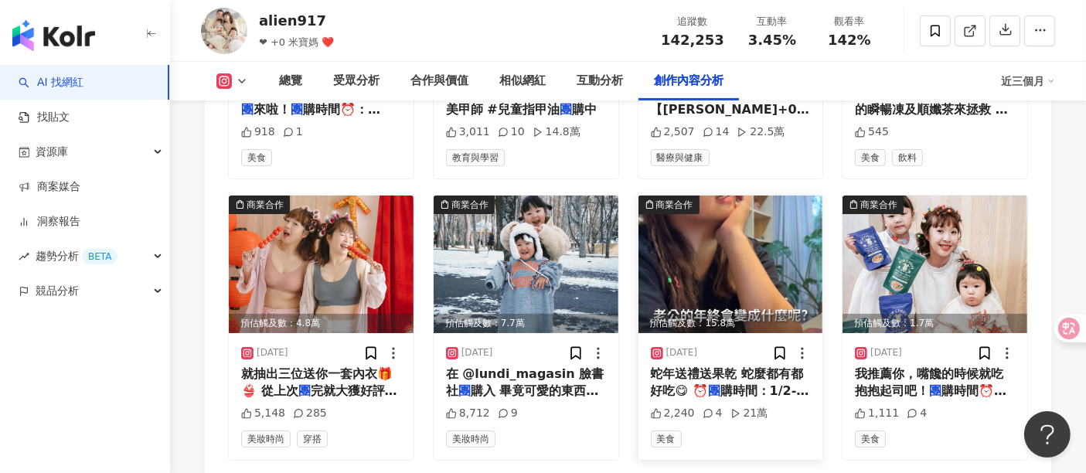
click at [761, 196] on img at bounding box center [730, 265] width 185 height 138
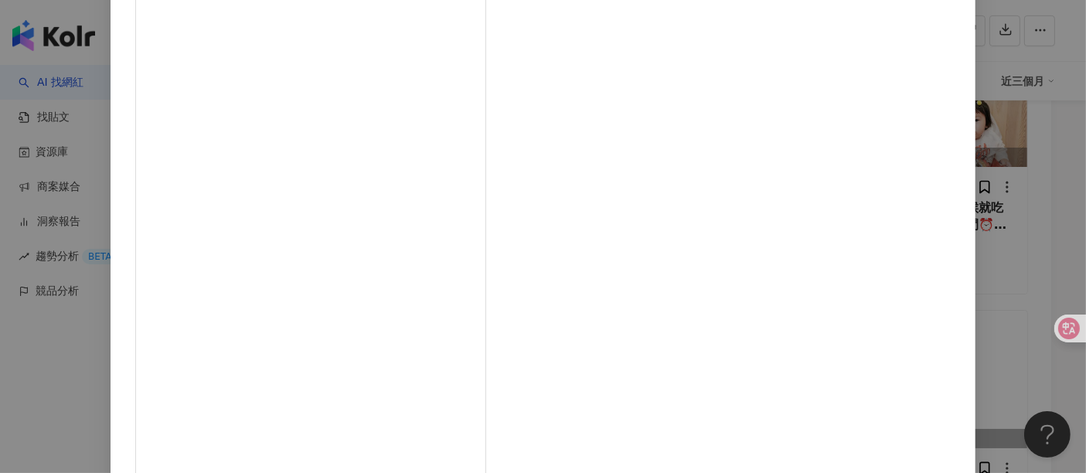
scroll to position [6652, 0]
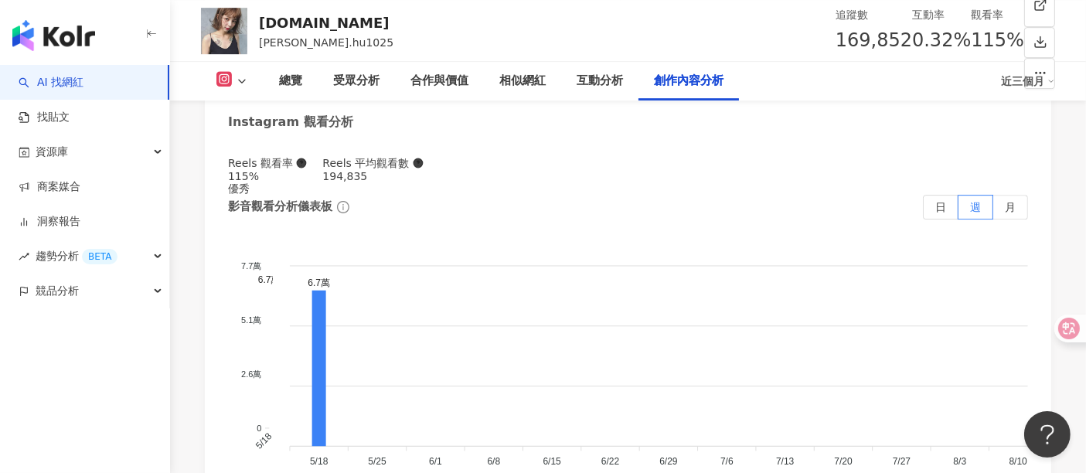
scroll to position [4465, 0]
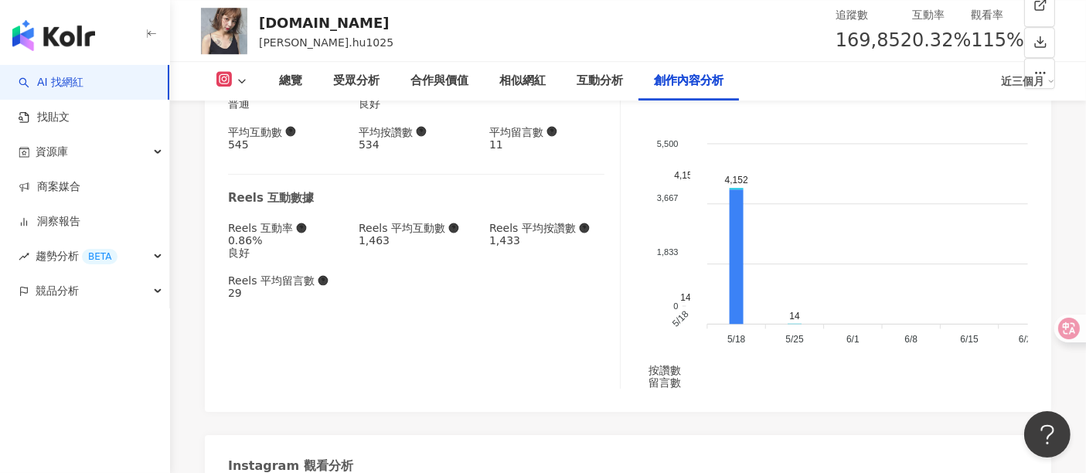
drag, startPoint x: 394, startPoint y: 444, endPoint x: 398, endPoint y: 431, distance: 13.7
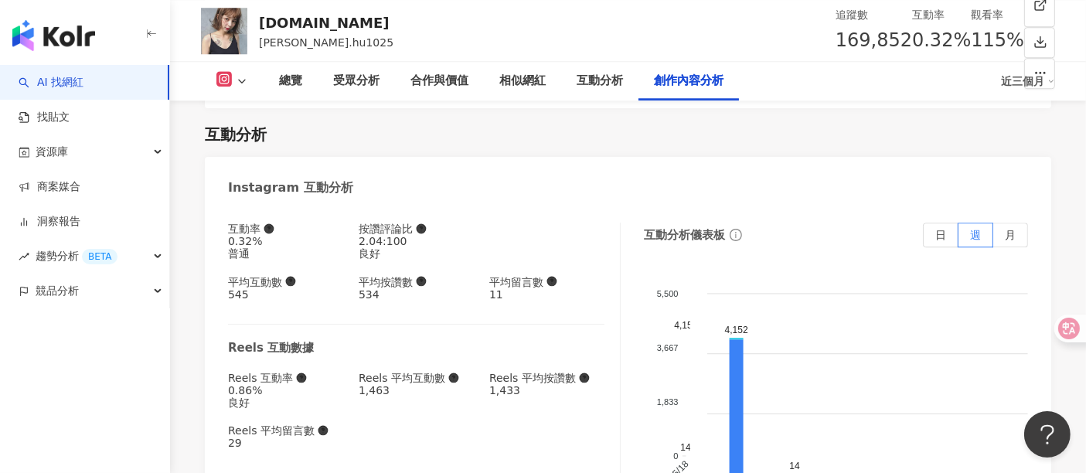
scroll to position [4458, 0]
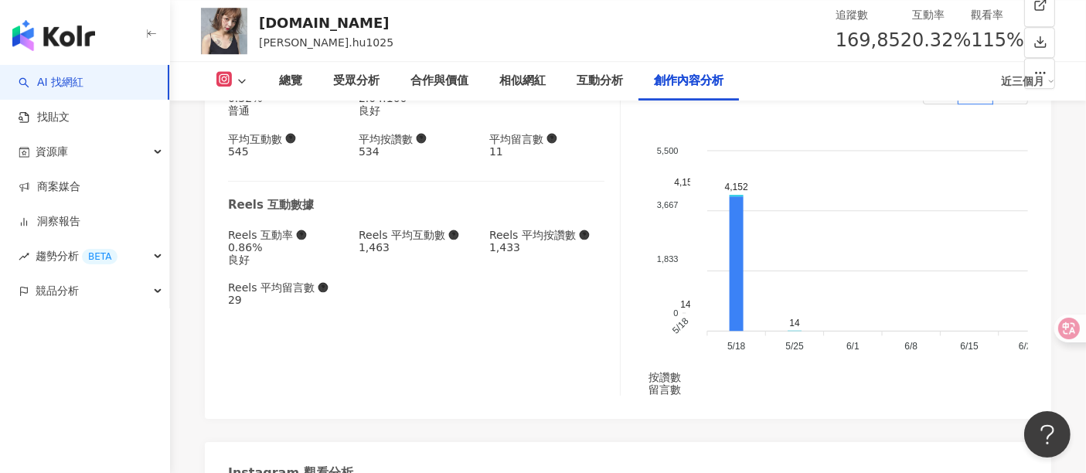
type input "*"
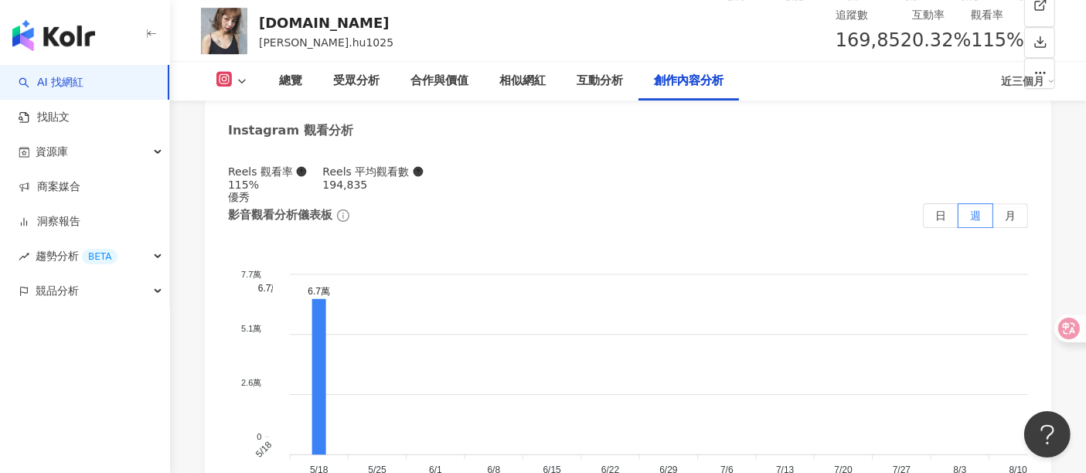
scroll to position [4801, 0]
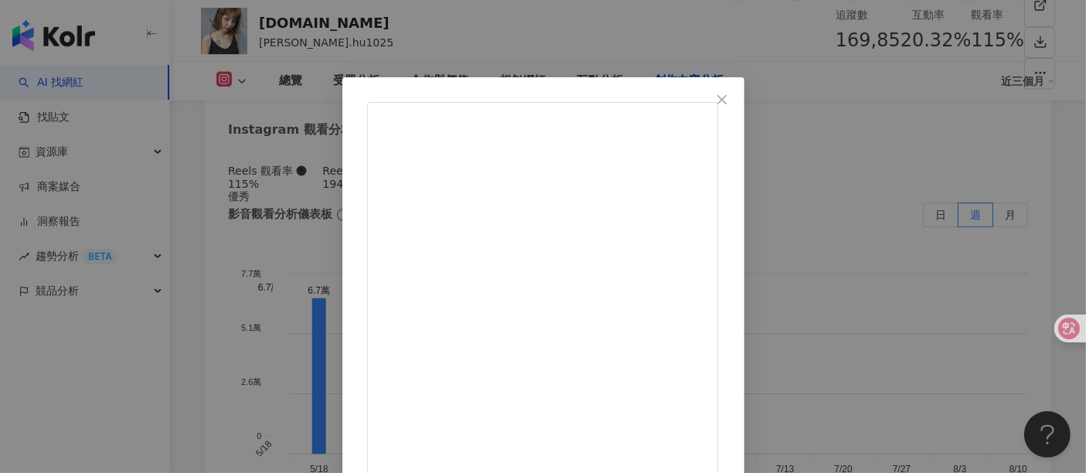
scroll to position [220, 0]
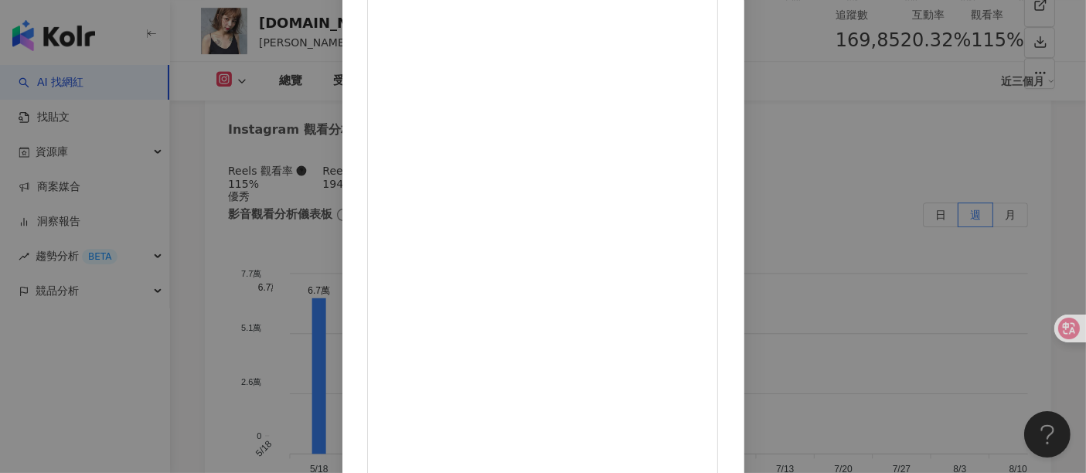
click at [960, 260] on div "Kimy.Hu 2025/4/11 4,527 93 53.9萬 查看原始貼文" at bounding box center [543, 236] width 1086 height 473
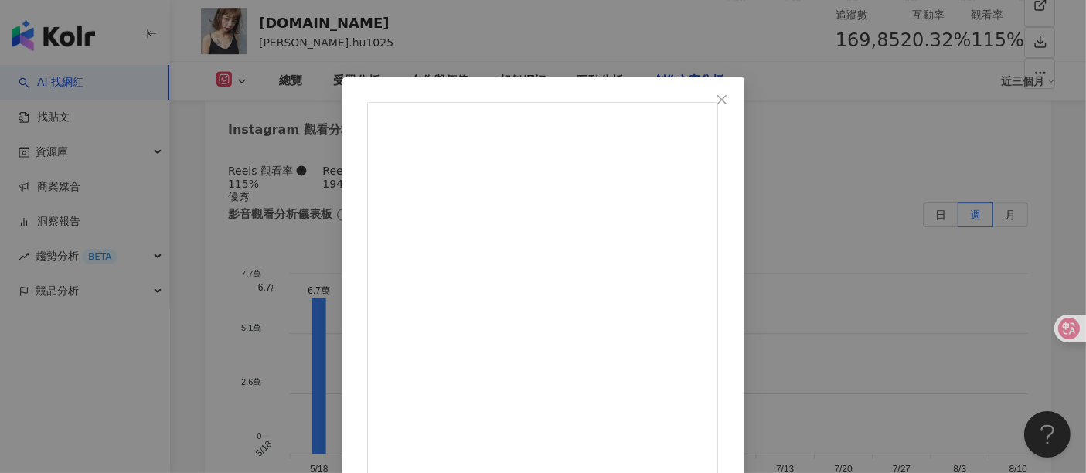
drag, startPoint x: 628, startPoint y: 270, endPoint x: 715, endPoint y: 270, distance: 87.3
copy div "Lofan的內衣團"
click at [916, 298] on div "Kimy.Hu 2024/12/20 2,903 14 查看原始貼文" at bounding box center [543, 236] width 1086 height 473
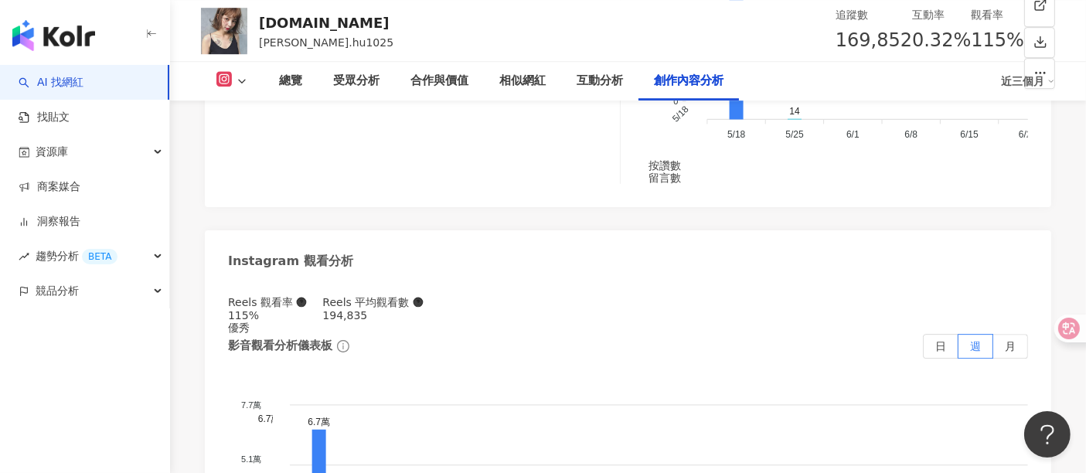
scroll to position [4544, 0]
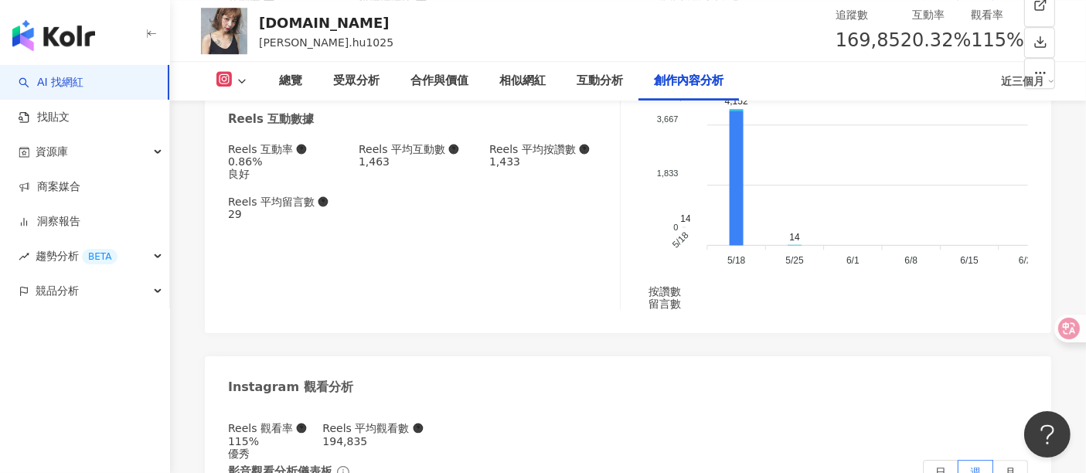
type input "*"
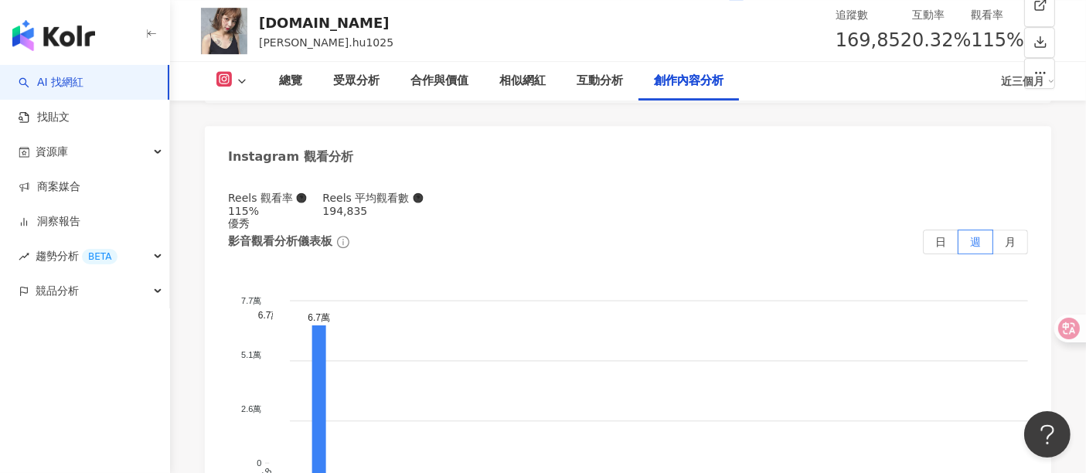
scroll to position [4716, 0]
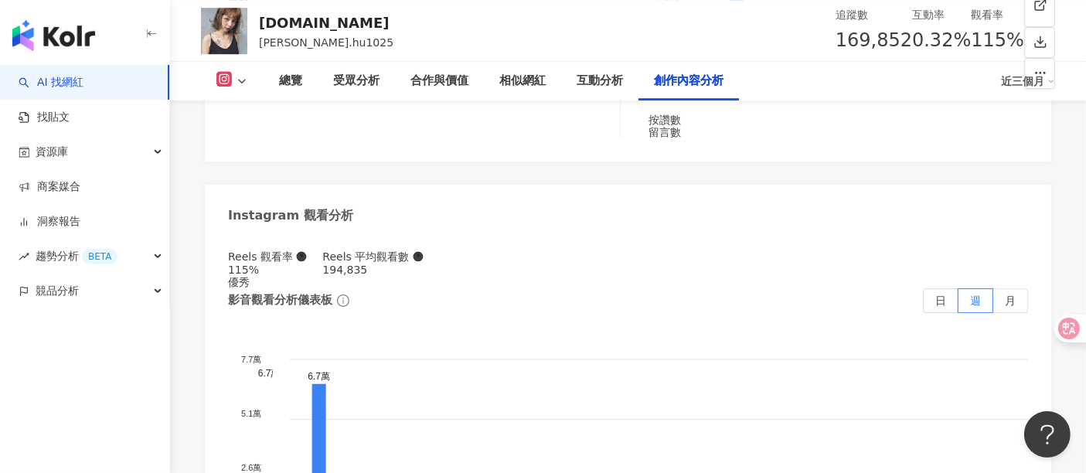
drag, startPoint x: 396, startPoint y: 180, endPoint x: 305, endPoint y: 169, distance: 91.8
type input "***"
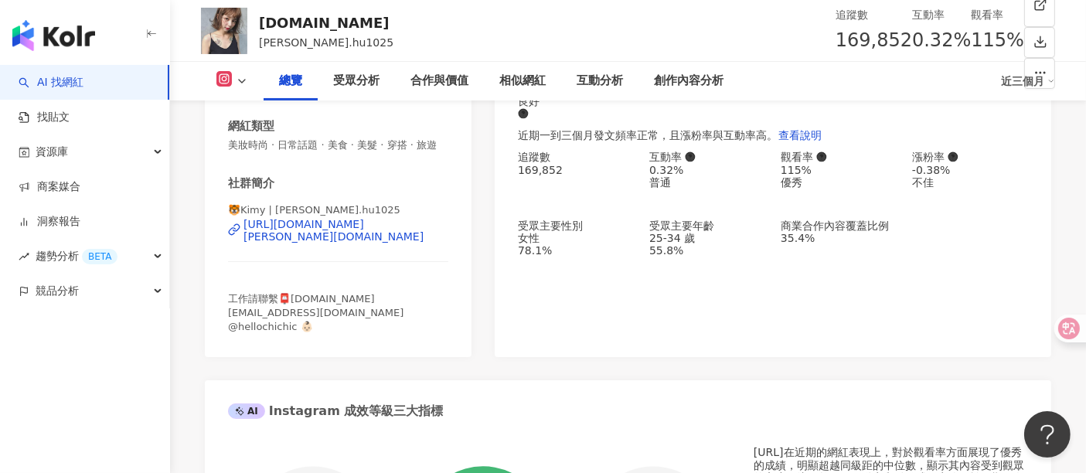
scroll to position [257, 0]
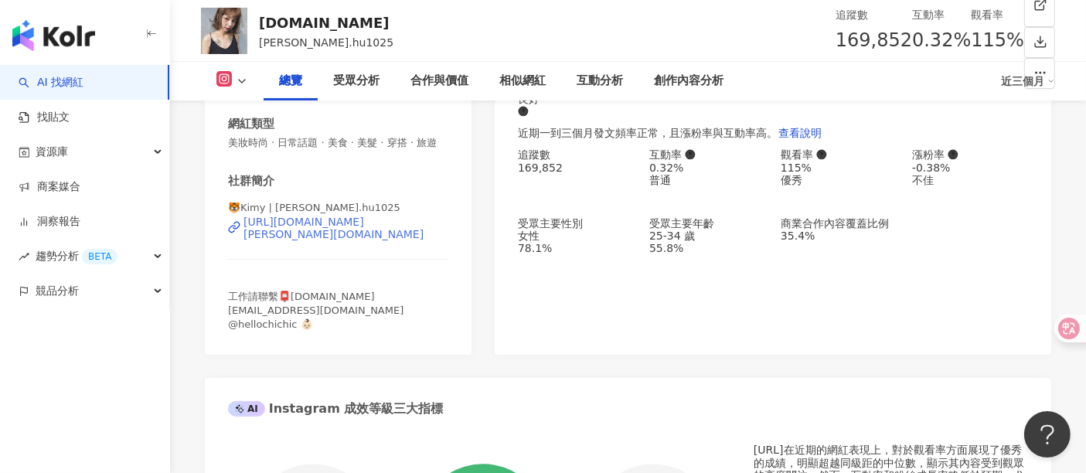
click at [325, 240] on div "https://www.instagram.com/kim.hu1025/" at bounding box center [345, 228] width 205 height 25
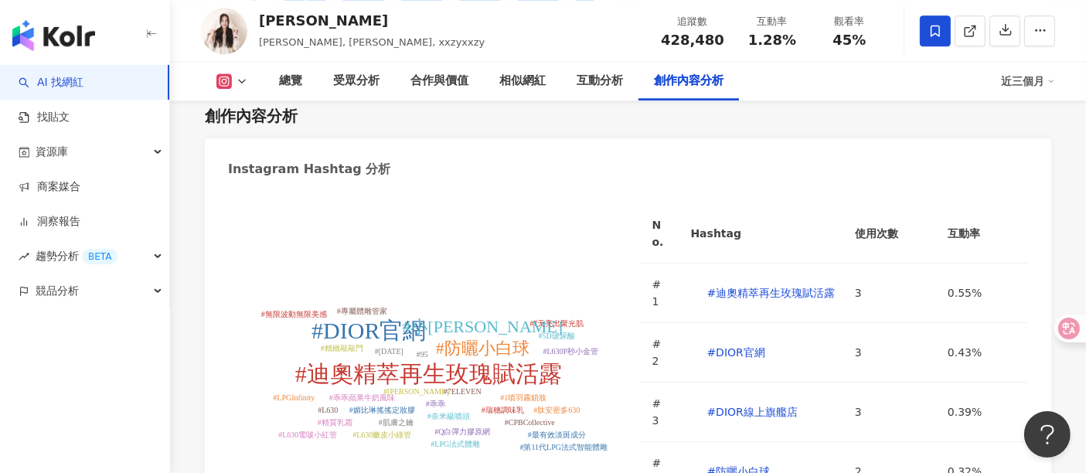
scroll to position [4638, 0]
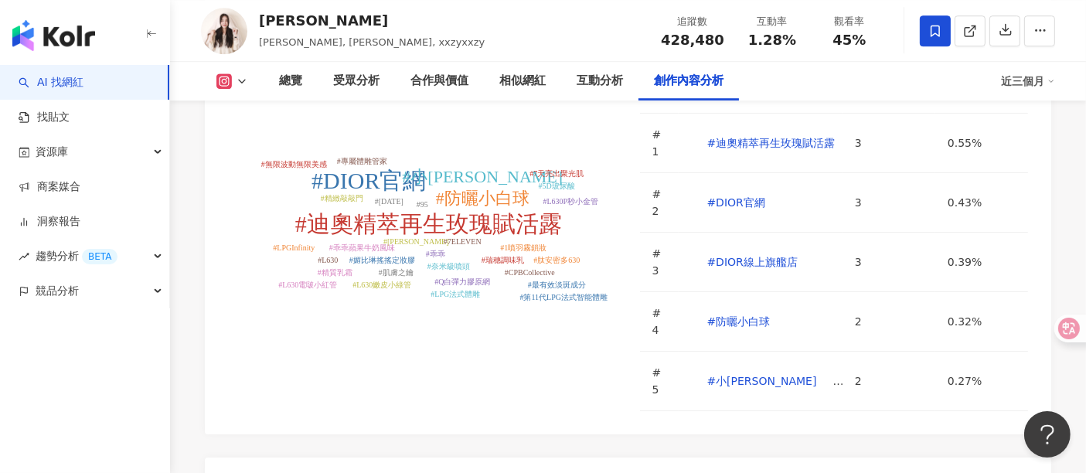
type input "*"
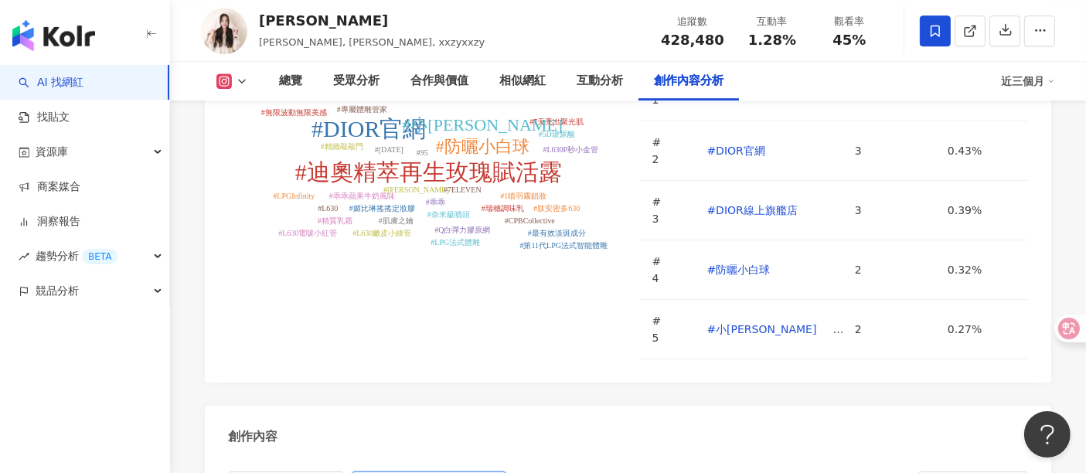
scroll to position [4682, 0]
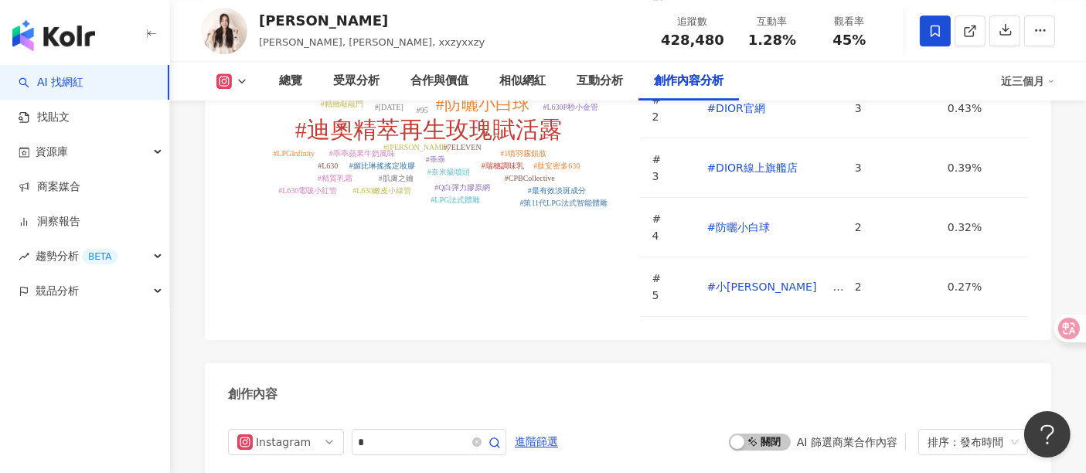
scroll to position [4767, 0]
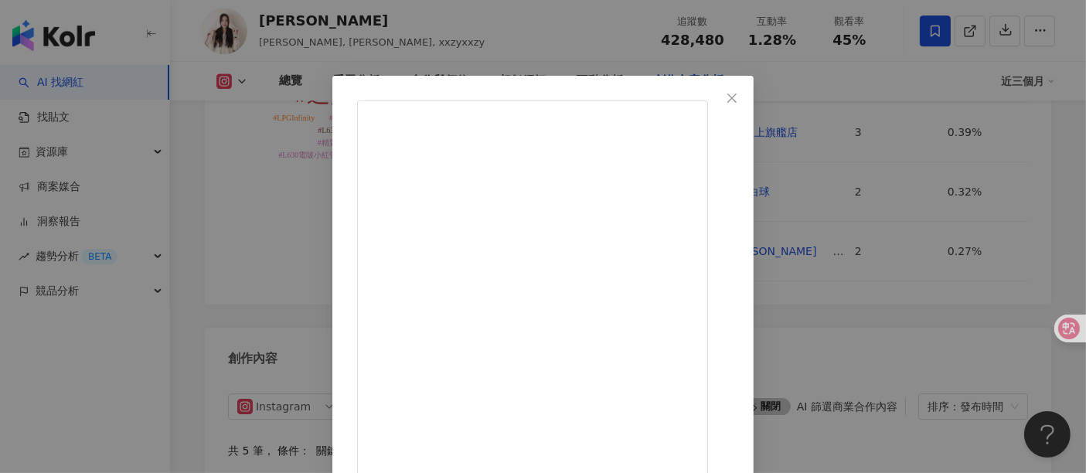
scroll to position [0, 0]
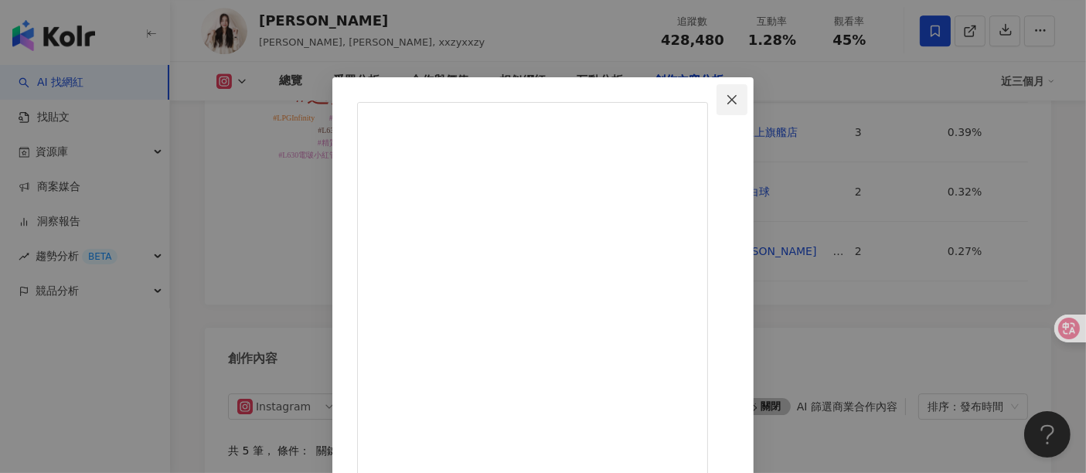
click at [736, 102] on icon "close" at bounding box center [731, 98] width 9 height 9
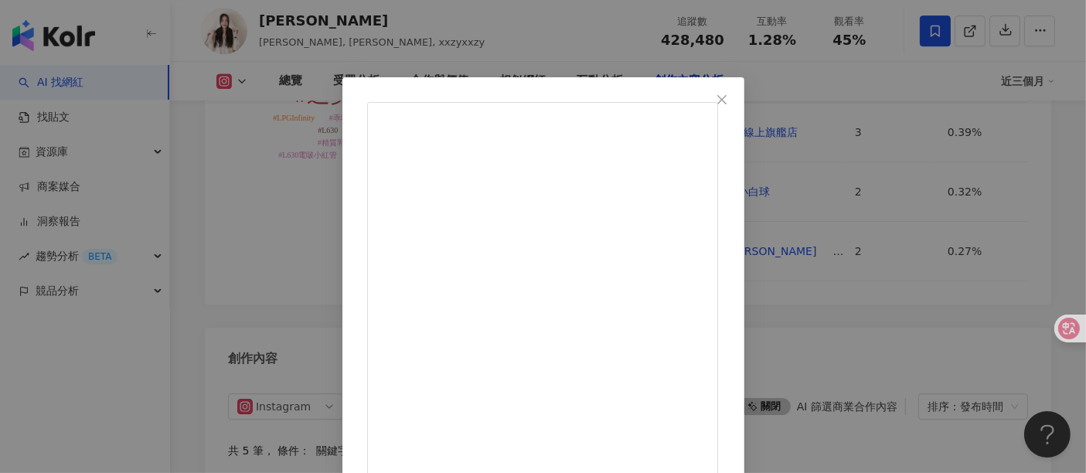
drag, startPoint x: 567, startPoint y: 240, endPoint x: 648, endPoint y: 240, distance: 81.2
copy div "ue elephant🕶️ 團購"
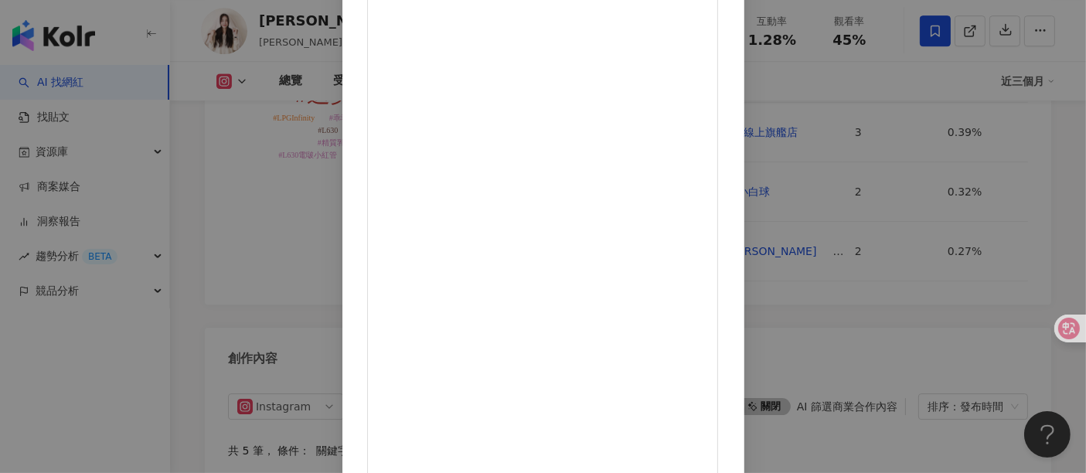
scroll to position [220, 0]
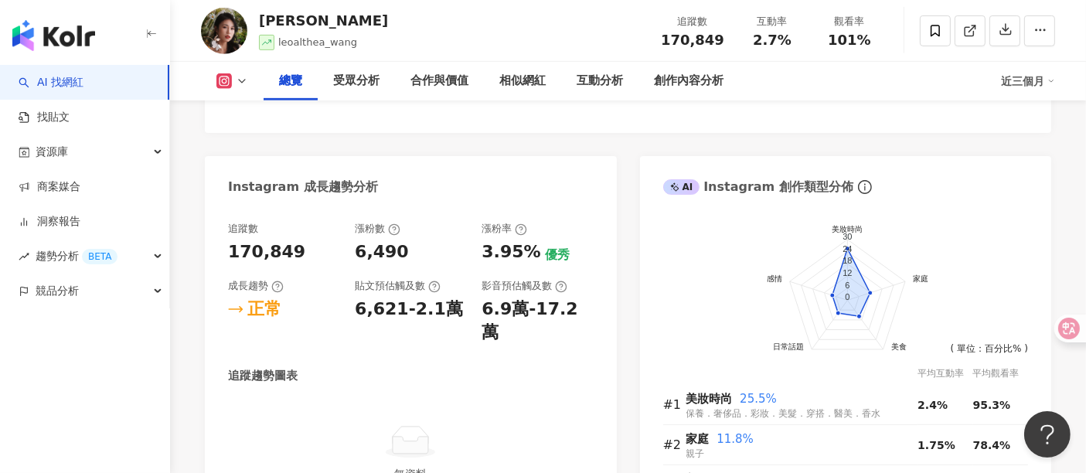
scroll to position [773, 0]
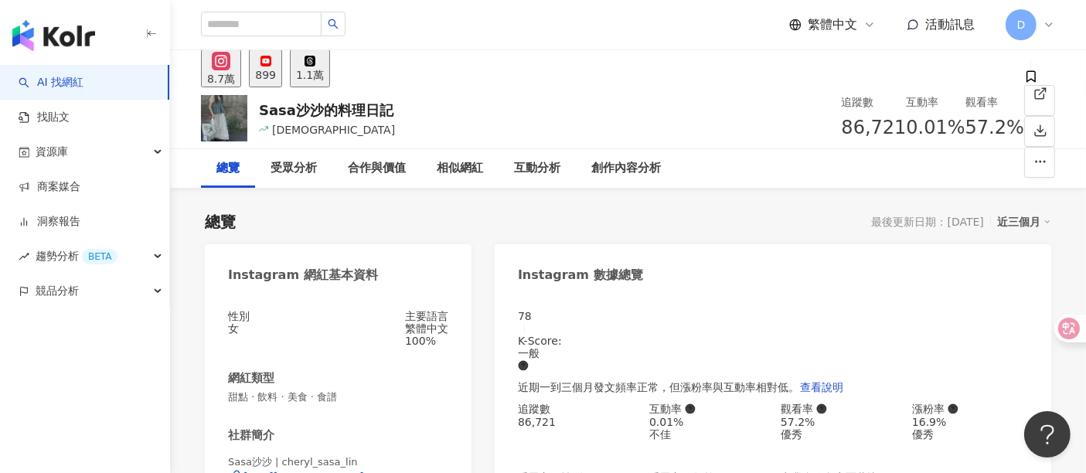
click at [522, 73] on div "8.7萬 899 1.1萬" at bounding box center [628, 68] width 916 height 37
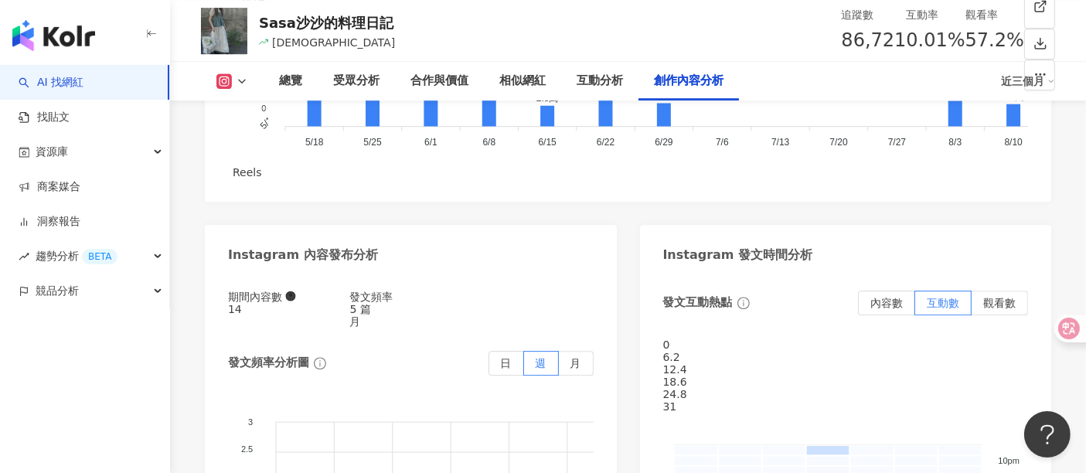
scroll to position [4638, 0]
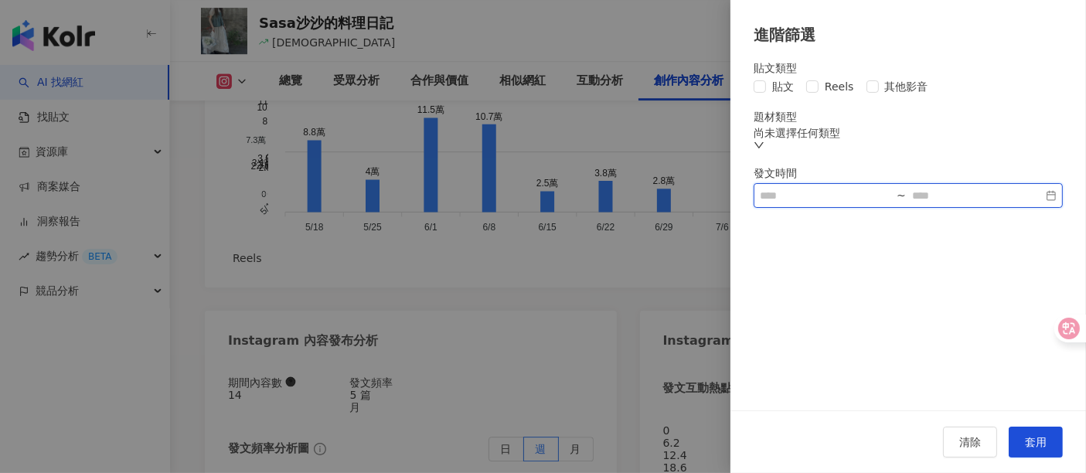
click at [853, 204] on input at bounding box center [825, 195] width 131 height 17
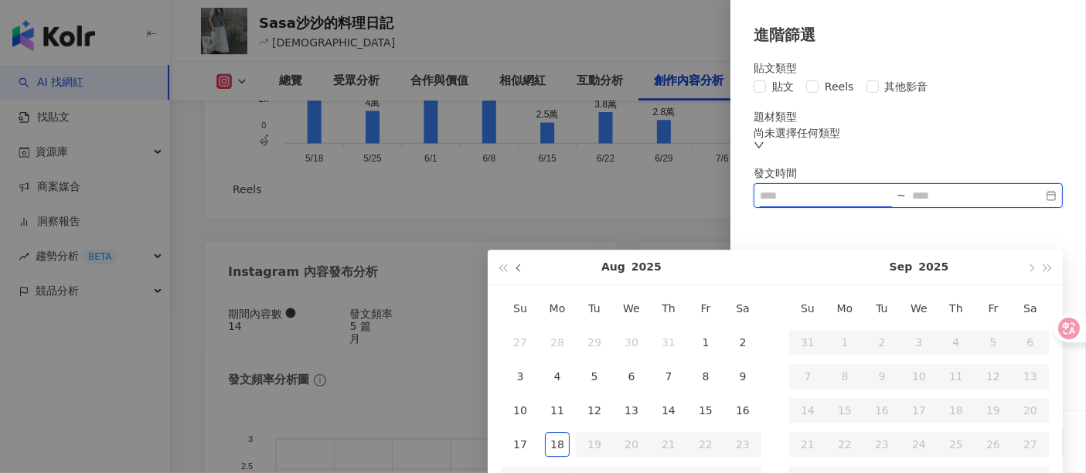
scroll to position [4723, 0]
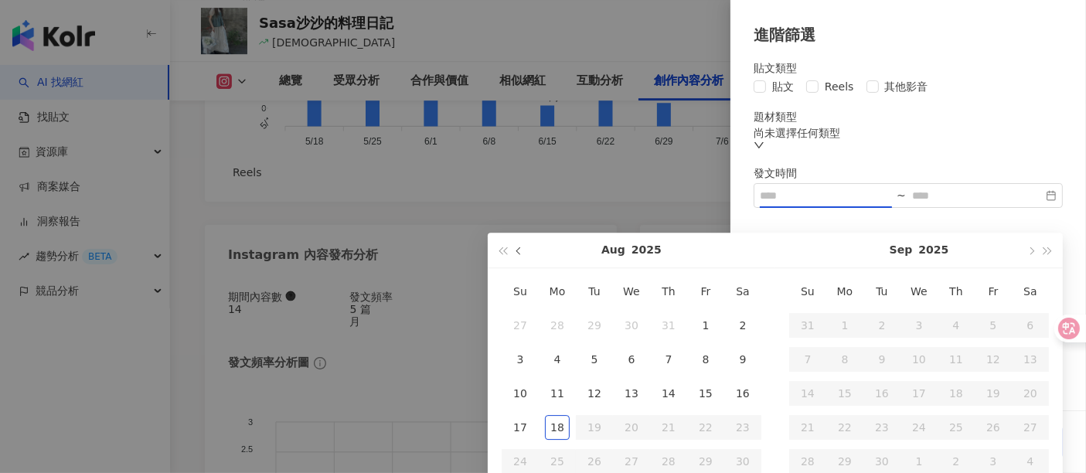
click at [521, 257] on button "button" at bounding box center [519, 250] width 17 height 35
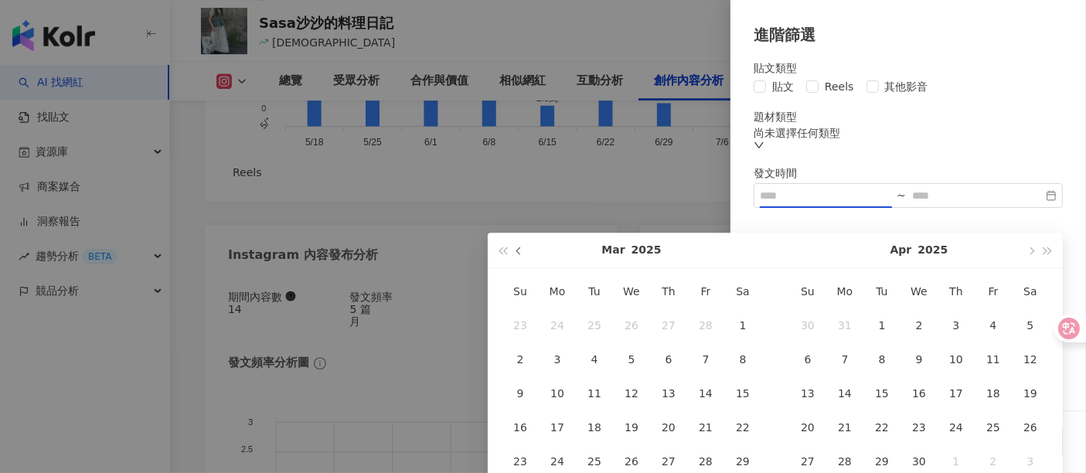
click at [521, 257] on button "button" at bounding box center [519, 250] width 17 height 35
type input "**********"
click at [625, 325] on div "1" at bounding box center [631, 325] width 25 height 25
click at [1050, 248] on button "button" at bounding box center [1048, 250] width 17 height 35
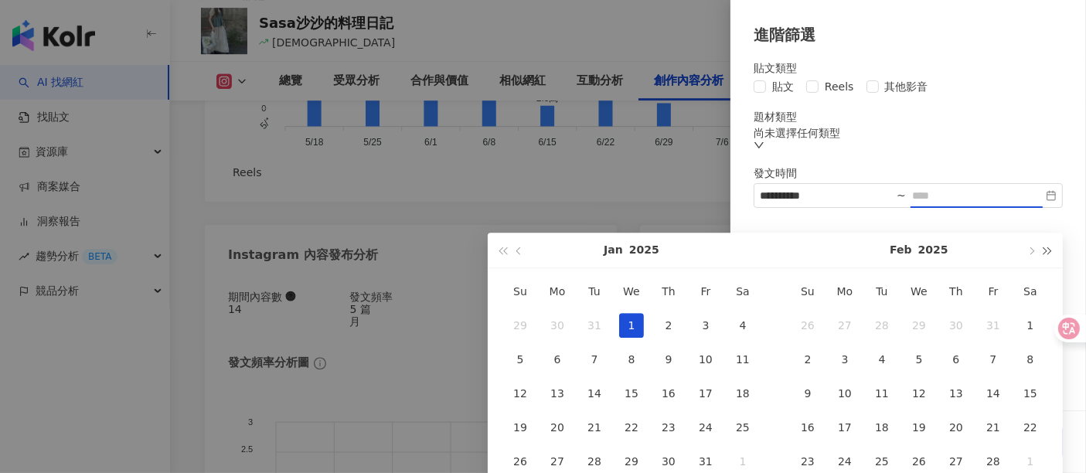
click at [1050, 248] on button "button" at bounding box center [1048, 250] width 17 height 35
click at [495, 247] on button "button" at bounding box center [502, 250] width 17 height 35
click at [496, 247] on button "button" at bounding box center [502, 250] width 17 height 35
click at [1025, 256] on button "button" at bounding box center [1030, 250] width 17 height 35
click at [1030, 256] on button "button" at bounding box center [1030, 250] width 17 height 35
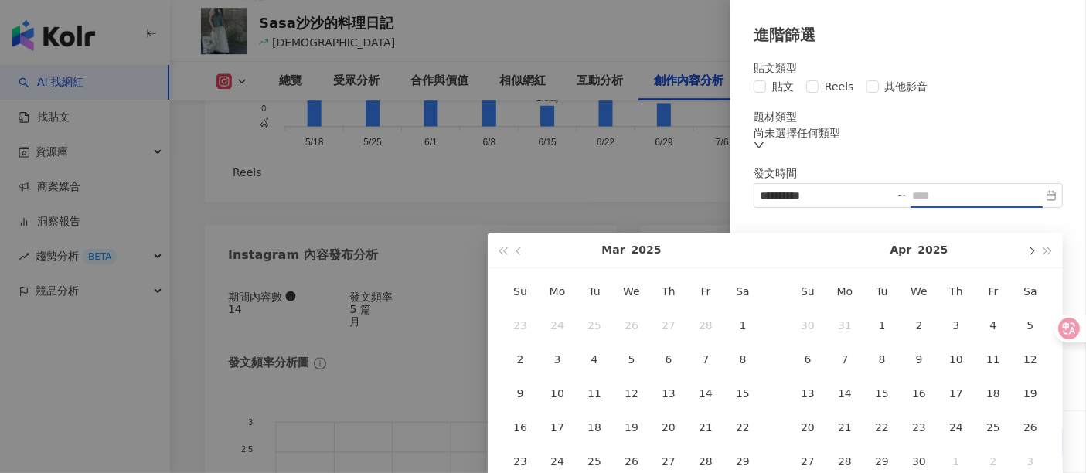
click at [1030, 256] on button "button" at bounding box center [1030, 250] width 17 height 35
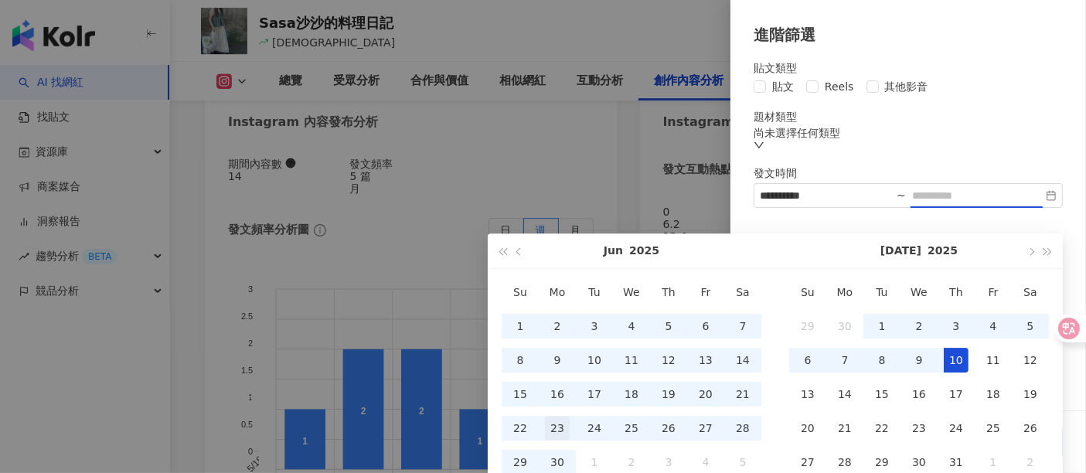
scroll to position [4895, 0]
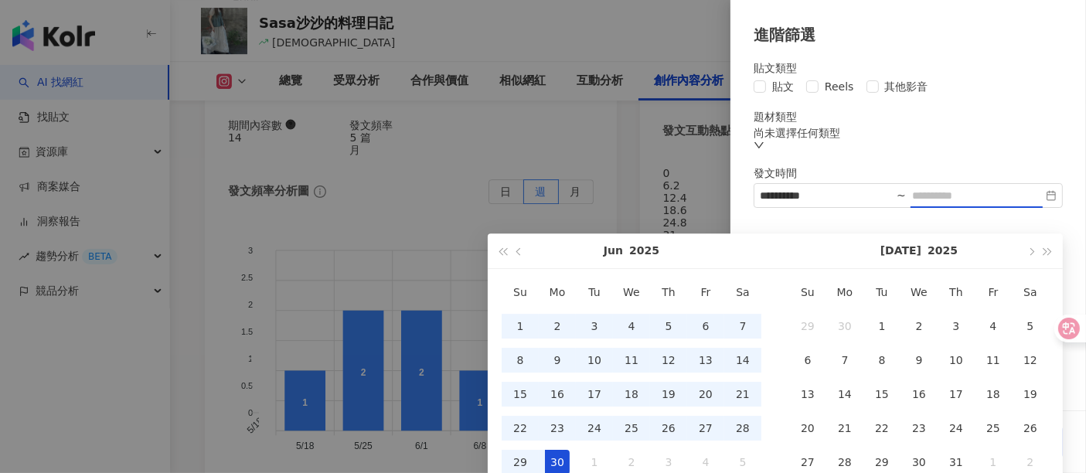
click at [553, 453] on div "30" at bounding box center [557, 462] width 25 height 25
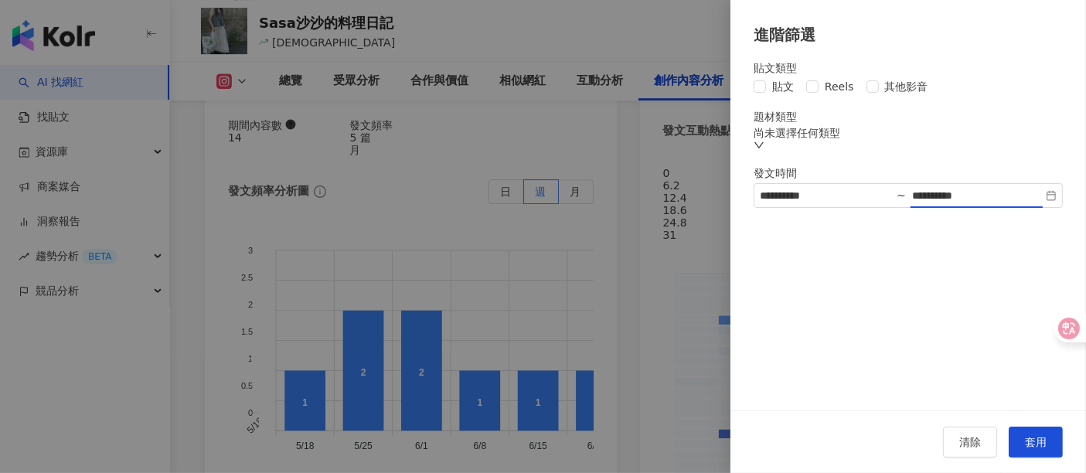
type input "**********"
click at [767, 95] on span "貼文" at bounding box center [783, 86] width 34 height 17
click at [826, 95] on span "Reels" at bounding box center [840, 86] width 42 height 17
click at [891, 93] on span "其他影音" at bounding box center [907, 86] width 56 height 17
click at [862, 138] on div "尚未選擇任何類型" at bounding box center [908, 139] width 309 height 25
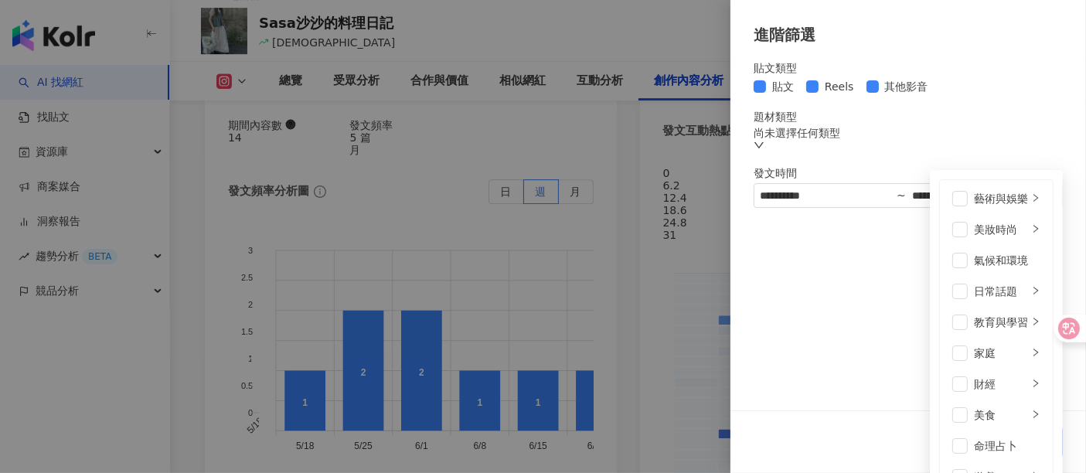
click at [879, 135] on div "尚未選擇任何類型 藝術與娛樂 美妝時尚 氣候和環境 日常話題 教育與學習 家庭 財經 美食 命理占卜 遊戲 法政社會 生活風格 影視娛樂 醫療與健康 寵物 攝…" at bounding box center [908, 139] width 309 height 25
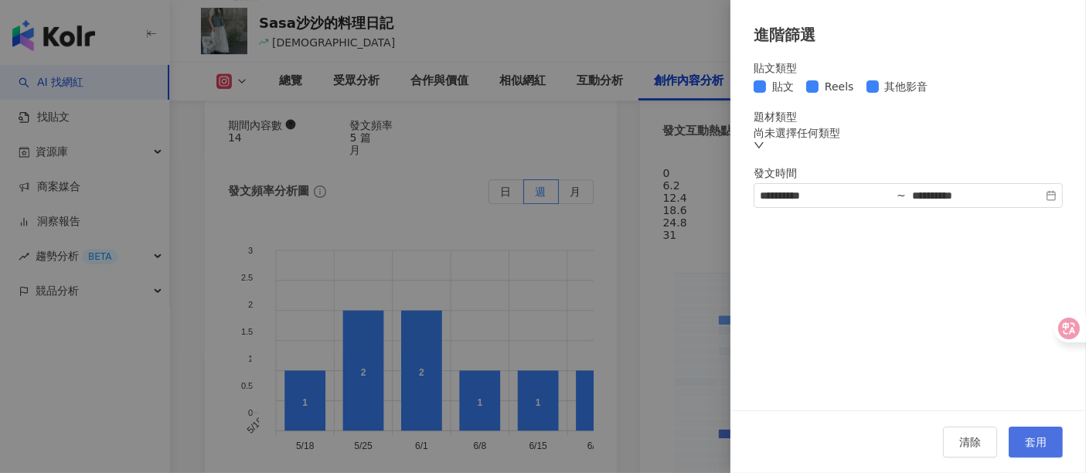
click at [1042, 448] on span "套用" at bounding box center [1036, 442] width 22 height 12
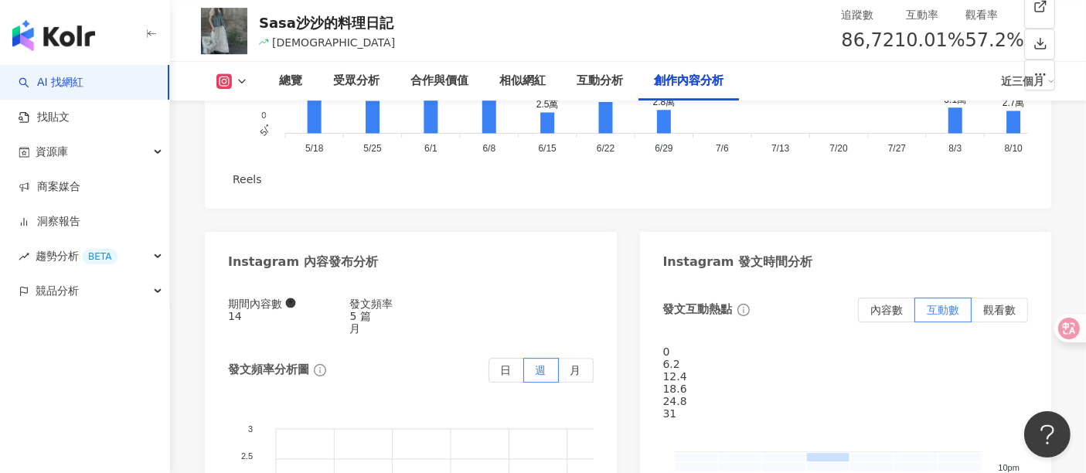
type input "*"
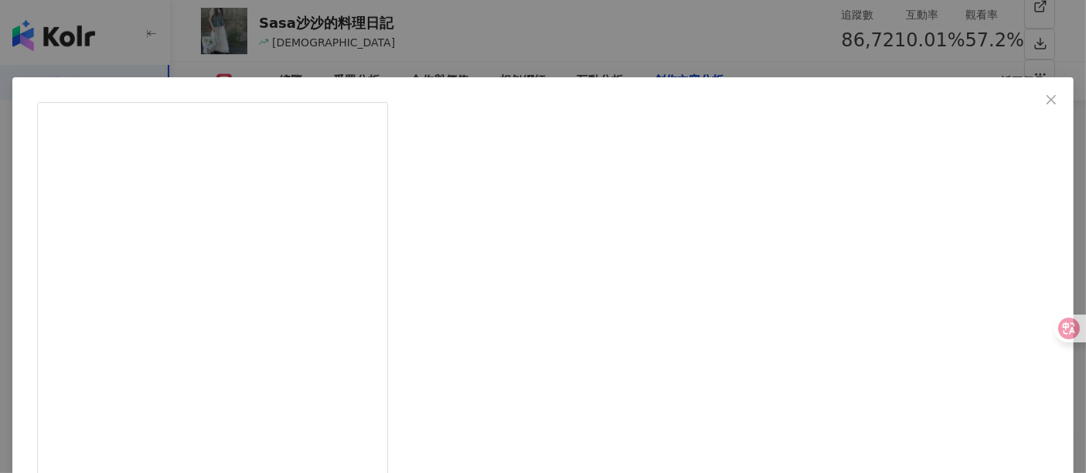
scroll to position [257, 0]
drag, startPoint x: 580, startPoint y: 335, endPoint x: 629, endPoint y: 333, distance: 48.7
copy div "：7/1-"
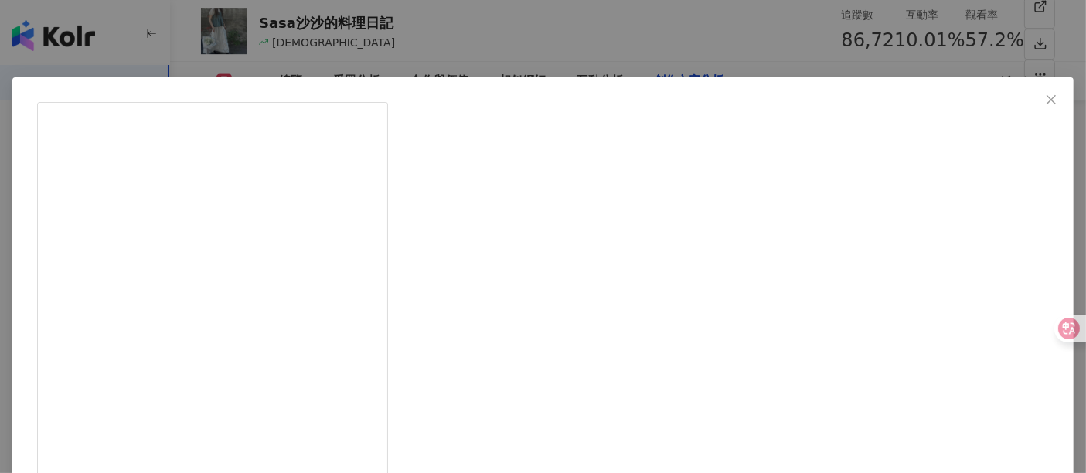
click at [1045, 96] on icon "close" at bounding box center [1051, 100] width 12 height 12
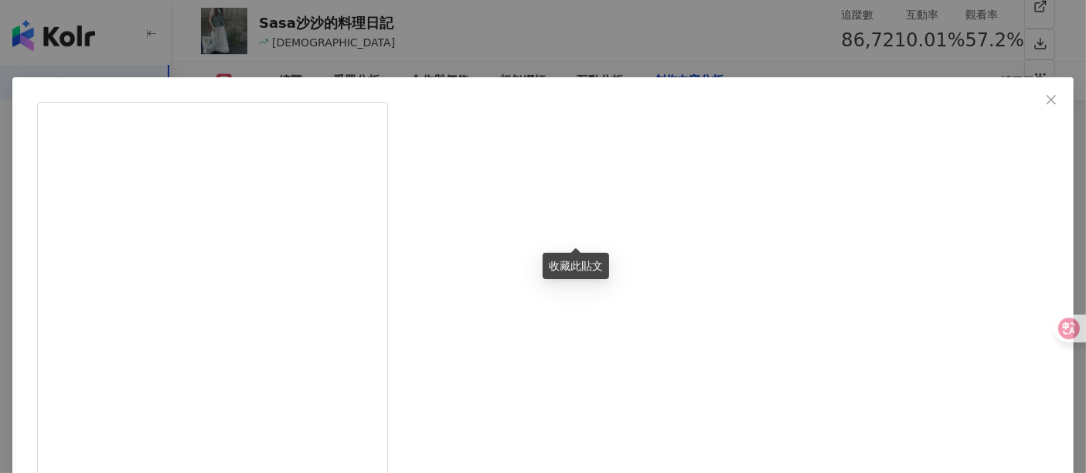
scroll to position [686, 0]
drag, startPoint x: 583, startPoint y: 301, endPoint x: 663, endPoint y: 298, distance: 80.4
copy div "：6/19-6/3"
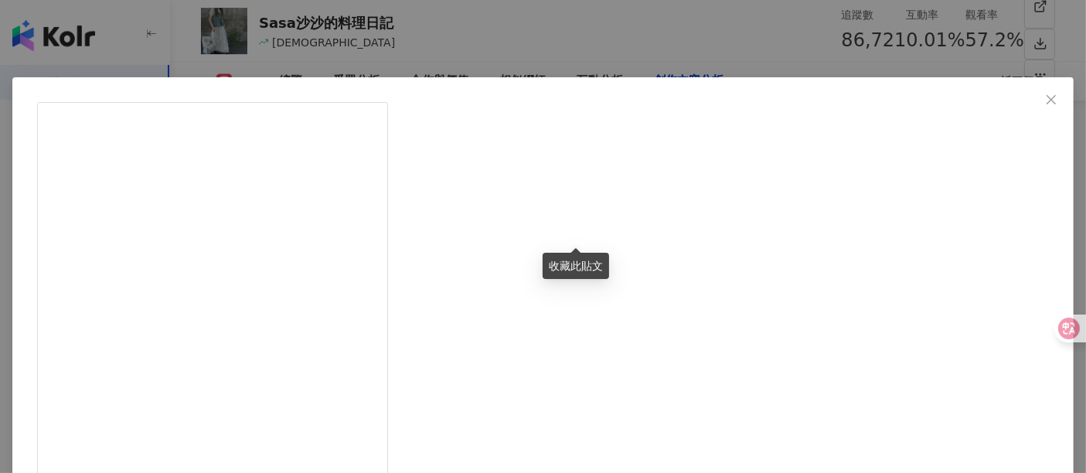
drag, startPoint x: 576, startPoint y: 340, endPoint x: 745, endPoint y: 344, distance: 169.3
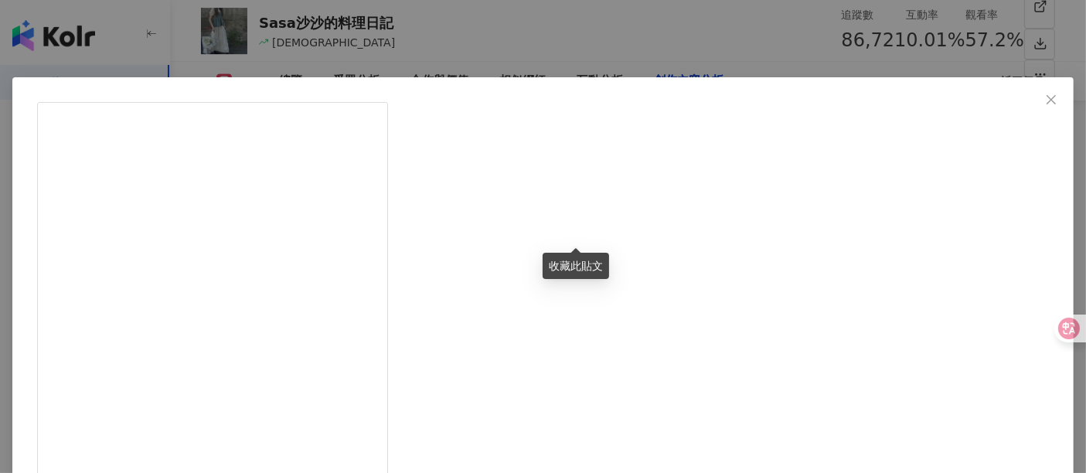
drag, startPoint x: 675, startPoint y: 259, endPoint x: 678, endPoint y: 250, distance: 9.8
drag, startPoint x: 621, startPoint y: 256, endPoint x: 671, endPoint y: 259, distance: 49.6
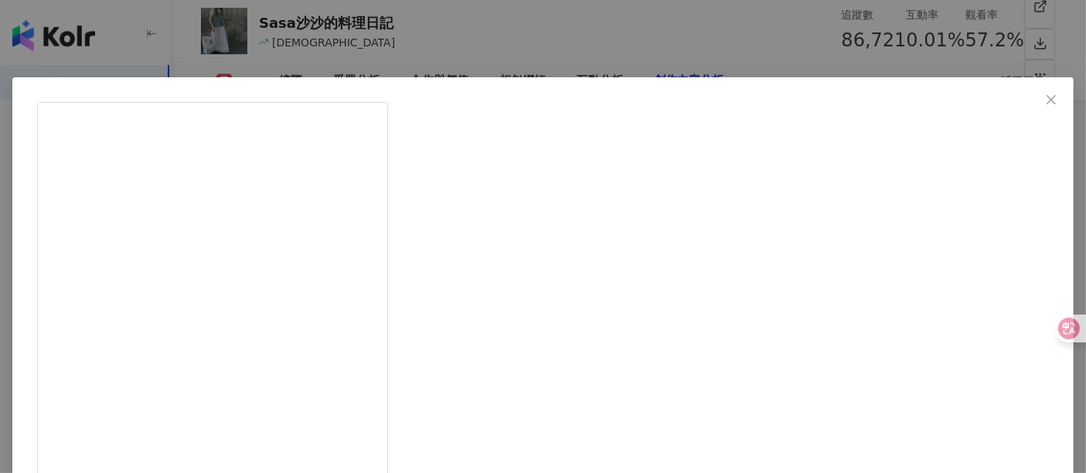
copy div "：6/19-6/3"
click at [990, 286] on div "[DEMOGRAPHIC_DATA]的料理日記 [DATE] 隱藏 8 3.8萬 查看原始貼文" at bounding box center [543, 236] width 1086 height 473
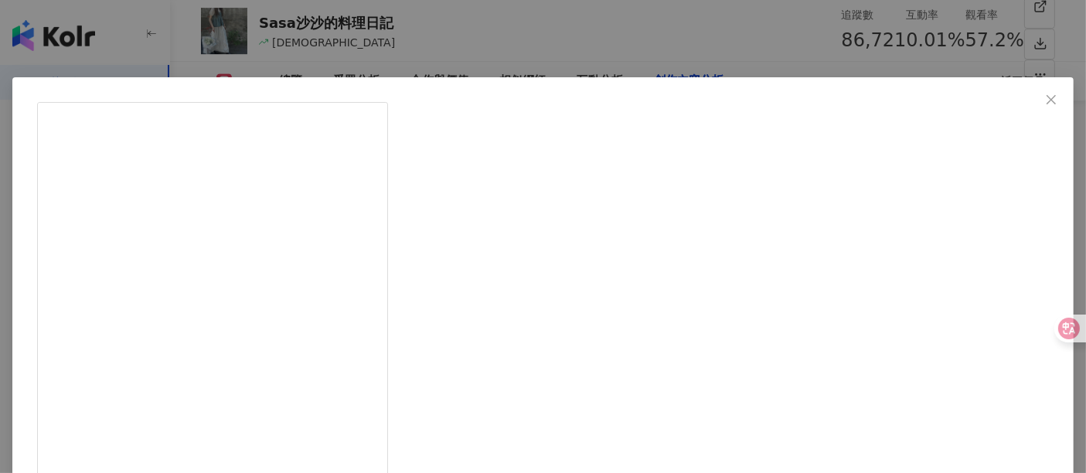
scroll to position [557, 0]
